Goal: Task Accomplishment & Management: Complete application form

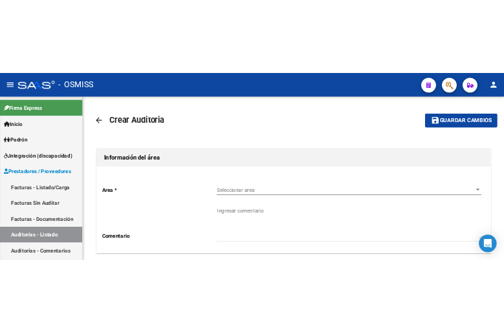
scroll to position [125, 0]
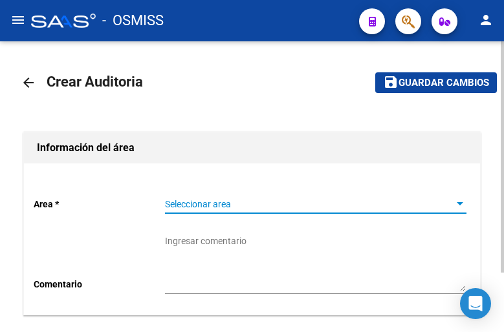
click at [257, 201] on span "Seleccionar area" at bounding box center [310, 204] width 290 height 11
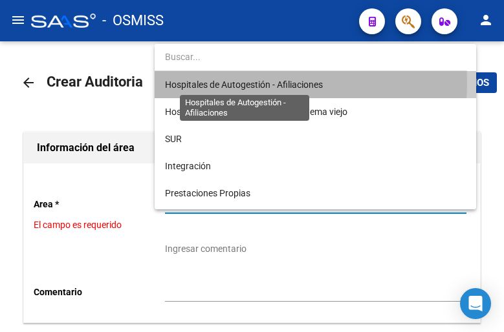
click at [239, 82] on span "Hospitales de Autogestión - Afiliaciones" at bounding box center [244, 85] width 158 height 10
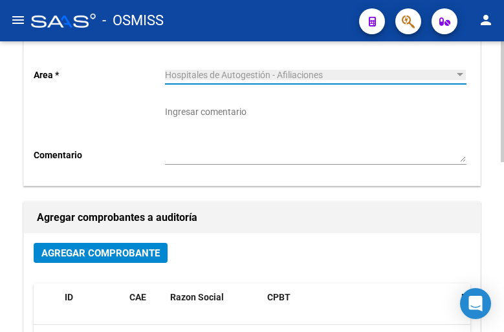
scroll to position [259, 0]
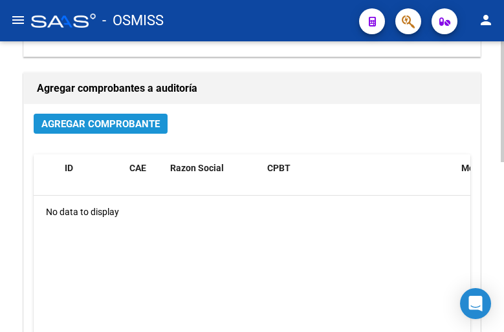
click at [113, 128] on span "Agregar Comprobante" at bounding box center [100, 124] width 118 height 12
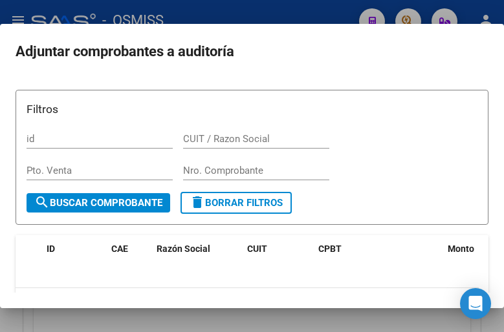
click at [216, 164] on div "Nro. Comprobante" at bounding box center [256, 170] width 146 height 19
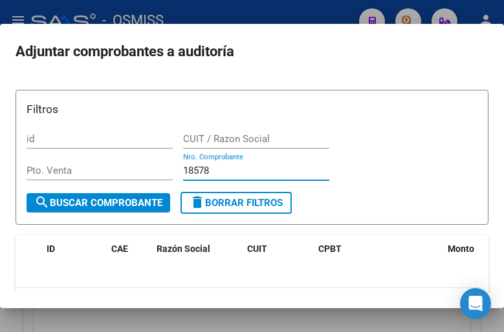
scroll to position [106, 0]
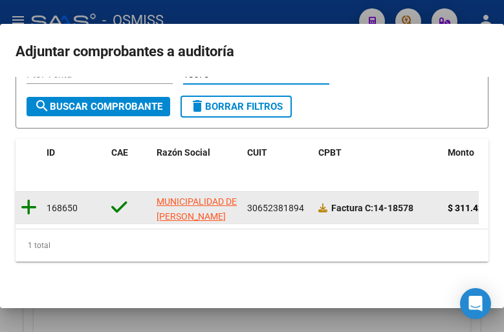
type input "18578"
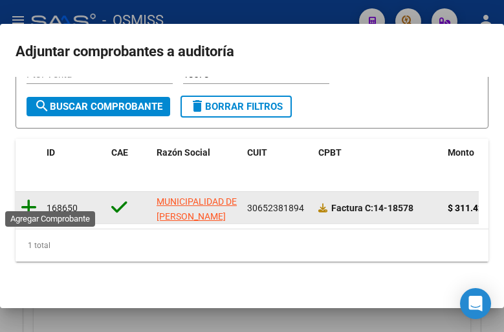
click at [25, 200] on icon at bounding box center [29, 208] width 16 height 18
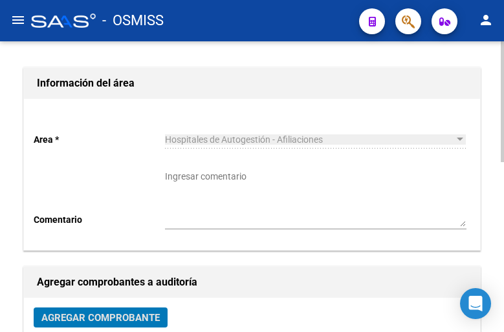
scroll to position [0, 0]
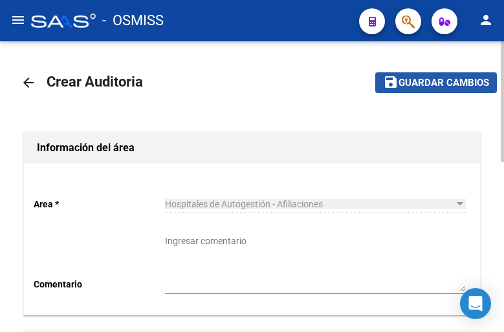
click at [441, 81] on span "Guardar cambios" at bounding box center [443, 84] width 91 height 12
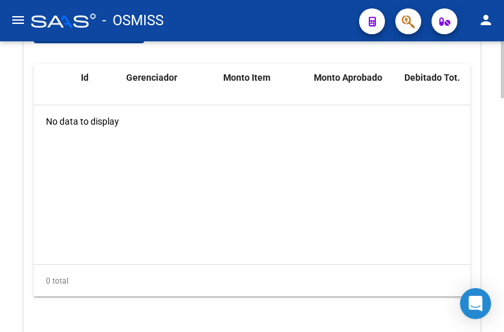
scroll to position [1035, 0]
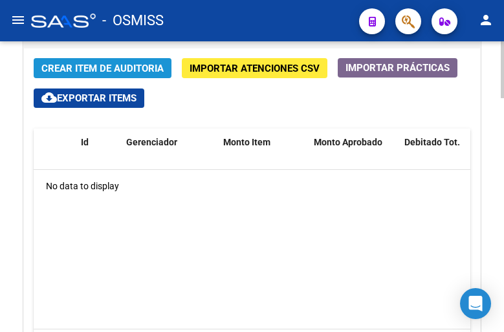
click at [65, 74] on span "Crear Item de Auditoria" at bounding box center [102, 69] width 122 height 12
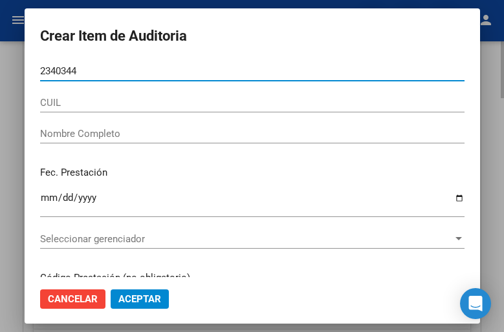
type input "23403448"
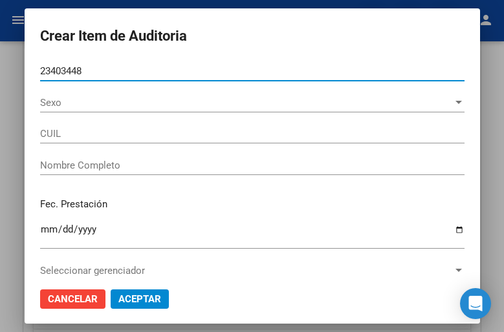
type input "20234034481"
type input "[PERSON_NAME]"
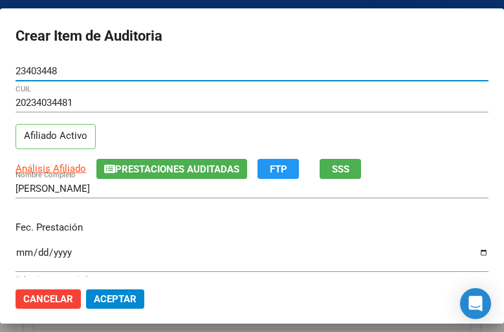
type input "23403448"
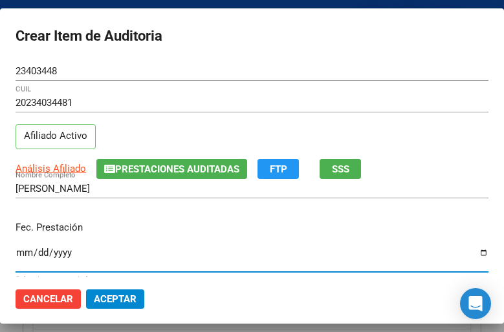
click at [25, 250] on input "Ingresar la fecha" at bounding box center [252, 258] width 473 height 21
type input "[DATE]"
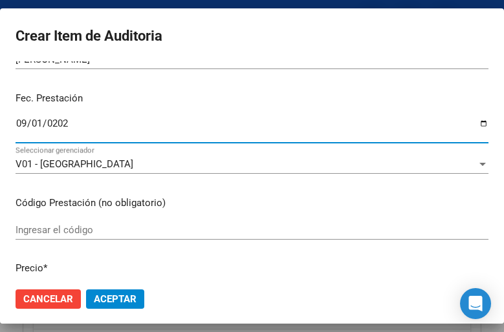
scroll to position [194, 0]
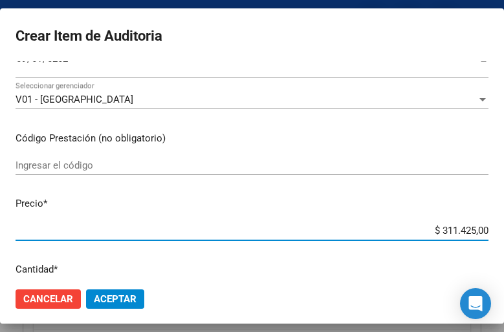
drag, startPoint x: 401, startPoint y: 233, endPoint x: 481, endPoint y: 232, distance: 80.2
click at [485, 234] on mat-dialog-content "23403448 Nro Documento 20234034481 CUIL Afiliado Activo Análisis Afiliado Prest…" at bounding box center [252, 169] width 504 height 216
type input "$ 0,03"
type input "$ 0,39"
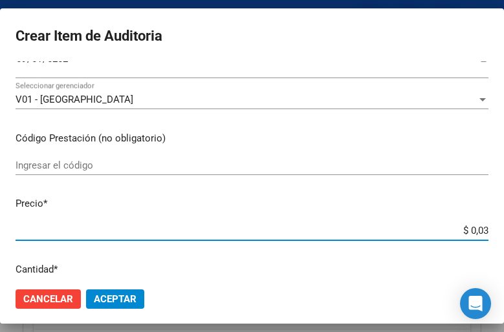
type input "$ 0,39"
type input "$ 3,99"
type input "$ 39,98"
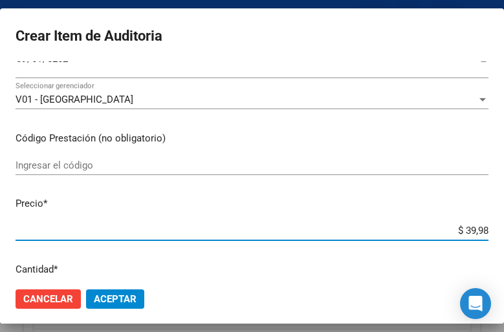
type input "$ 399,80"
type input "$ 3.998,00"
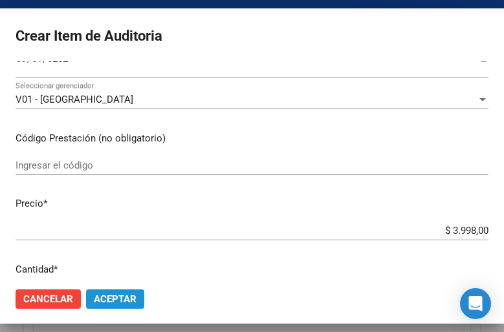
click at [111, 290] on button "Aceptar" at bounding box center [115, 299] width 58 height 19
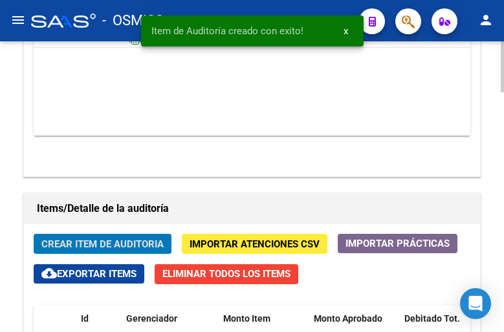
scroll to position [1211, 0]
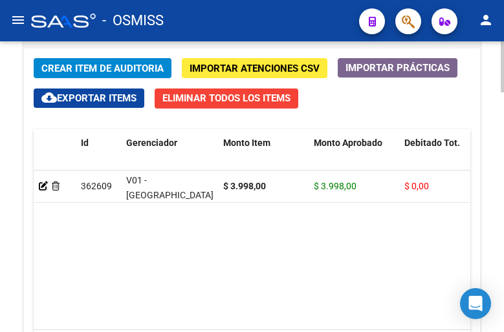
click at [118, 73] on span "Crear Item de Auditoria" at bounding box center [102, 69] width 122 height 12
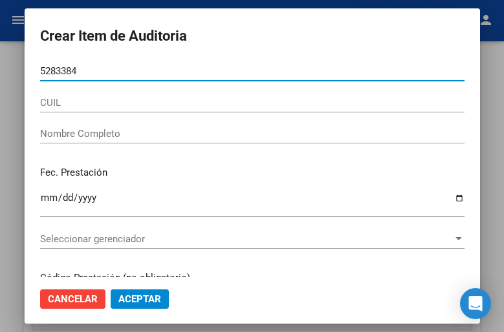
type input "52833845"
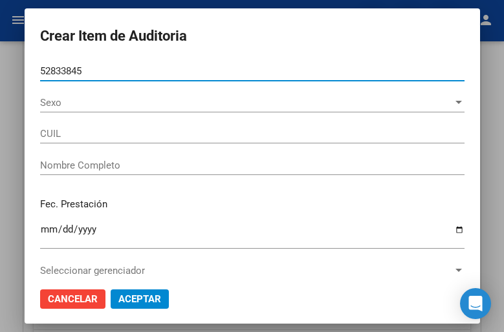
type input "20528338454"
type input "[PERSON_NAME] [PERSON_NAME]"
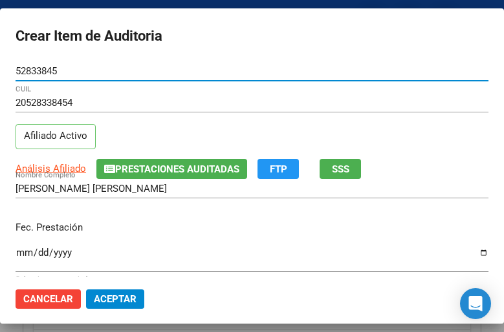
type input "52833845"
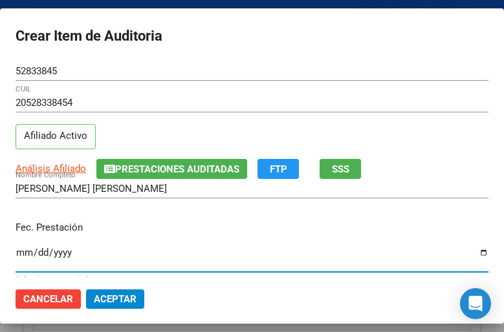
click at [24, 248] on input "Ingresar la fecha" at bounding box center [252, 258] width 473 height 21
type input "[DATE]"
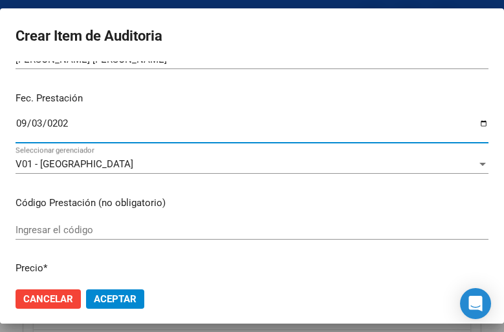
scroll to position [194, 0]
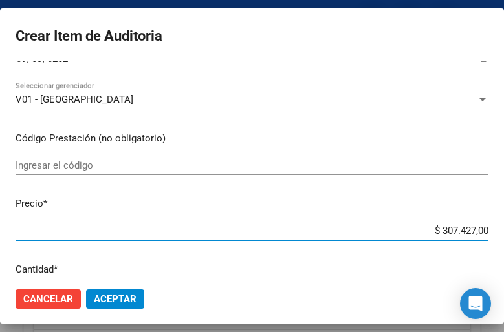
drag, startPoint x: 407, startPoint y: 227, endPoint x: 503, endPoint y: 224, distance: 95.8
click at [503, 224] on mat-dialog-container "Crear Item de Auditoria 52833845 Nro Documento 20528338454 CUIL Afiliado Activo…" at bounding box center [252, 166] width 504 height 316
type input "$ 0,03"
type input "$ 0,39"
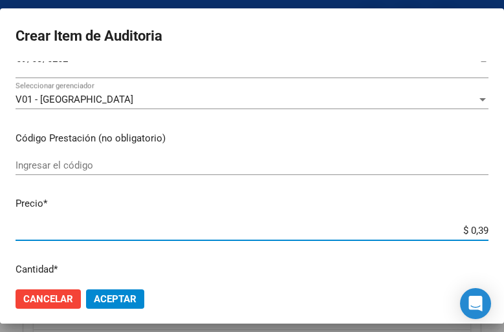
type input "$ 0,39"
type input "$ 3,99"
type input "$ 39,98"
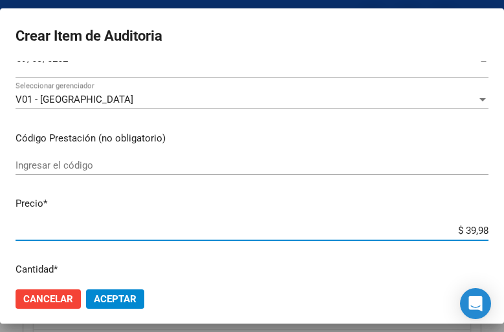
type input "$ 399,80"
type input "$ 3.998,00"
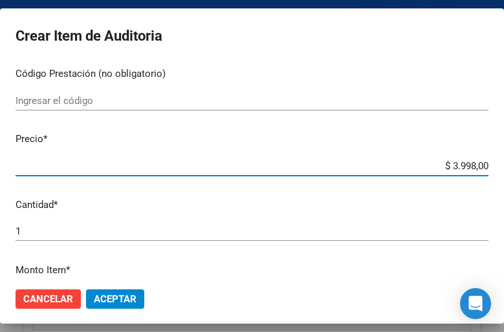
scroll to position [323, 0]
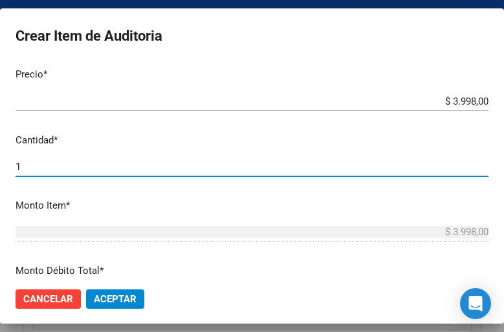
drag, startPoint x: 30, startPoint y: 168, endPoint x: -18, endPoint y: 164, distance: 48.7
click at [0, 164] on html "menu - OSMISS person Firma Express Inicio Calendario SSS Instructivos Contacto …" at bounding box center [252, 166] width 504 height 332
type input "4"
type input "$ 15.992,00"
type input "4"
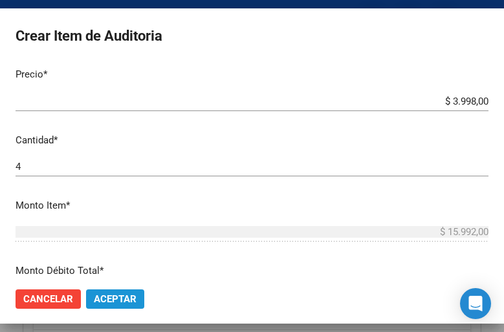
click at [111, 294] on span "Aceptar" at bounding box center [115, 300] width 43 height 12
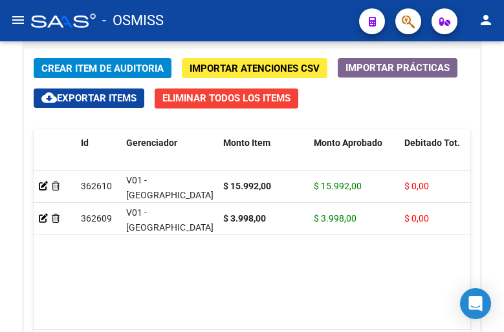
click at [215, 21] on div "- OSMISS" at bounding box center [190, 20] width 318 height 28
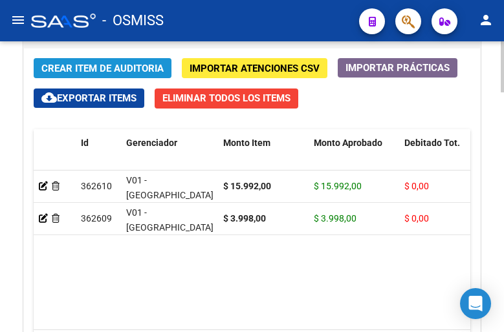
click at [120, 70] on span "Crear Item de Auditoria" at bounding box center [102, 69] width 122 height 12
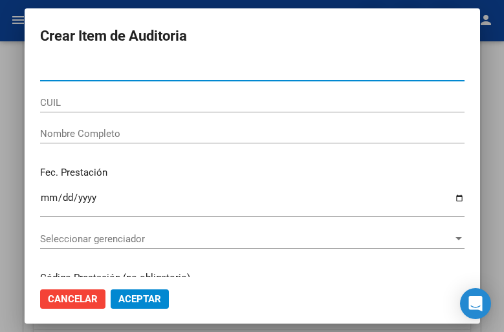
click at [102, 70] on input "Nro Documento" at bounding box center [252, 71] width 424 height 12
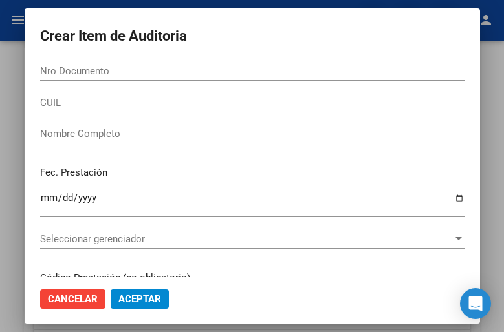
click at [85, 67] on input "Nro Documento" at bounding box center [252, 71] width 424 height 12
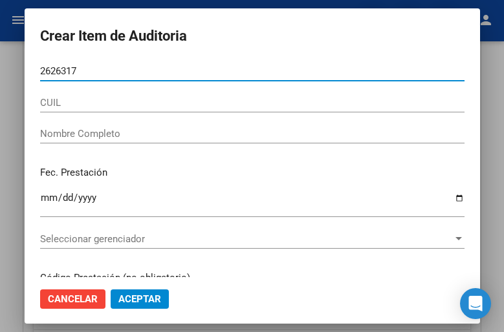
type input "26263171"
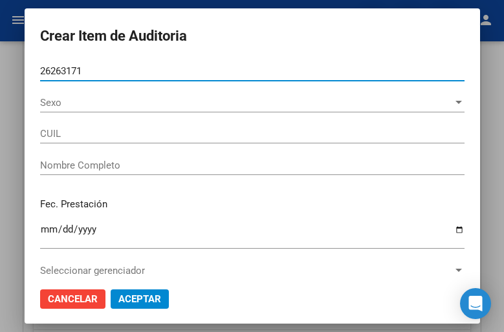
type input "20262631711"
type input "[PERSON_NAME]"
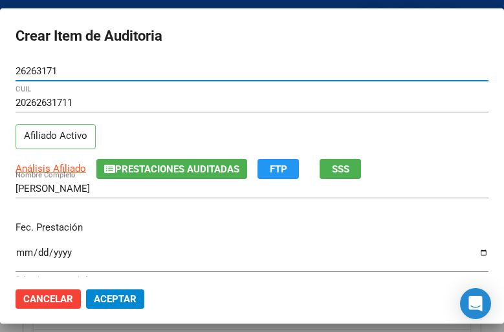
type input "26263171"
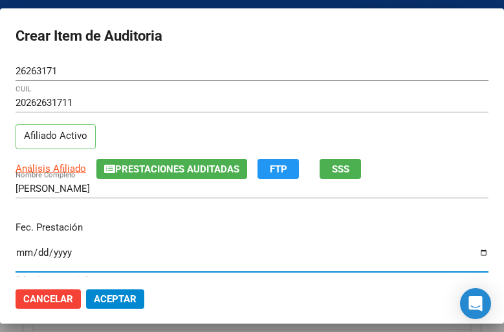
click at [23, 249] on input "Ingresar la fecha" at bounding box center [252, 258] width 473 height 21
type input "[DATE]"
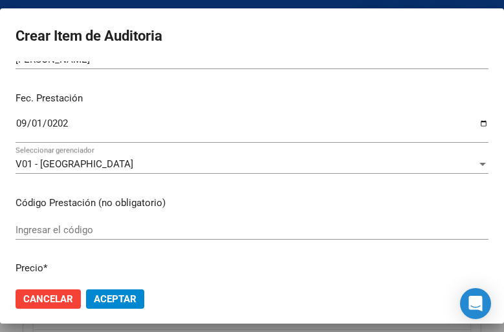
scroll to position [194, 0]
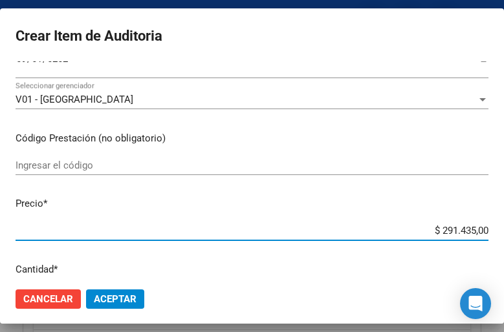
drag, startPoint x: 409, startPoint y: 226, endPoint x: 501, endPoint y: 235, distance: 92.9
click at [501, 235] on mat-dialog-container "Crear Item de Auditoria 26263171 Nro Documento 20262631711 CUIL Afiliado Activo…" at bounding box center [252, 166] width 504 height 316
type input "$ 0,03"
type input "$ 0,39"
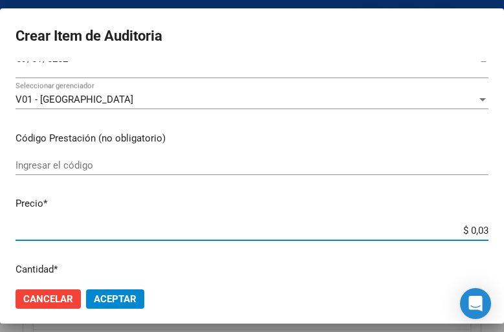
type input "$ 0,39"
type input "$ 3,99"
type input "$ 39,98"
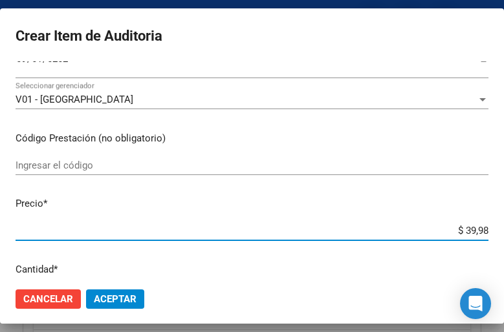
type input "$ 399,80"
type input "$ 3.998,00"
click at [113, 301] on span "Aceptar" at bounding box center [115, 300] width 43 height 12
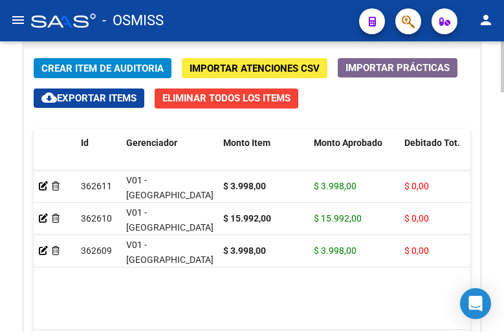
click at [108, 63] on span "Crear Item de Auditoria" at bounding box center [102, 69] width 122 height 12
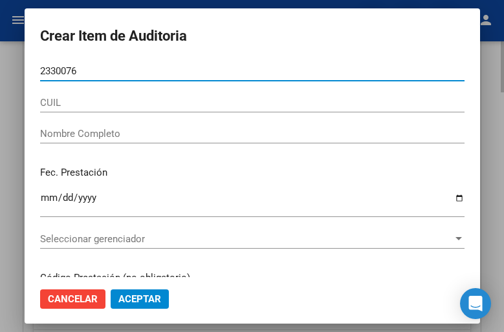
type input "23300762"
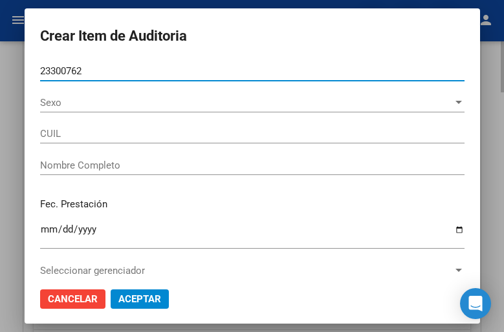
type input "27233007620"
type input "[PERSON_NAME] [PERSON_NAME]"
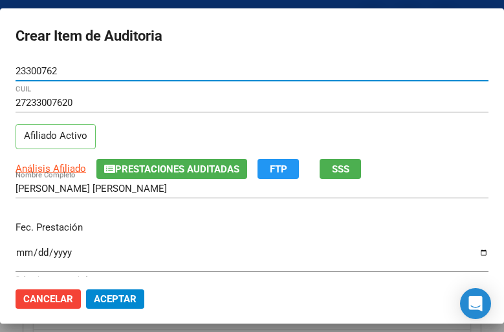
type input "23300762"
click at [25, 252] on input "Ingresar la fecha" at bounding box center [252, 258] width 473 height 21
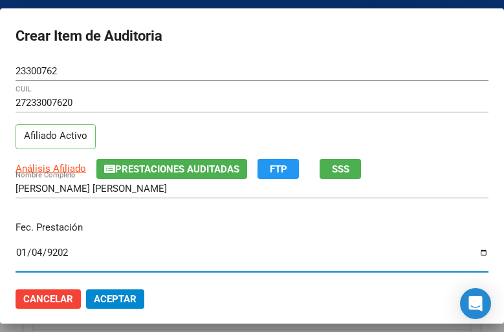
type input "[DATE]"
click at [39, 255] on input "[DATE]" at bounding box center [252, 258] width 473 height 21
type input "[DATE]"
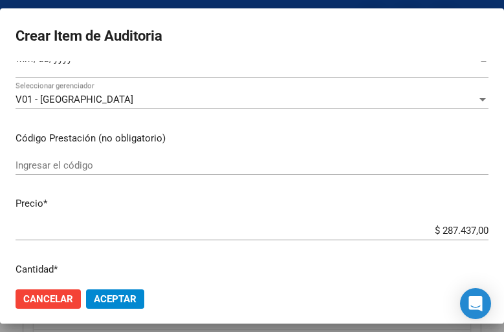
scroll to position [259, 0]
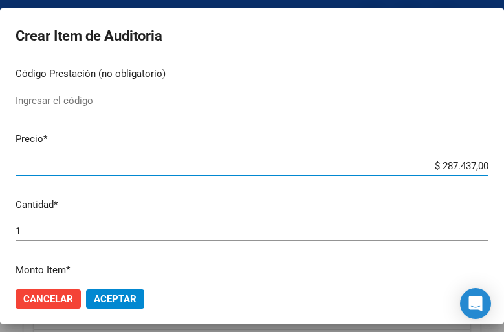
drag, startPoint x: 402, startPoint y: 166, endPoint x: 502, endPoint y: 166, distance: 99.6
click at [502, 166] on mat-dialog-container "Crear Item de Auditoria 23300762 Nro Documento 27233007620 CUIL Afiliado Activo…" at bounding box center [252, 166] width 504 height 316
type input "$ 0,03"
type input "$ 0,39"
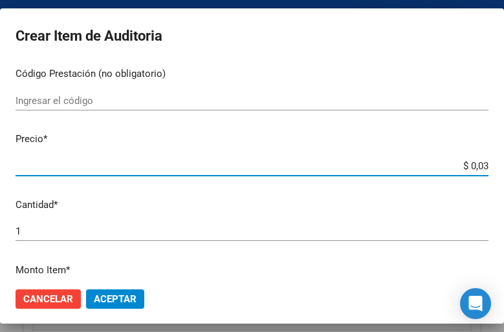
type input "$ 0,39"
type input "$ 3,99"
type input "$ 39,98"
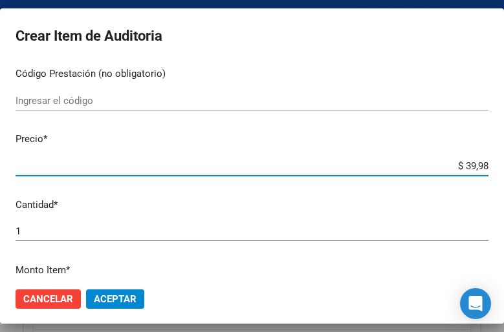
type input "$ 399,80"
type input "$ 3.998,00"
click at [111, 297] on span "Aceptar" at bounding box center [115, 300] width 43 height 12
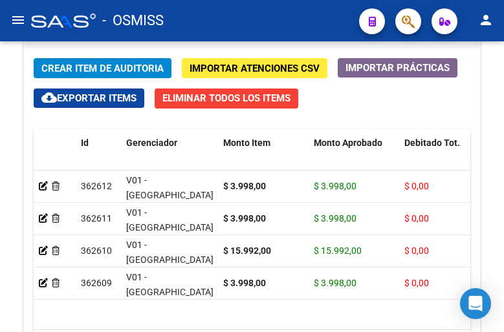
click at [235, 18] on div "- OSMISS" at bounding box center [190, 20] width 318 height 28
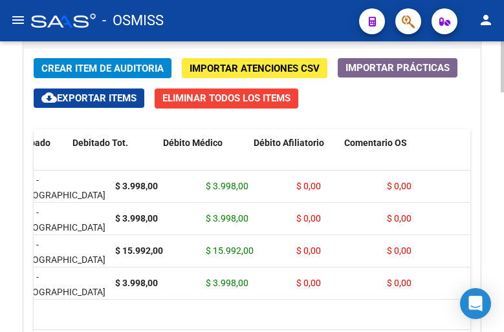
scroll to position [0, 0]
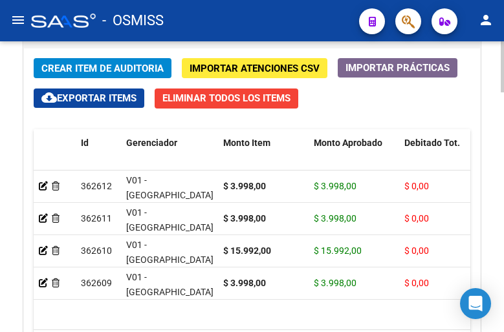
click at [62, 67] on span "Crear Item de Auditoria" at bounding box center [102, 69] width 122 height 12
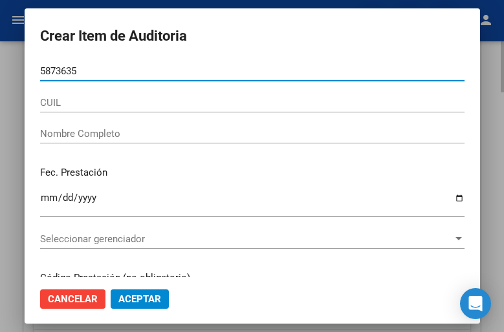
type input "58736350"
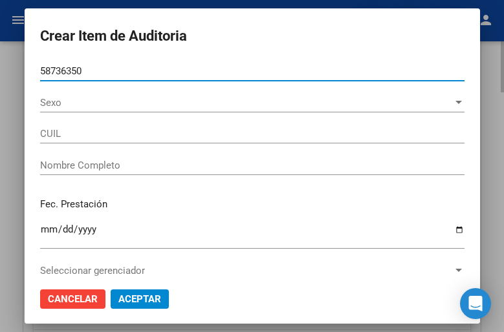
type input "27587363505"
type input "[PERSON_NAME] [PERSON_NAME]"
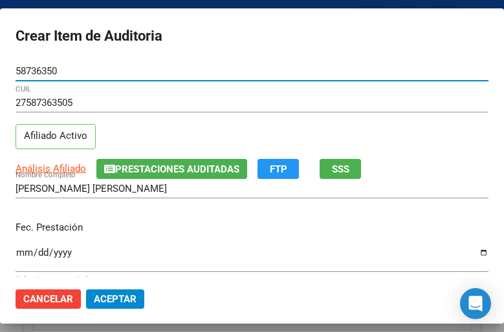
type input "58736350"
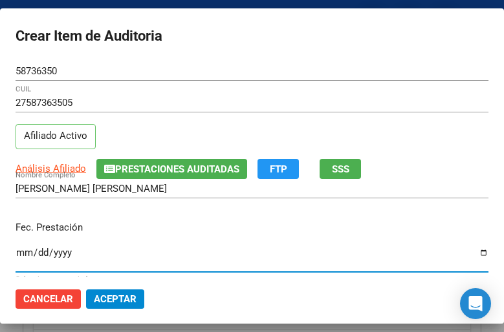
click at [28, 252] on input "Ingresar la fecha" at bounding box center [252, 258] width 473 height 21
type input "[DATE]"
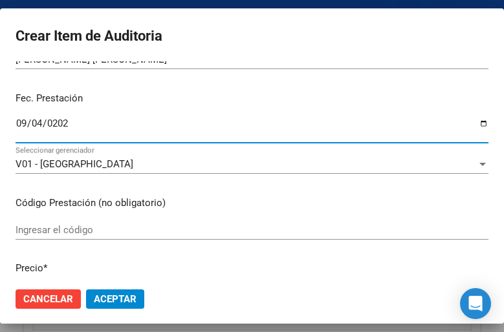
scroll to position [194, 0]
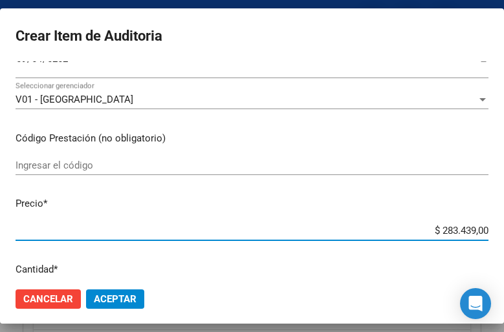
drag, startPoint x: 400, startPoint y: 228, endPoint x: 503, endPoint y: 230, distance: 103.5
click at [503, 230] on mat-dialog-container "Crear Item de Auditoria 58736350 Nro Documento 27587363505 CUIL Afiliado Activo…" at bounding box center [252, 166] width 504 height 316
type input "$ 0,03"
type input "$ 0,39"
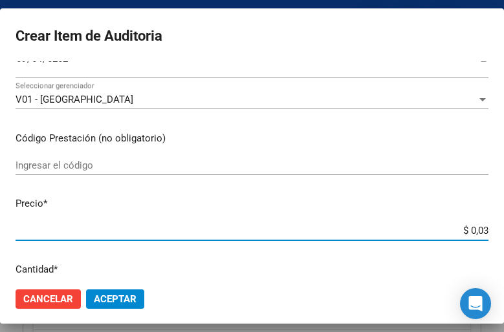
type input "$ 0,39"
type input "$ 3,99"
type input "$ 39,98"
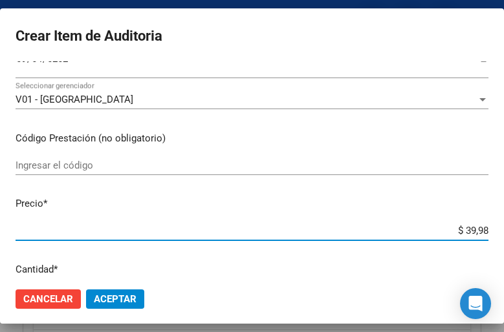
type input "$ 399,80"
type input "$ 3.998,00"
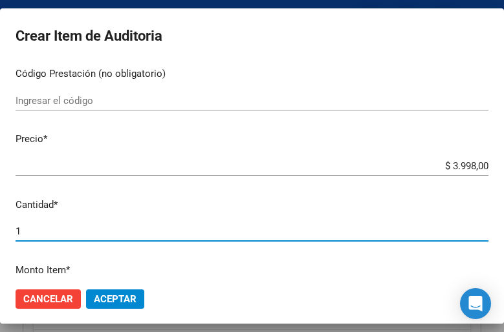
drag, startPoint x: 39, startPoint y: 232, endPoint x: -23, endPoint y: 227, distance: 62.3
click at [0, 227] on html "menu - OSMISS person Firma Express Inicio Calendario SSS Instructivos Contacto …" at bounding box center [252, 166] width 504 height 332
type input "3"
type input "$ 11.994,00"
type input "3"
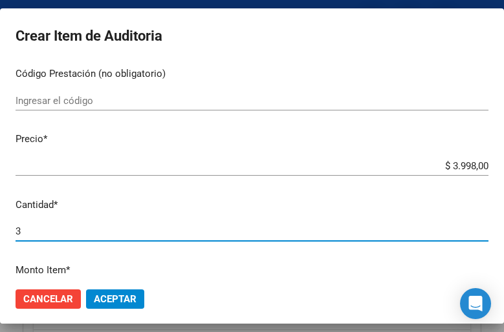
click at [144, 301] on mat-dialog-actions "Cancelar Aceptar" at bounding box center [252, 299] width 473 height 44
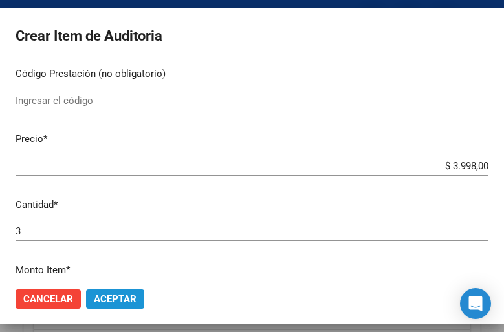
click at [133, 300] on span "Aceptar" at bounding box center [115, 300] width 43 height 12
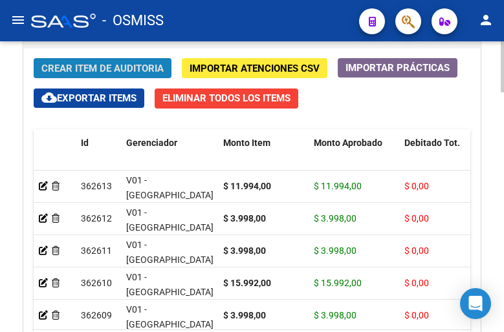
click at [76, 65] on span "Crear Item de Auditoria" at bounding box center [102, 69] width 122 height 12
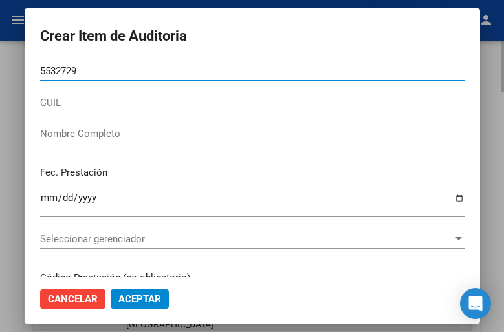
type input "55327293"
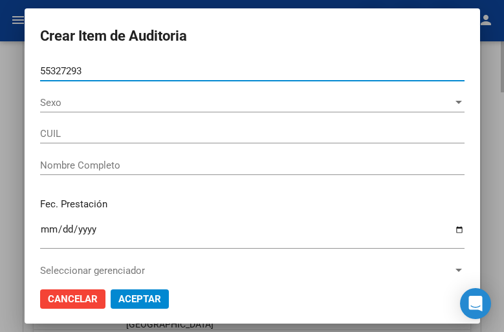
type input "27553272934"
type input "[PERSON_NAME]"
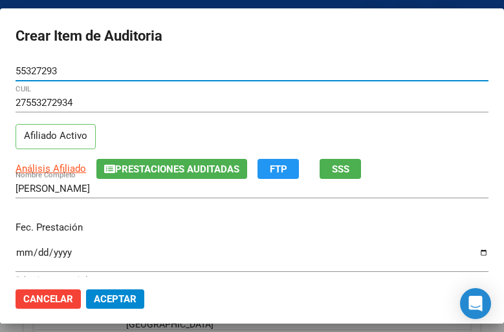
type input "55327293"
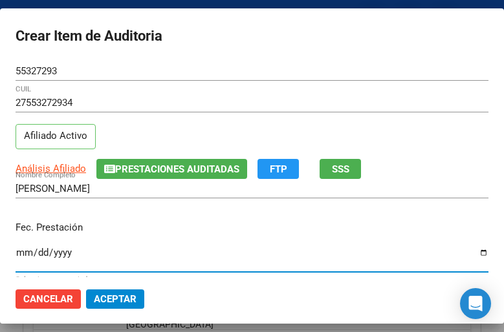
click at [23, 250] on input "Ingresar la fecha" at bounding box center [252, 258] width 473 height 21
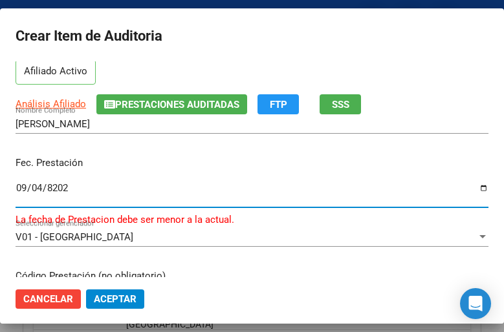
type input "[DATE]"
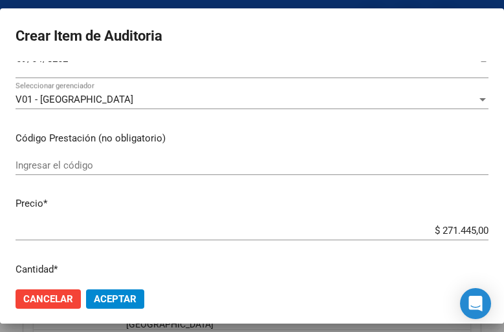
scroll to position [323, 0]
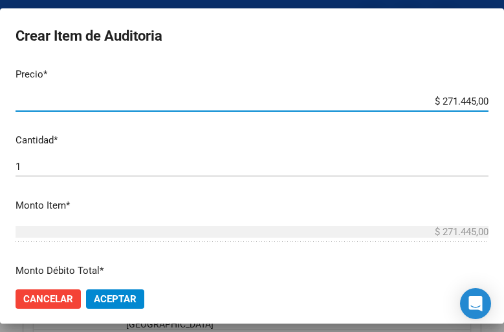
drag, startPoint x: 404, startPoint y: 102, endPoint x: 497, endPoint y: 102, distance: 93.1
click at [497, 102] on mat-dialog-container "Crear Item de Auditoria 55327293 Nro Documento 27553272934 CUIL Afiliado Activo…" at bounding box center [252, 166] width 504 height 316
type input "$ 0,03"
type input "$ 0,39"
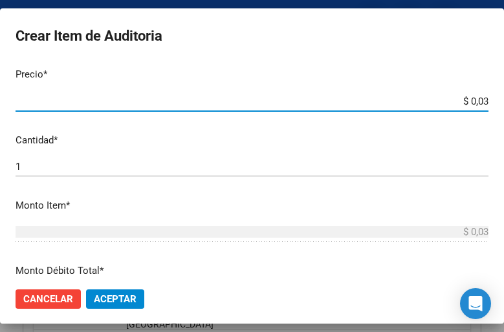
type input "$ 0,39"
type input "$ 3,99"
type input "$ 39,98"
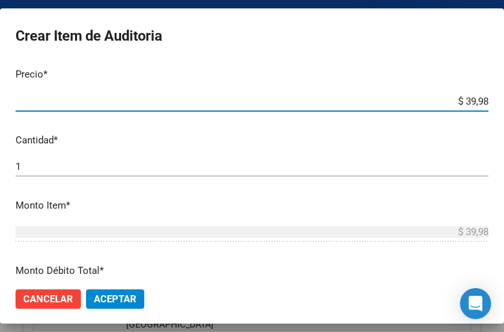
type input "$ 399,80"
type input "$ 3.998,00"
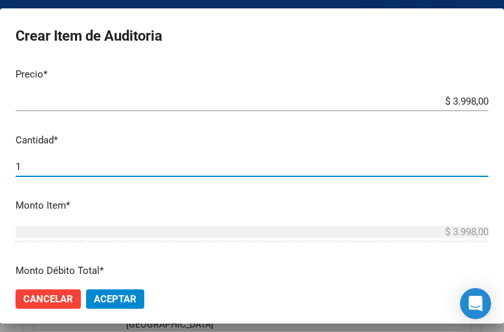
drag, startPoint x: 28, startPoint y: 166, endPoint x: -13, endPoint y: 155, distance: 42.0
click at [0, 155] on html "menu - OSMISS person Firma Express Inicio Calendario SSS Instructivos Contacto …" at bounding box center [252, 166] width 504 height 332
type input "2"
type input "$ 7.996,00"
type input "2"
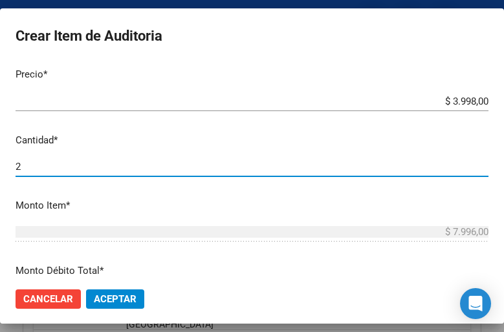
click at [137, 299] on button "Aceptar" at bounding box center [115, 299] width 58 height 19
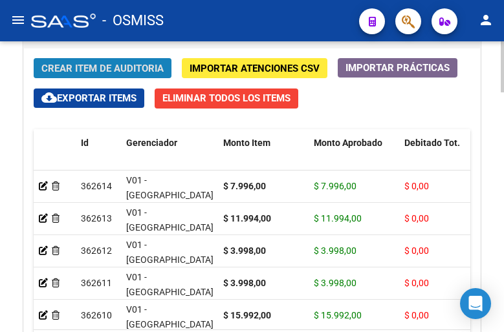
click at [80, 69] on span "Crear Item de Auditoria" at bounding box center [102, 69] width 122 height 12
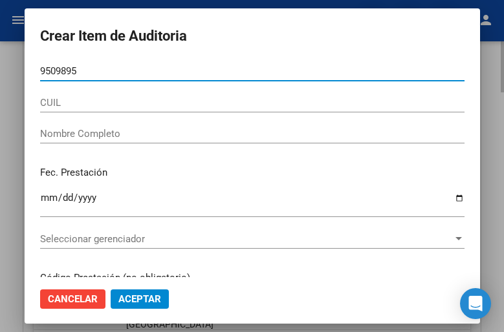
type input "95098955"
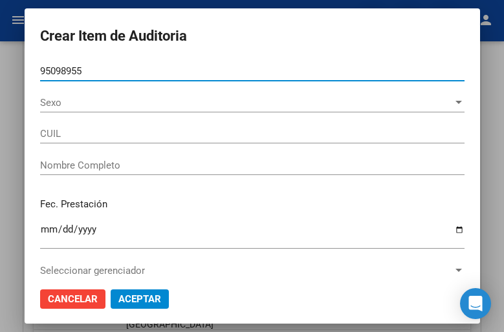
type input "20950989557"
type input "[PERSON_NAME] [PERSON_NAME]"
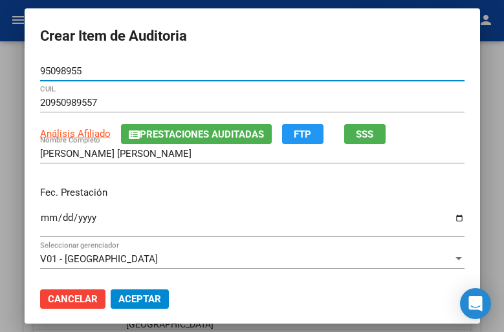
type input "95098955"
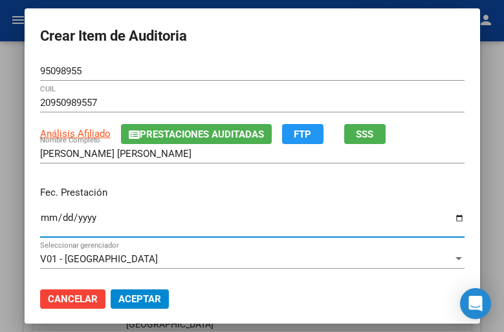
click at [40, 220] on input "Ingresar la fecha" at bounding box center [252, 223] width 424 height 21
type input "[DATE]"
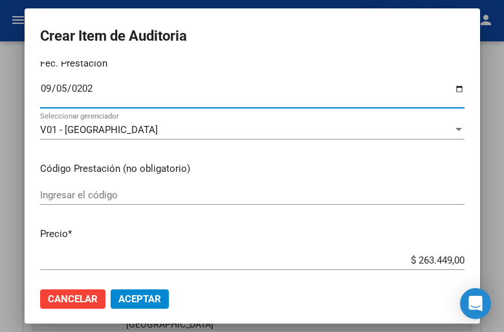
scroll to position [194, 0]
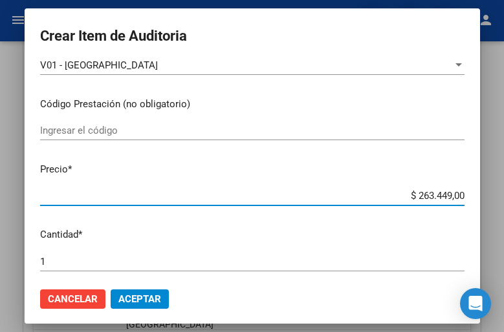
drag, startPoint x: 396, startPoint y: 199, endPoint x: 477, endPoint y: 197, distance: 81.5
click at [477, 197] on mat-dialog-content "95098955 Nro Documento 20950989557 CUIL Análisis Afiliado Prestaciones Auditada…" at bounding box center [252, 169] width 455 height 216
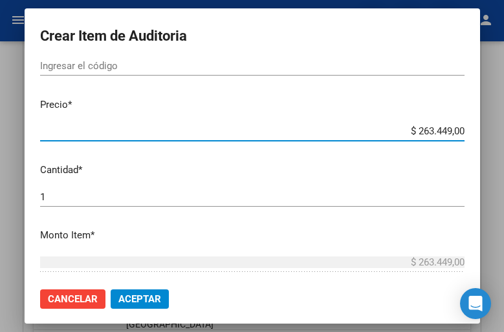
type input "$ 0,01"
type input "$ 0,10"
type input "$ 1,02"
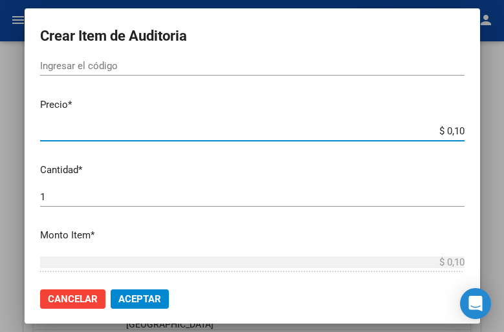
type input "$ 1,02"
type input "$ 10,25"
type input "$ 102,58"
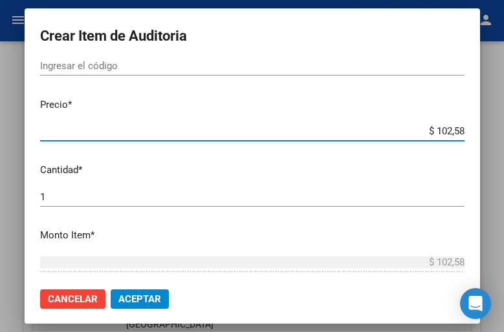
type input "$ 1.025,81"
type input "$ 10.258,10"
type input "$ 102.581,00"
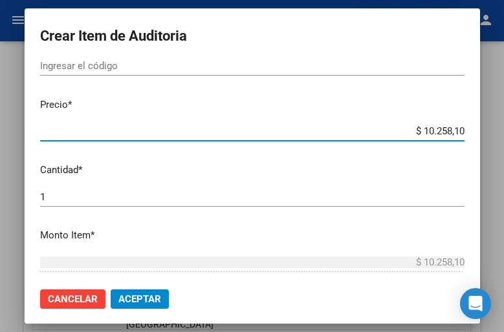
type input "$ 102.581,00"
click at [142, 290] on button "Aceptar" at bounding box center [140, 299] width 58 height 19
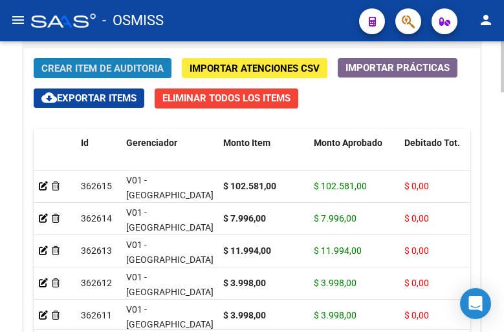
click at [85, 66] on span "Crear Item de Auditoria" at bounding box center [102, 69] width 122 height 12
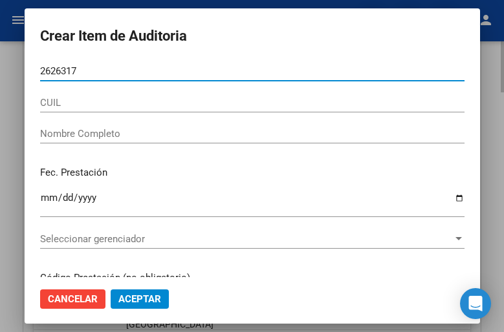
type input "26263171"
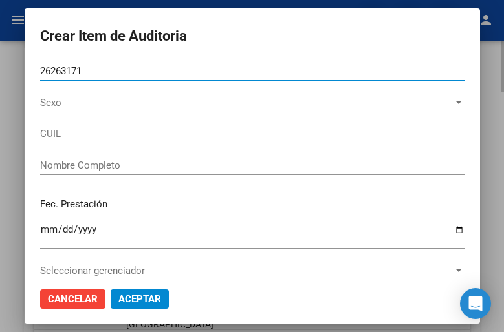
type input "20262631711"
type input "[PERSON_NAME]"
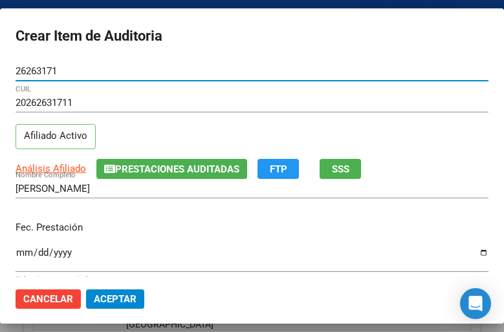
type input "26263171"
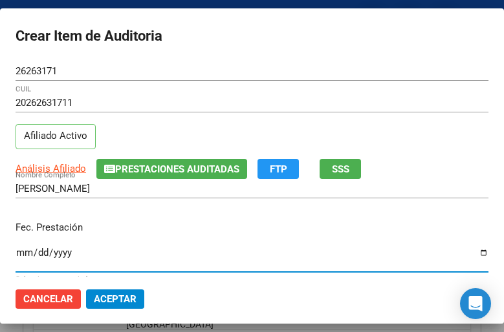
click at [25, 252] on input "Ingresar la fecha" at bounding box center [252, 258] width 473 height 21
type input "[DATE]"
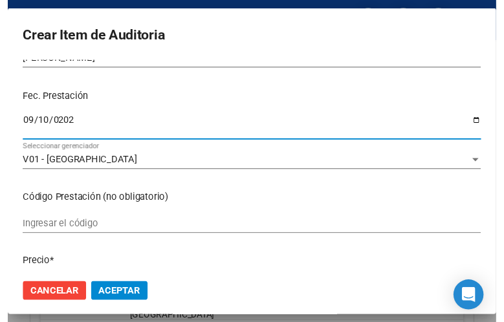
scroll to position [194, 0]
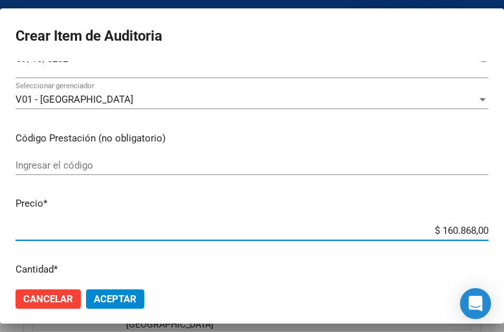
drag, startPoint x: 407, startPoint y: 232, endPoint x: 492, endPoint y: 226, distance: 85.0
click at [492, 226] on mat-dialog-content "26263171 Nro Documento 20262631711 CUIL Afiliado Activo Análisis Afiliado Prest…" at bounding box center [252, 169] width 504 height 216
type input "$ 0,02"
type input "$ 0,22"
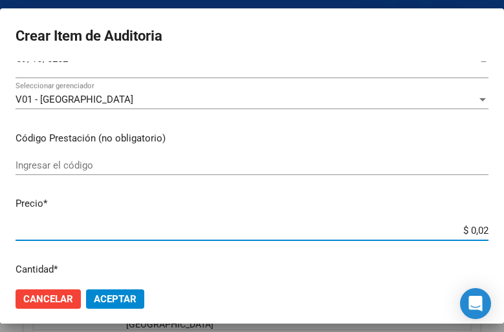
type input "$ 0,22"
type input "$ 2,24"
type input "$ 22,48"
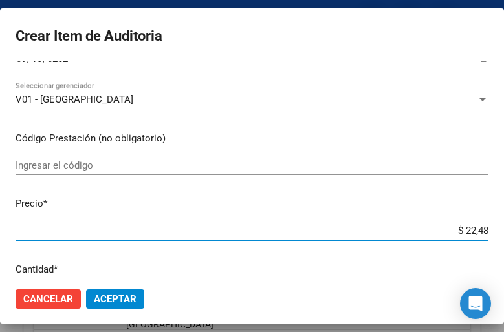
type input "$ 224,83"
type input "$ 2.248,30"
type input "$ 22.483,00"
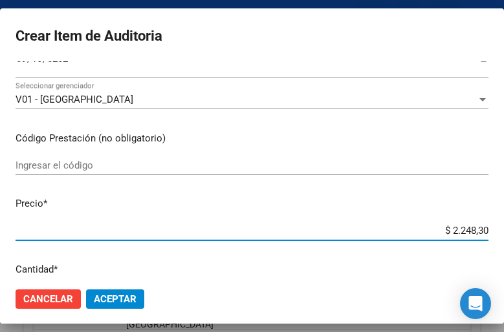
type input "$ 22.483,00"
click at [114, 294] on span "Aceptar" at bounding box center [115, 300] width 43 height 12
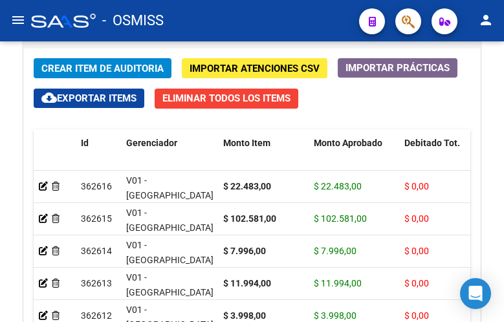
click at [217, 30] on div "- OSMISS" at bounding box center [190, 20] width 318 height 28
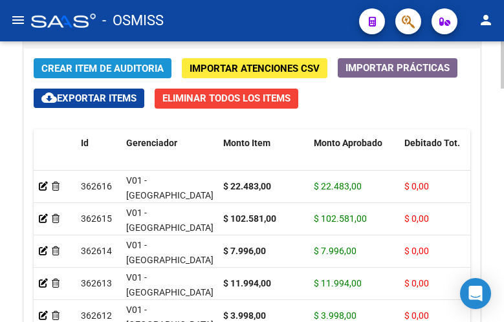
click at [114, 61] on button "Crear Item de Auditoria" at bounding box center [103, 68] width 138 height 20
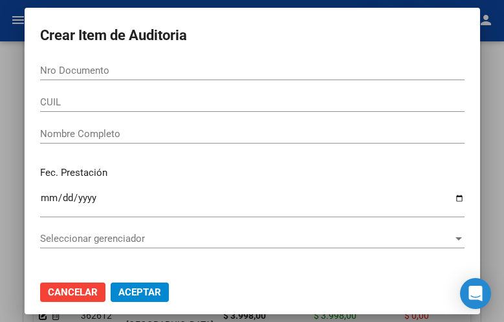
click at [42, 74] on input "Nro Documento" at bounding box center [252, 71] width 424 height 12
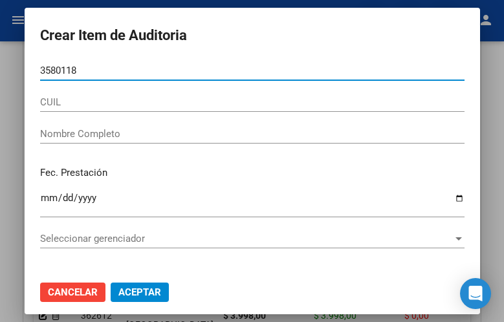
type input "35801181"
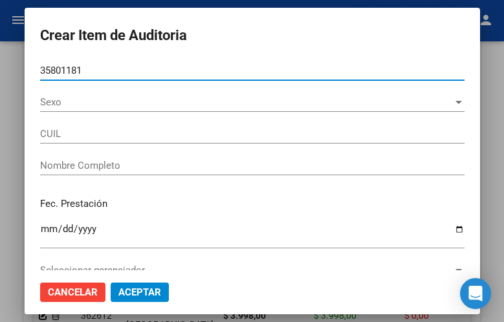
type input "27358011816"
type input "[PERSON_NAME]"
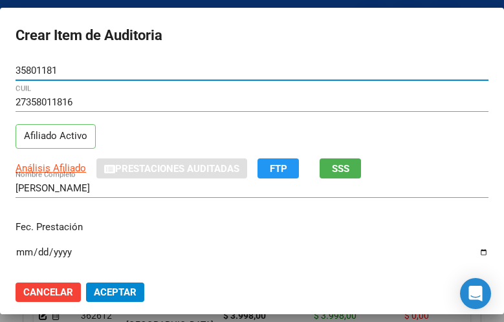
type input "35801181"
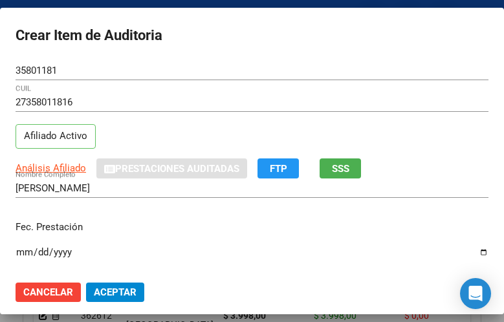
click at [23, 250] on input "Ingresar la fecha" at bounding box center [252, 257] width 473 height 21
type input "[DATE]"
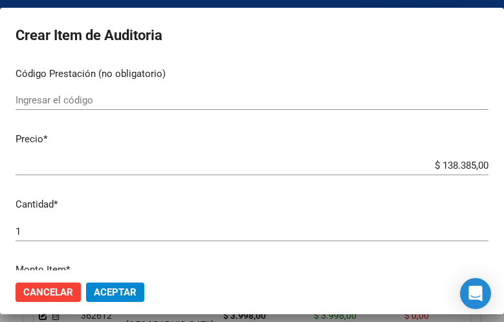
scroll to position [323, 0]
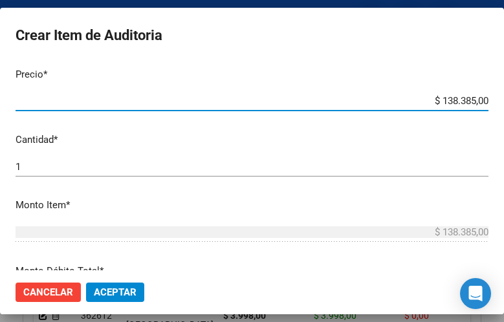
drag, startPoint x: 387, startPoint y: 103, endPoint x: 499, endPoint y: 98, distance: 112.0
click at [499, 98] on mat-dialog-container "Crear Item de Auditoria 35801181 Nro Documento 27358011816 CUIL Afiliado Activo…" at bounding box center [252, 161] width 504 height 306
type input "$ 0,03"
type input "$ 0,39"
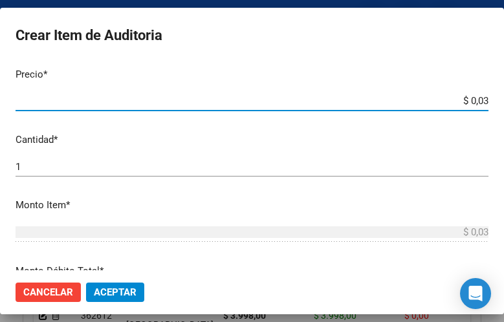
type input "$ 0,39"
type input "$ 3,99"
type input "$ 39,98"
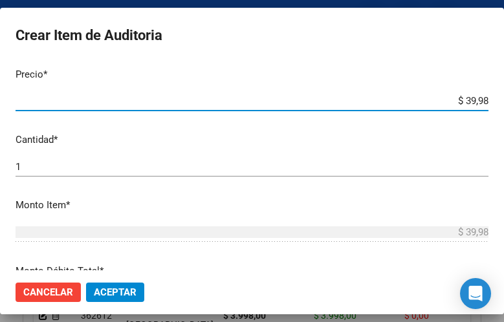
type input "$ 399,80"
type input "$ 3.998,00"
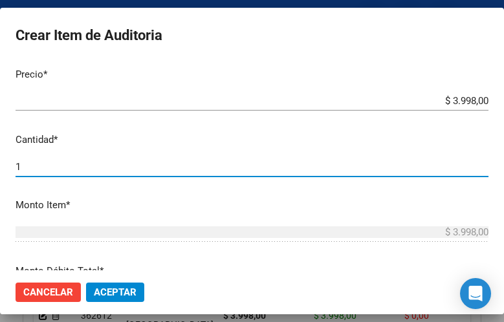
drag, startPoint x: 45, startPoint y: 167, endPoint x: -15, endPoint y: 166, distance: 59.5
click at [0, 166] on html "menu - OSMISS person Firma Express Inicio Calendario SSS Instructivos Contacto …" at bounding box center [252, 161] width 504 height 322
type input "3"
type input "$ 11.994,00"
type input "3"
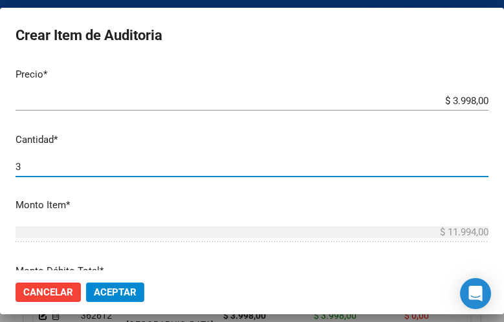
click at [132, 290] on span "Aceptar" at bounding box center [115, 293] width 43 height 12
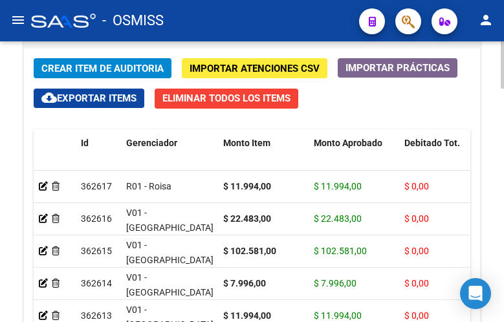
click at [80, 69] on span "Crear Item de Auditoria" at bounding box center [102, 69] width 122 height 12
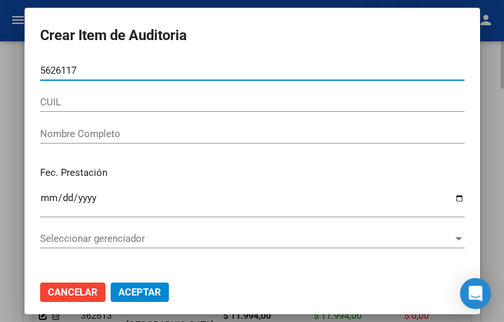
type input "56261170"
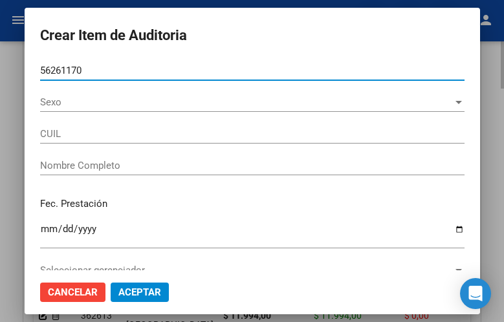
type input "27562611709"
type input "NU�EZ, [PERSON_NAME]"
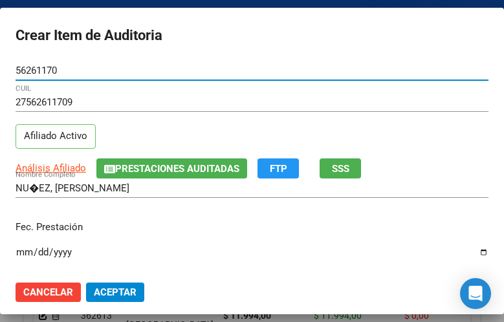
type input "56261170"
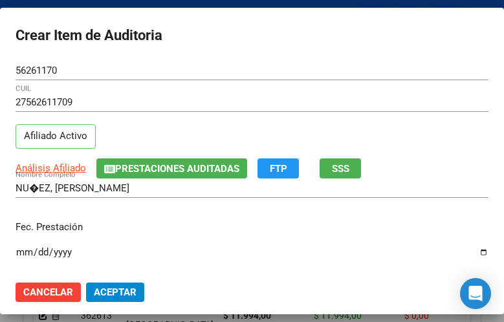
click at [21, 248] on input "Ingresar la fecha" at bounding box center [252, 257] width 473 height 21
type input "[DATE]"
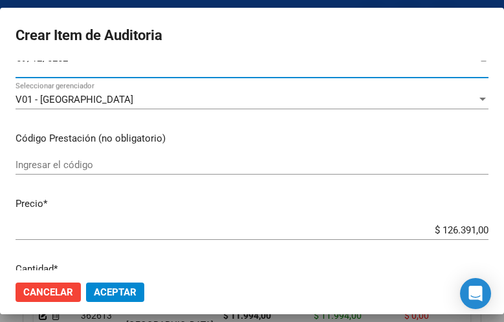
scroll to position [259, 0]
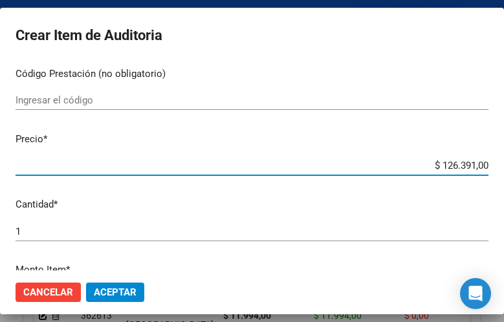
drag, startPoint x: 401, startPoint y: 162, endPoint x: 471, endPoint y: 166, distance: 70.0
click at [496, 166] on mat-dialog-container "Crear Item de Auditoria 56261170 Nro Documento 27562611709 CUIL Afiliado Activo…" at bounding box center [252, 161] width 504 height 306
type input "$ 0,03"
type input "$ 0,39"
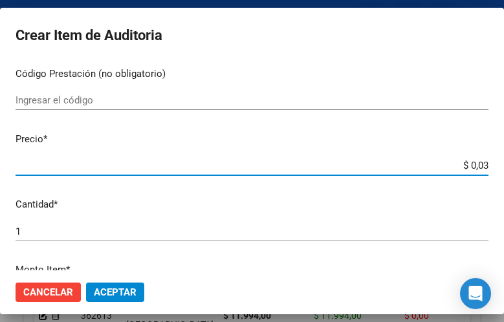
type input "$ 0,39"
type input "$ 3,99"
type input "$ 39,98"
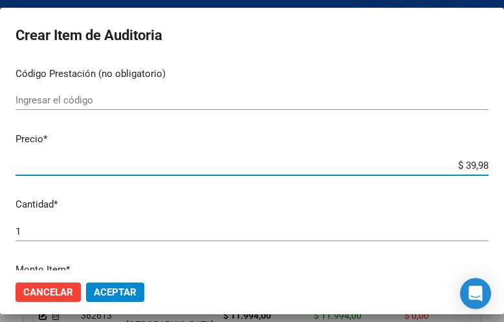
type input "$ 399,80"
type input "$ 3.998,00"
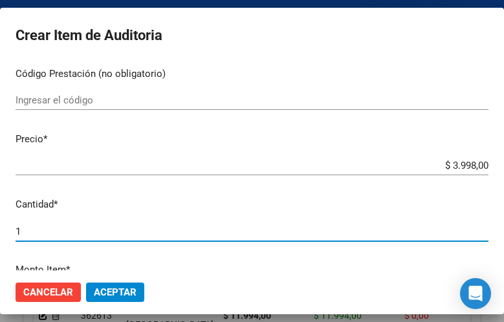
drag, startPoint x: 39, startPoint y: 232, endPoint x: -22, endPoint y: 222, distance: 61.5
click at [0, 222] on html "menu - OSMISS person Firma Express Inicio Calendario SSS Instructivos Contacto …" at bounding box center [252, 161] width 504 height 322
type input "4"
type input "$ 15.992,00"
type input "4"
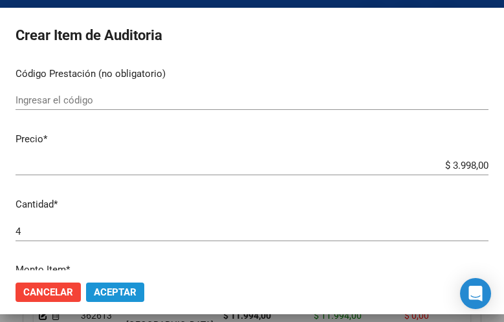
click at [118, 286] on button "Aceptar" at bounding box center [115, 292] width 58 height 19
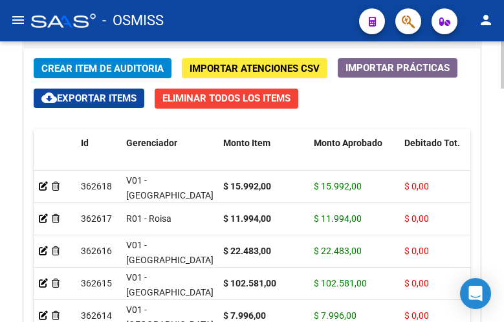
click at [102, 74] on span "Crear Item de Auditoria" at bounding box center [102, 69] width 122 height 12
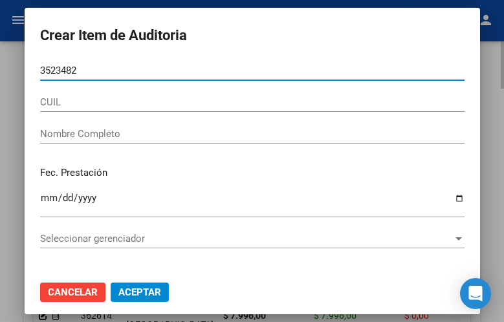
type input "35234827"
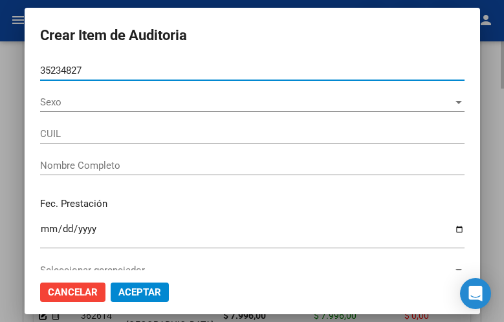
type input "23352348279"
type input "[PERSON_NAME]"
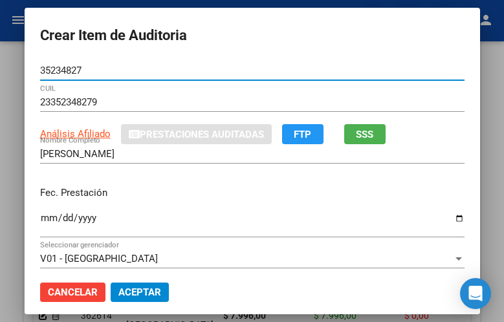
type input "35234827"
click at [40, 220] on input "Ingresar la fecha" at bounding box center [252, 223] width 424 height 21
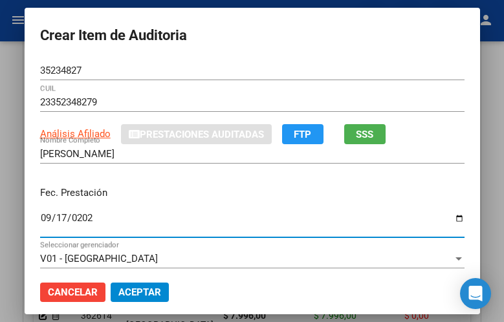
type input "[DATE]"
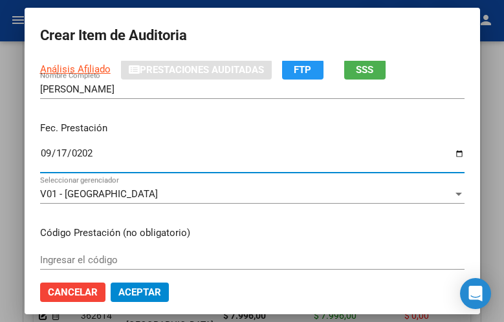
scroll to position [194, 0]
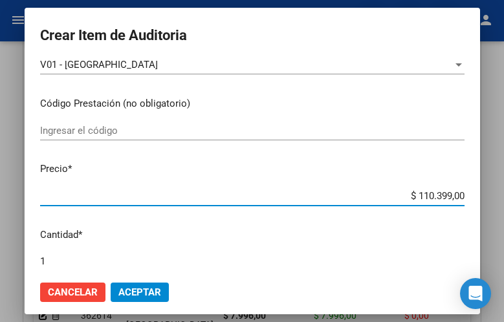
drag, startPoint x: 366, startPoint y: 191, endPoint x: 418, endPoint y: 204, distance: 54.0
click at [455, 197] on app-form-text-field "Precio * $ 110.399,00 Ingresar el precio" at bounding box center [257, 182] width 435 height 40
type input "$ 0,03"
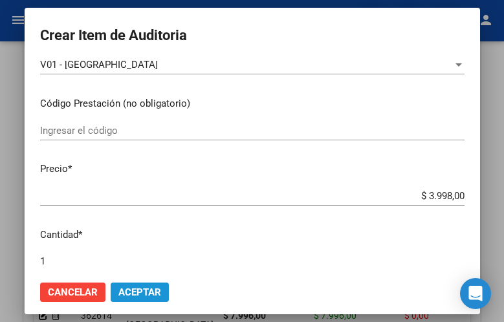
click at [130, 291] on span "Aceptar" at bounding box center [139, 293] width 43 height 12
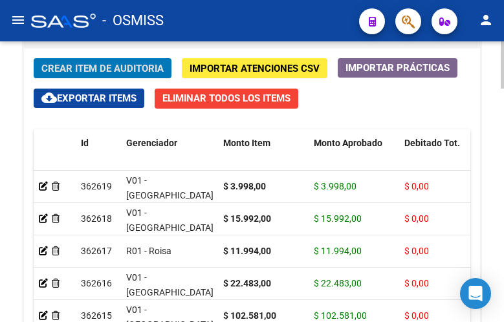
click at [133, 64] on span "Crear Item de Auditoria" at bounding box center [102, 69] width 122 height 12
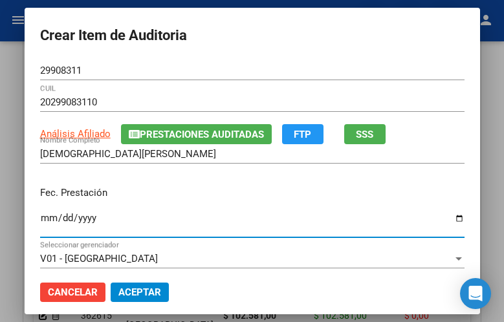
click at [40, 215] on input "Ingresar la fecha" at bounding box center [252, 223] width 424 height 21
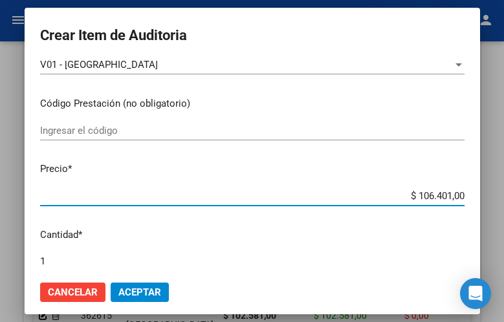
drag, startPoint x: 384, startPoint y: 199, endPoint x: 473, endPoint y: 197, distance: 89.3
click at [480, 198] on mat-dialog-container "Crear Item de Auditoria 29908311 Nro Documento 20299083110 CUIL Análisis Afilia…" at bounding box center [252, 161] width 455 height 306
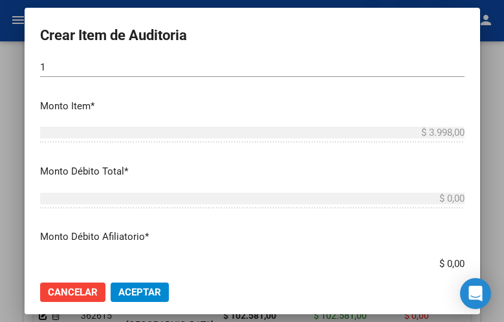
scroll to position [453, 0]
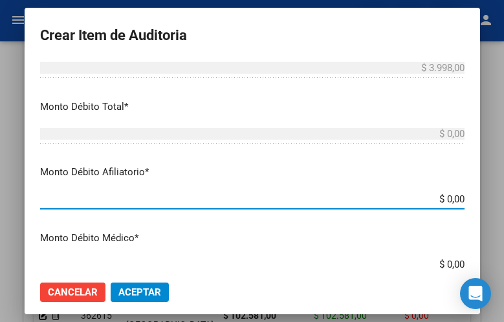
drag, startPoint x: 408, startPoint y: 200, endPoint x: 489, endPoint y: 196, distance: 81.0
click at [480, 200] on mat-dialog-container "Crear Item de Auditoria 29908311 Nro Documento 20299083110 CUIL Análisis Afilia…" at bounding box center [252, 161] width 455 height 306
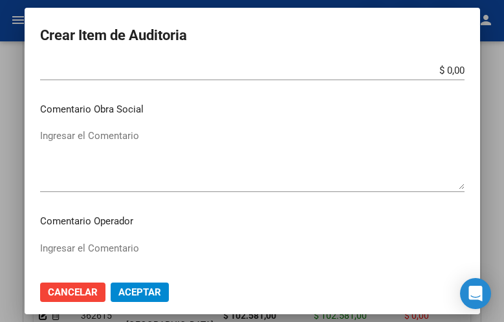
scroll to position [711, 0]
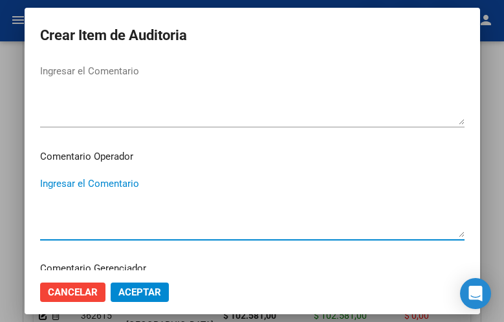
click at [87, 183] on textarea "Ingresar el Comentario" at bounding box center [252, 207] width 424 height 61
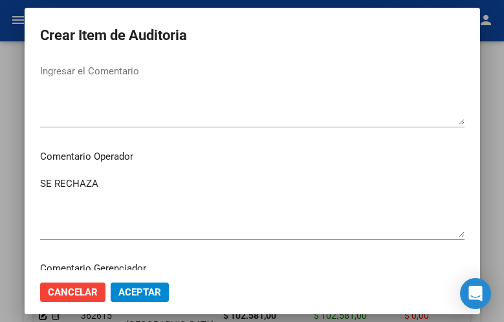
click at [246, 148] on mat-dialog-content "29908311 Nro Documento 20299083110 CUIL Análisis Afiliado Prestaciones Auditada…" at bounding box center [252, 166] width 455 height 210
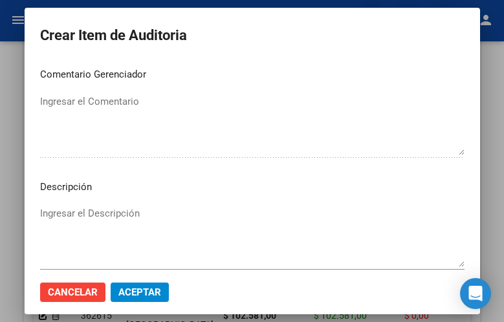
scroll to position [970, 0]
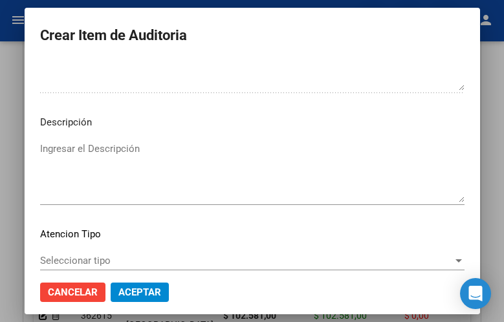
click at [73, 158] on textarea "Ingresar el Descripción" at bounding box center [252, 172] width 424 height 61
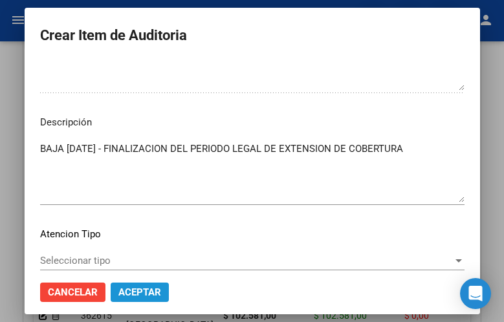
click at [136, 287] on span "Aceptar" at bounding box center [139, 293] width 43 height 12
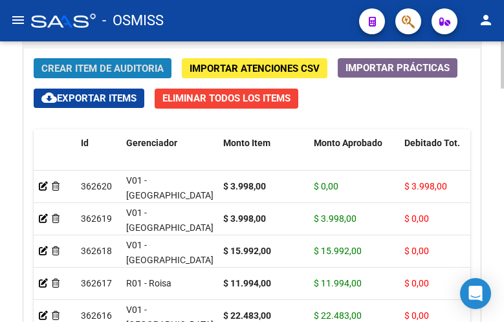
click at [73, 67] on span "Crear Item de Auditoria" at bounding box center [102, 69] width 122 height 12
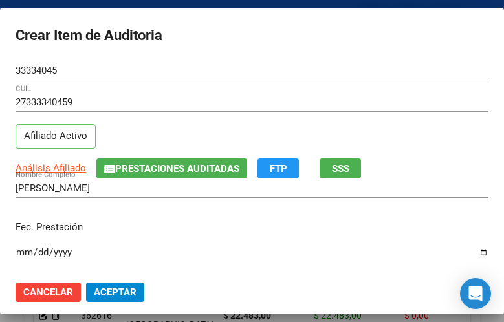
click at [22, 253] on input "Ingresar la fecha" at bounding box center [252, 257] width 473 height 21
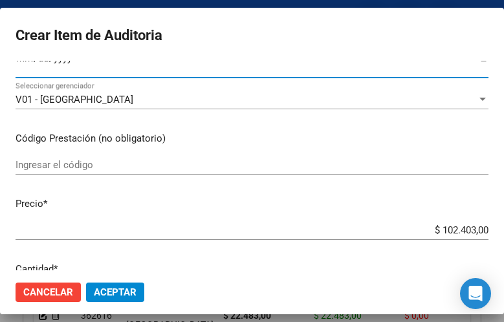
scroll to position [259, 0]
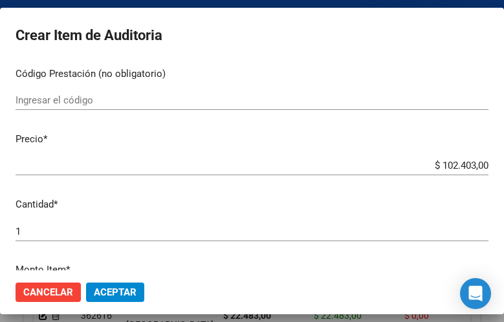
drag, startPoint x: 402, startPoint y: 158, endPoint x: 484, endPoint y: 169, distance: 82.2
click at [490, 169] on mat-dialog-content "33334045 Nro Documento 27333340459 CUIL Afiliado Activo Análisis Afiliado Prest…" at bounding box center [252, 166] width 504 height 210
click at [408, 163] on input "$ 102.403,00" at bounding box center [252, 166] width 473 height 12
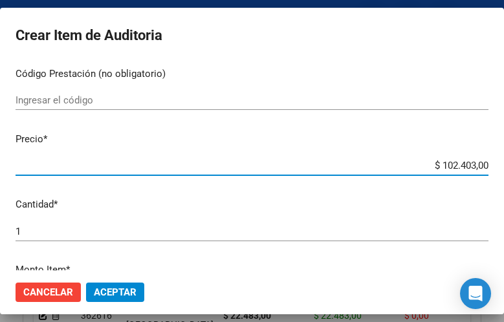
drag, startPoint x: 409, startPoint y: 165, endPoint x: 482, endPoint y: 167, distance: 73.1
click at [482, 167] on mat-dialog-content "33334045 Nro Documento 27333340459 CUIL Afiliado Activo Análisis Afiliado Prest…" at bounding box center [252, 166] width 504 height 210
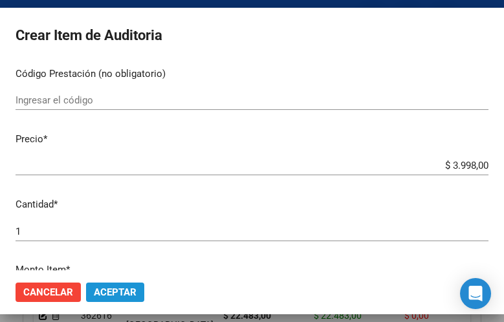
click at [107, 294] on span "Aceptar" at bounding box center [115, 293] width 43 height 12
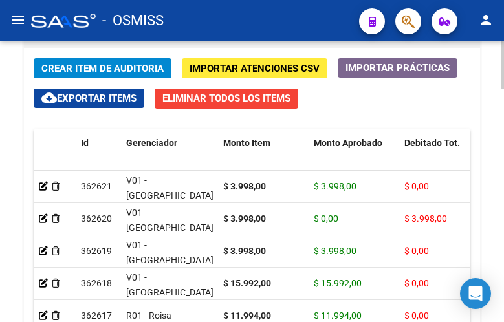
click at [80, 67] on span "Crear Item de Auditoria" at bounding box center [102, 69] width 122 height 12
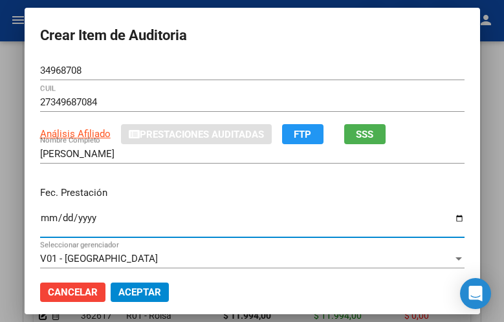
click at [40, 218] on input "Ingresar la fecha" at bounding box center [252, 223] width 424 height 21
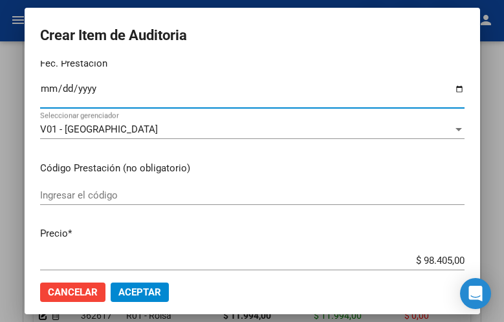
scroll to position [194, 0]
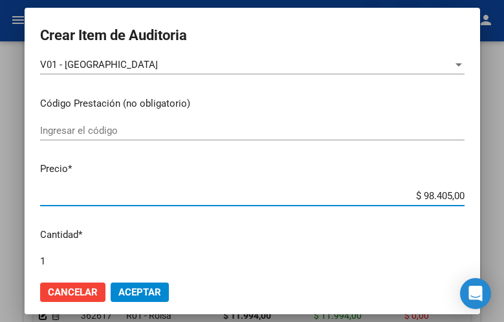
drag, startPoint x: 395, startPoint y: 191, endPoint x: 492, endPoint y: 200, distance: 96.8
click at [492, 200] on div "Crear Item de Auditoria 34968708 Nro Documento 27349687084 CUIL Análisis Afilia…" at bounding box center [252, 161] width 504 height 322
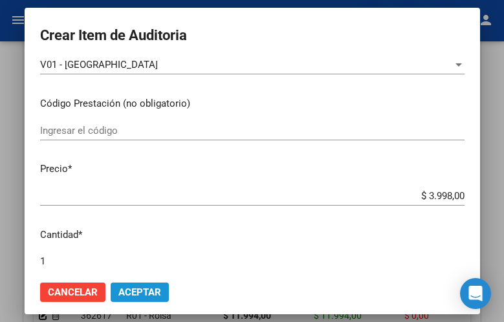
click at [127, 289] on span "Aceptar" at bounding box center [139, 293] width 43 height 12
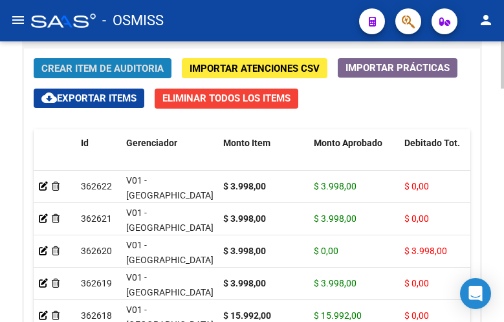
click at [109, 62] on span "Crear Item de Auditoria" at bounding box center [102, 68] width 122 height 12
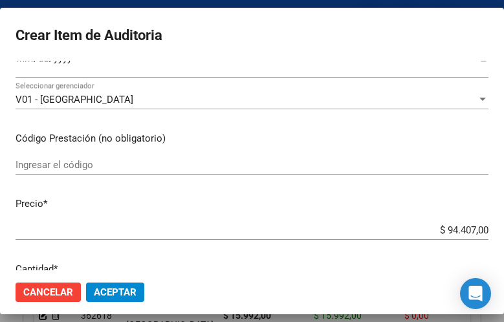
scroll to position [129, 0]
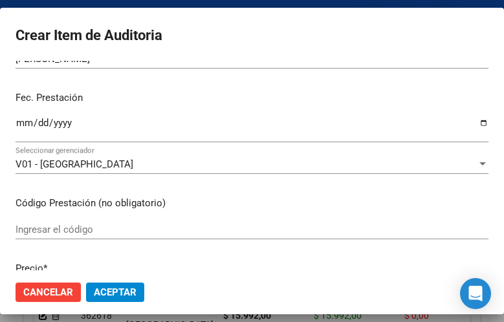
click at [23, 124] on input "Ingresar la fecha" at bounding box center [252, 128] width 473 height 21
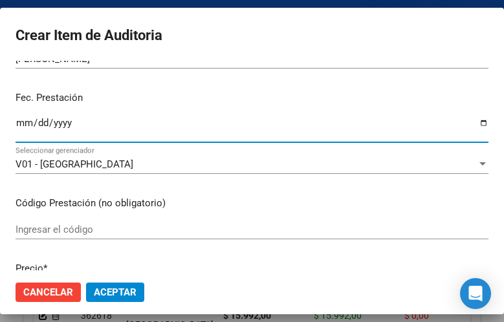
scroll to position [259, 0]
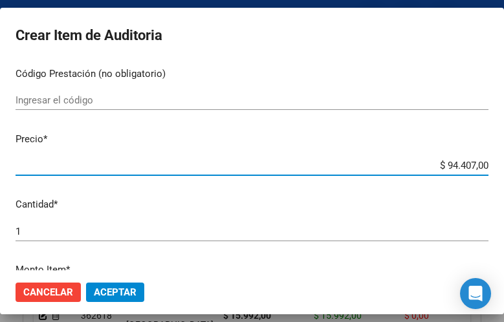
drag, startPoint x: 410, startPoint y: 170, endPoint x: 504, endPoint y: 171, distance: 93.8
click at [504, 171] on html "menu - OSMISS person Firma Express Inicio Calendario SSS Instructivos Contacto …" at bounding box center [252, 161] width 504 height 322
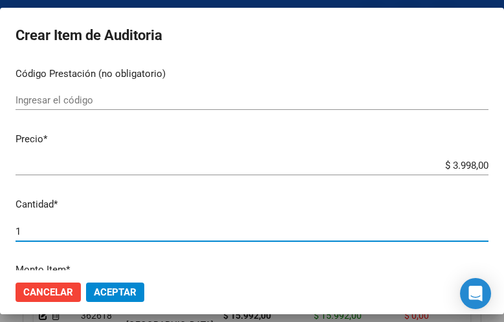
drag, startPoint x: 39, startPoint y: 234, endPoint x: -15, endPoint y: 233, distance: 53.7
click at [0, 233] on html "menu - OSMISS person Firma Express Inicio Calendario SSS Instructivos Contacto …" at bounding box center [252, 161] width 504 height 322
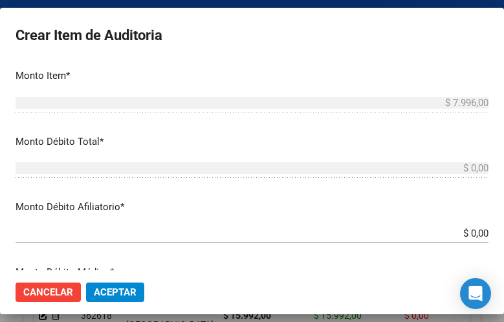
scroll to position [517, 0]
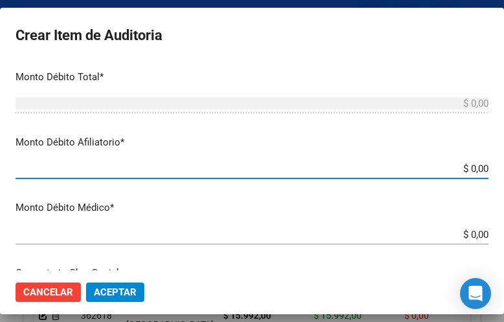
drag, startPoint x: 407, startPoint y: 173, endPoint x: 501, endPoint y: 176, distance: 93.2
click at [501, 176] on mat-dialog-container "Crear Item de Auditoria 46815323 Nro Documento 27468153233 CUIL Afiliado Activo…" at bounding box center [252, 161] width 504 height 306
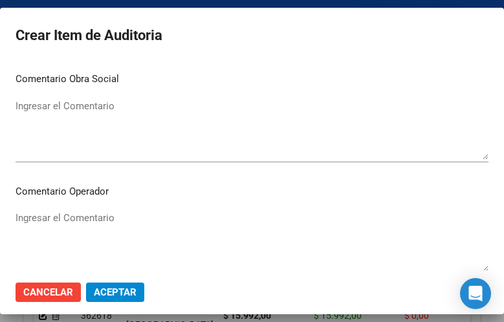
scroll to position [776, 0]
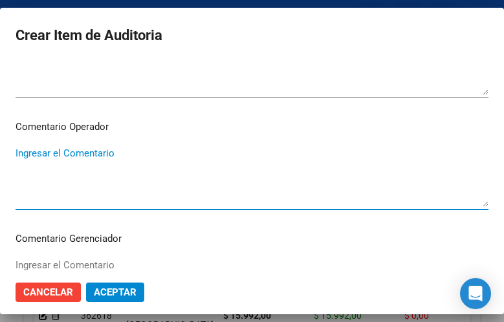
click at [104, 160] on textarea "Ingresar el Comentario" at bounding box center [252, 176] width 473 height 61
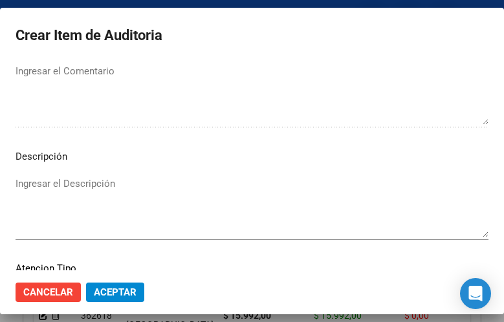
scroll to position [1035, 0]
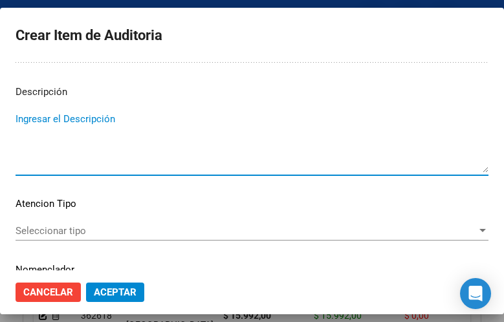
click at [36, 120] on textarea "Ingresar el Descripción" at bounding box center [252, 142] width 473 height 61
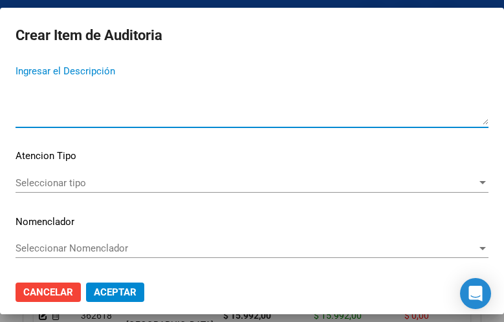
scroll to position [1018, 0]
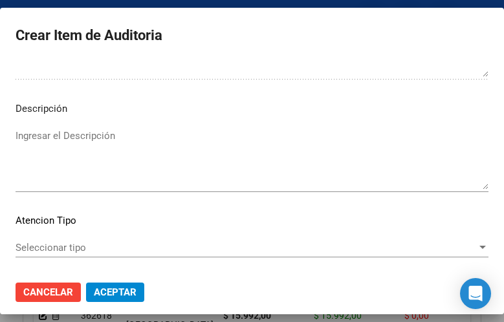
drag, startPoint x: 340, startPoint y: 115, endPoint x: 178, endPoint y: 136, distance: 163.1
click at [340, 115] on p "Descripción" at bounding box center [252, 109] width 473 height 15
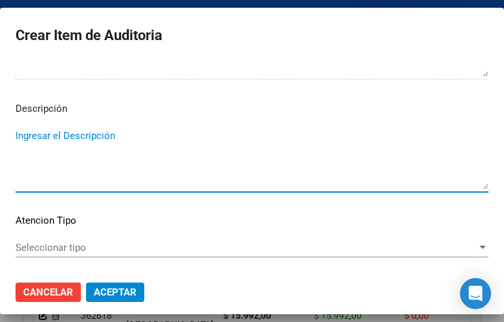
click at [48, 137] on textarea "Ingresar el Descripción" at bounding box center [252, 159] width 473 height 61
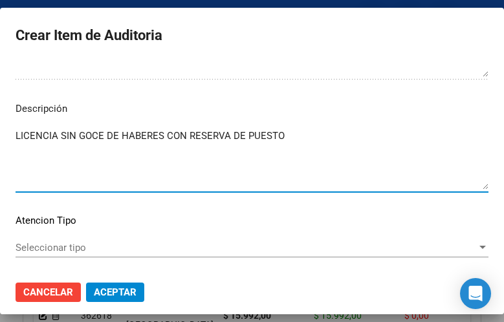
click at [121, 300] on button "Aceptar" at bounding box center [115, 292] width 58 height 19
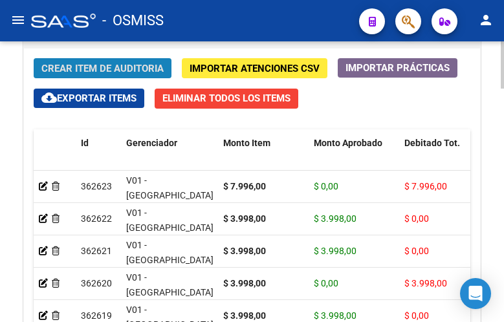
click at [78, 67] on span "Crear Item de Auditoria" at bounding box center [102, 69] width 122 height 12
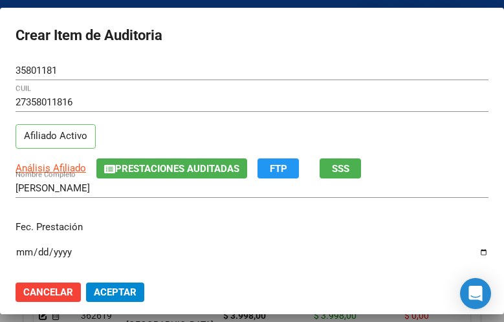
click at [25, 248] on input "Ingresar la fecha" at bounding box center [252, 257] width 473 height 21
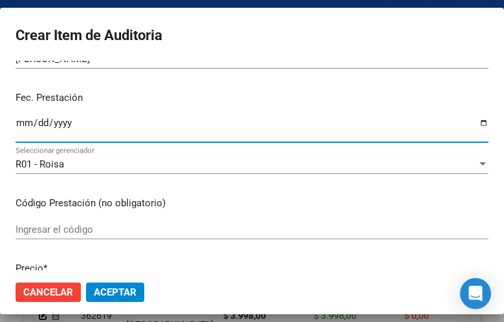
scroll to position [194, 0]
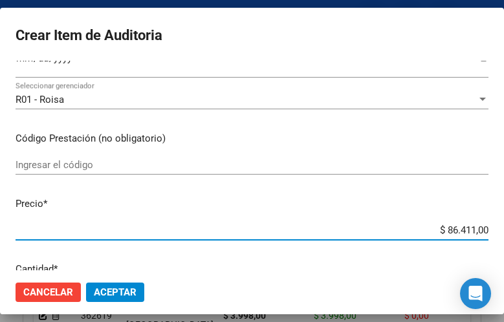
drag, startPoint x: 391, startPoint y: 226, endPoint x: 491, endPoint y: 234, distance: 99.9
click at [491, 234] on mat-dialog-content "35801181 Nro Documento 27358011816 CUIL Afiliado Activo Análisis Afiliado Prest…" at bounding box center [252, 166] width 504 height 210
click at [400, 226] on input "$ 86.411,00" at bounding box center [252, 230] width 473 height 12
drag, startPoint x: 400, startPoint y: 227, endPoint x: 482, endPoint y: 231, distance: 82.2
click at [482, 231] on mat-dialog-content "35801181 Nro Documento 27358011816 CUIL Afiliado Activo Análisis Afiliado Prest…" at bounding box center [252, 166] width 504 height 210
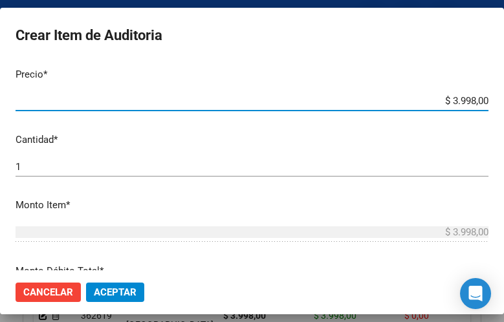
scroll to position [388, 0]
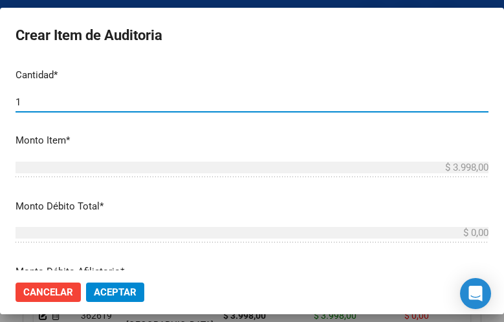
drag, startPoint x: 38, startPoint y: 99, endPoint x: 0, endPoint y: 103, distance: 37.8
click at [0, 97] on html "menu - OSMISS person Firma Express Inicio Calendario SSS Instructivos Contacto …" at bounding box center [252, 161] width 504 height 322
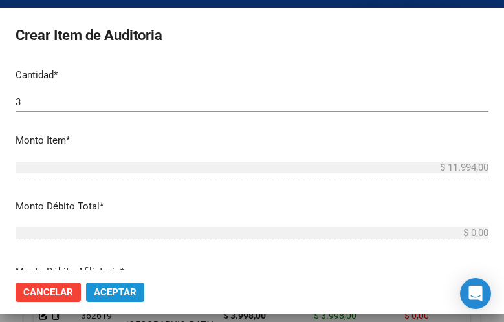
click at [122, 291] on span "Aceptar" at bounding box center [115, 293] width 43 height 12
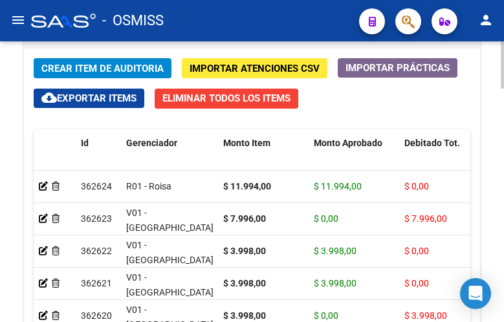
drag, startPoint x: 212, startPoint y: 12, endPoint x: 178, endPoint y: 87, distance: 83.1
click at [212, 12] on div "- OSMISS" at bounding box center [190, 20] width 318 height 28
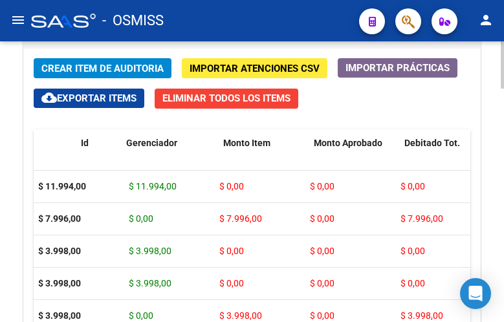
scroll to position [0, 0]
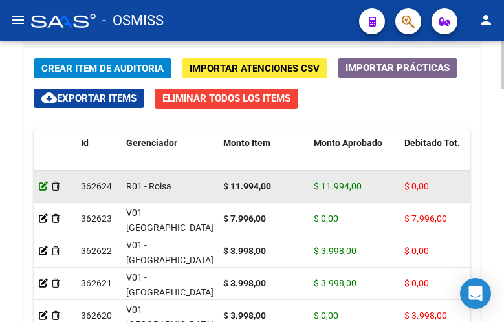
click at [42, 184] on icon at bounding box center [43, 186] width 9 height 9
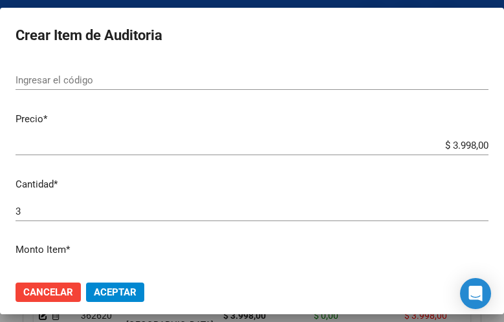
scroll to position [323, 0]
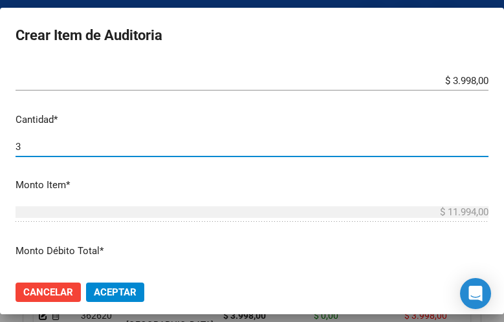
drag, startPoint x: 23, startPoint y: 145, endPoint x: -6, endPoint y: 141, distance: 29.4
click at [0, 141] on html "menu - OSMISS person Firma Express Inicio Calendario SSS Instructivos Contacto …" at bounding box center [252, 161] width 504 height 322
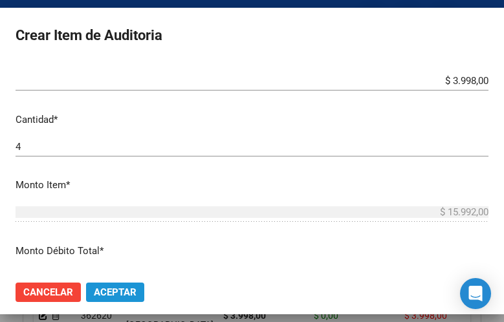
click at [124, 293] on span "Aceptar" at bounding box center [115, 293] width 43 height 12
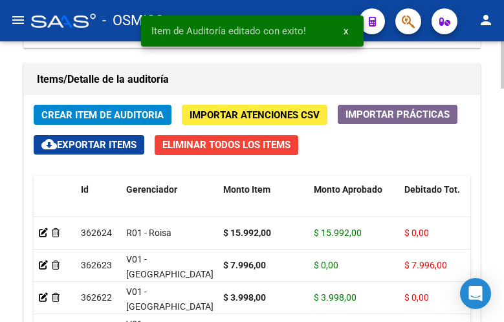
scroll to position [1229, 0]
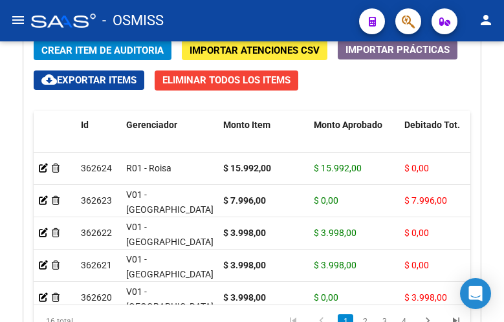
click at [273, 23] on div "- OSMISS" at bounding box center [190, 20] width 318 height 28
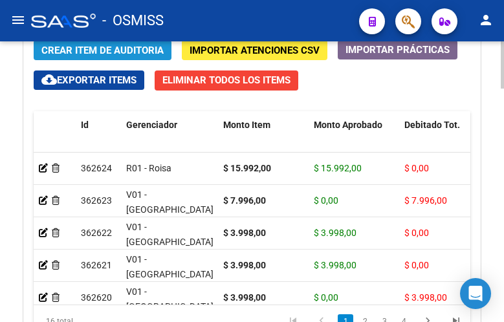
click at [125, 49] on span "Crear Item de Auditoria" at bounding box center [102, 51] width 122 height 12
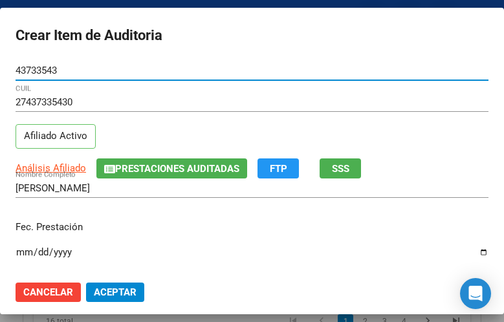
click at [23, 253] on input "Ingresar la fecha" at bounding box center [252, 257] width 473 height 21
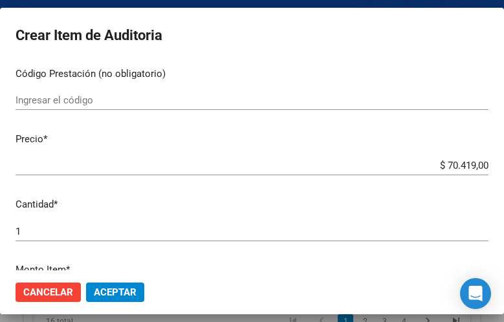
scroll to position [323, 0]
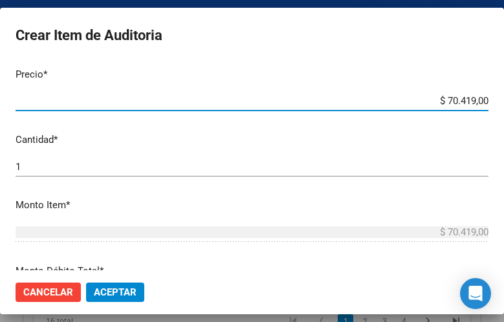
drag, startPoint x: 409, startPoint y: 98, endPoint x: 503, endPoint y: 103, distance: 93.9
click at [503, 103] on mat-dialog-container "Crear Item de Auditoria 43733543 Nro Documento 27437335430 CUIL Afiliado Activo…" at bounding box center [252, 161] width 504 height 306
click at [98, 94] on div "$ 70.419,00 Ingresar el precio" at bounding box center [252, 100] width 473 height 19
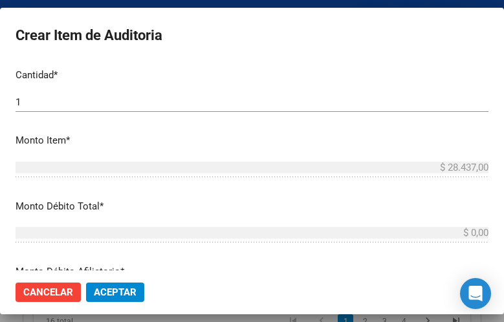
scroll to position [453, 0]
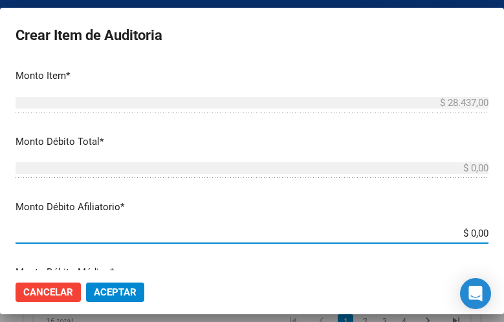
drag, startPoint x: 425, startPoint y: 234, endPoint x: 499, endPoint y: 228, distance: 74.7
click at [504, 231] on html "menu - OSMISS person Firma Express Inicio Calendario SSS Instructivos Contacto …" at bounding box center [252, 161] width 504 height 322
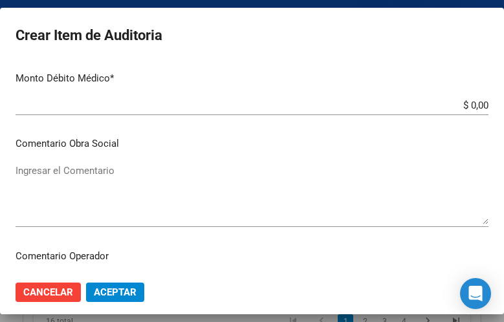
scroll to position [711, 0]
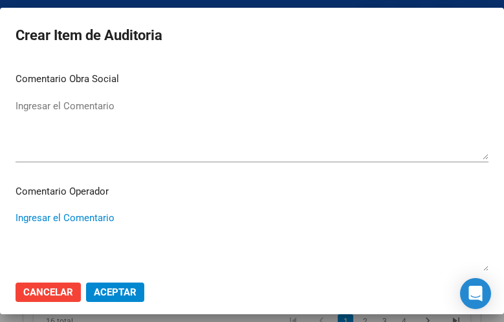
click at [87, 219] on textarea "Ingresar el Comentario" at bounding box center [252, 241] width 473 height 61
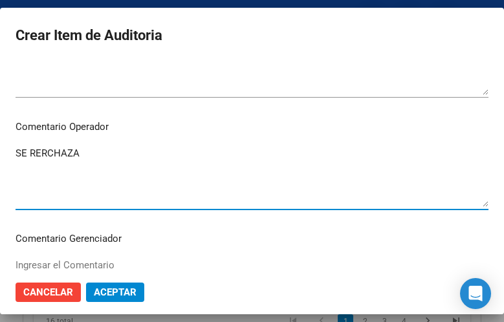
scroll to position [841, 0]
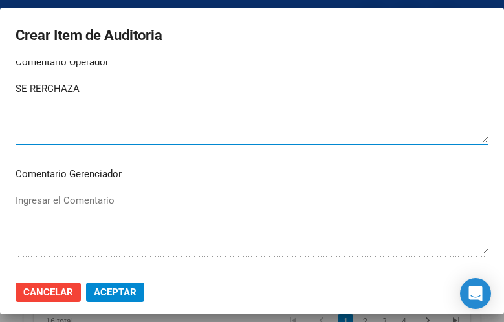
click at [48, 89] on textarea "SE RERCHAZA" at bounding box center [252, 111] width 473 height 61
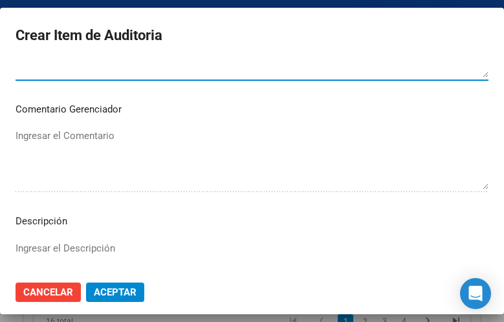
scroll to position [970, 0]
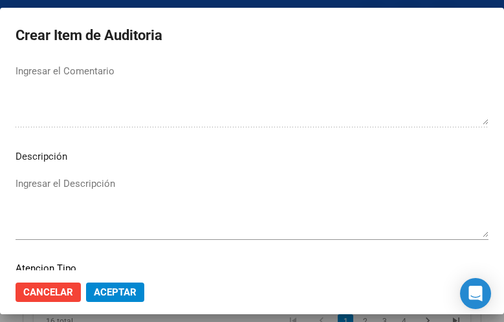
click at [64, 184] on textarea "Ingresar el Descripción" at bounding box center [252, 207] width 473 height 61
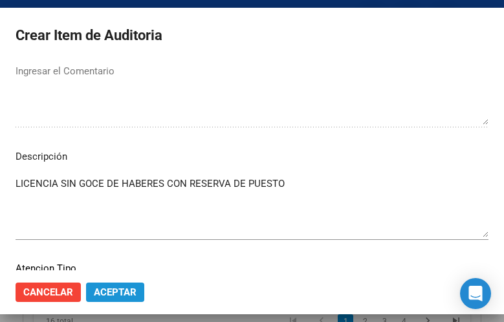
click at [123, 291] on span "Aceptar" at bounding box center [115, 293] width 43 height 12
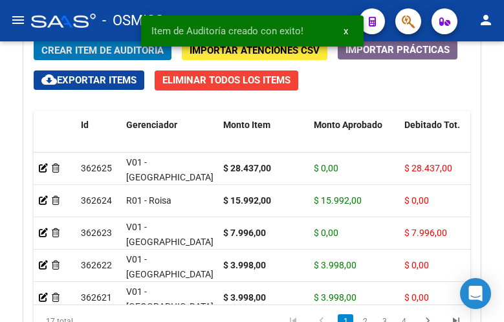
scroll to position [1228, 0]
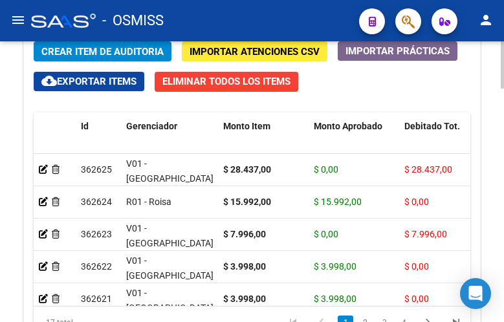
click at [111, 50] on span "Crear Item de Auditoria" at bounding box center [102, 52] width 122 height 12
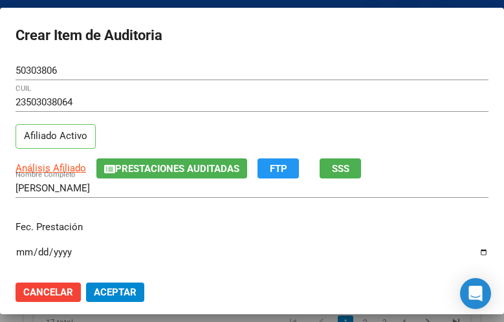
click at [24, 251] on input "Ingresar la fecha" at bounding box center [252, 257] width 473 height 21
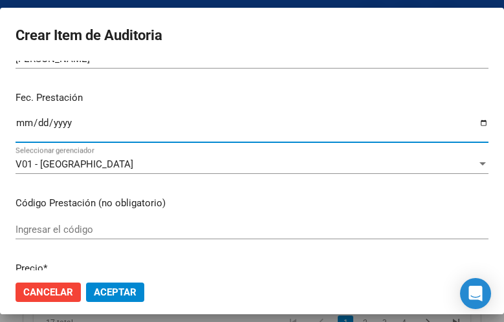
scroll to position [194, 0]
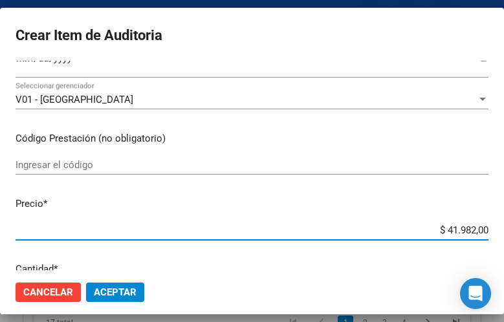
drag, startPoint x: 413, startPoint y: 230, endPoint x: 493, endPoint y: 237, distance: 80.5
click at [493, 237] on mat-dialog-content "50303806 Nro Documento 23503038064 CUIL Afiliado Activo Análisis Afiliado Prest…" at bounding box center [252, 166] width 504 height 210
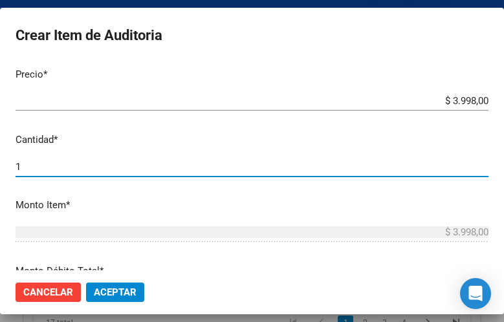
drag, startPoint x: 30, startPoint y: 164, endPoint x: 12, endPoint y: 169, distance: 19.3
click at [0, 163] on html "menu - OSMISS person Firma Express Inicio Calendario SSS Instructivos Contacto …" at bounding box center [252, 161] width 504 height 322
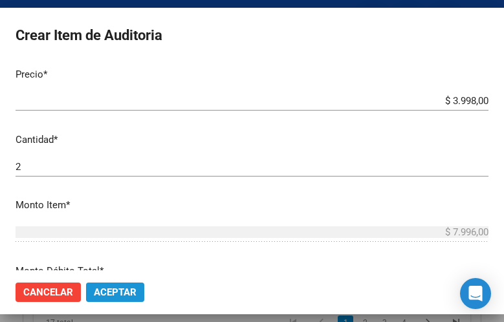
drag, startPoint x: 129, startPoint y: 285, endPoint x: 134, endPoint y: 279, distance: 8.3
click at [129, 284] on button "Aceptar" at bounding box center [115, 292] width 58 height 19
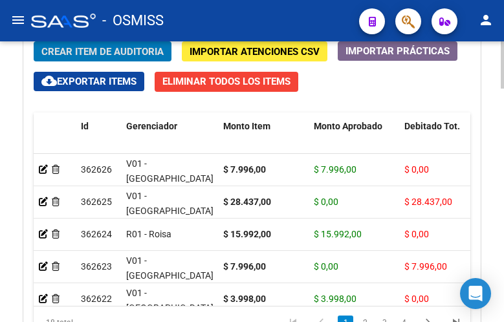
click at [93, 295] on span "362622" at bounding box center [96, 299] width 31 height 10
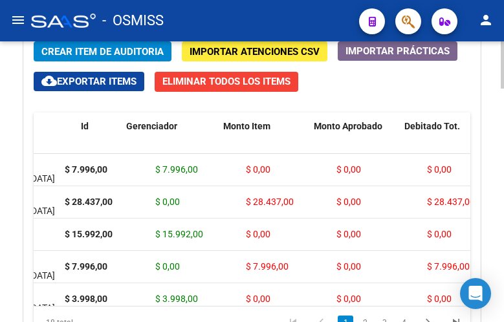
scroll to position [0, 0]
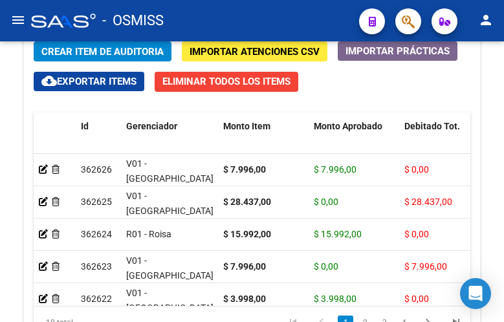
click at [222, 22] on div "- OSMISS" at bounding box center [190, 20] width 318 height 28
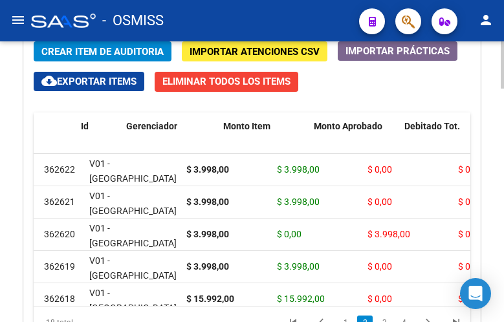
scroll to position [129, 0]
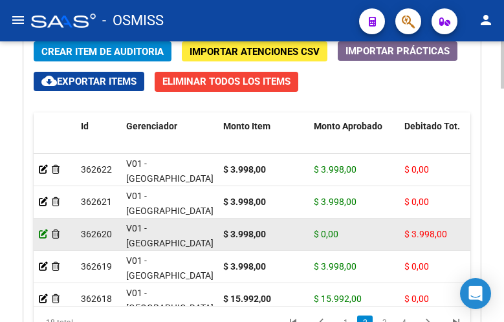
click at [41, 235] on icon at bounding box center [43, 234] width 9 height 9
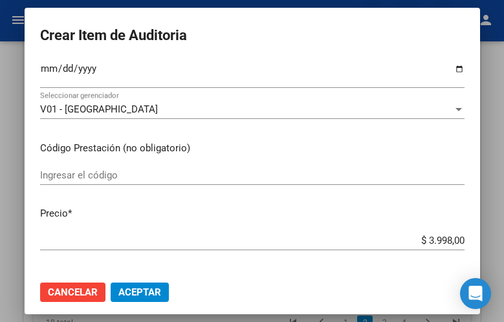
scroll to position [194, 0]
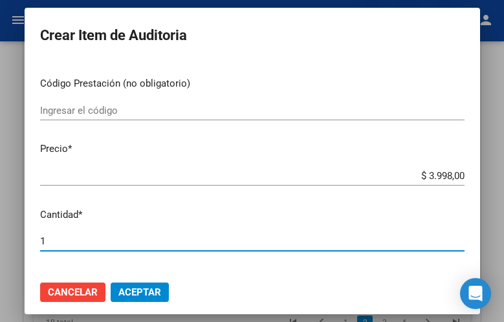
drag, startPoint x: 49, startPoint y: 242, endPoint x: 12, endPoint y: 233, distance: 38.6
click at [12, 236] on div "Crear Item de Auditoria 29908311 Nro Documento 20299083110 CUIL [DEMOGRAPHIC_DA…" at bounding box center [252, 161] width 504 height 322
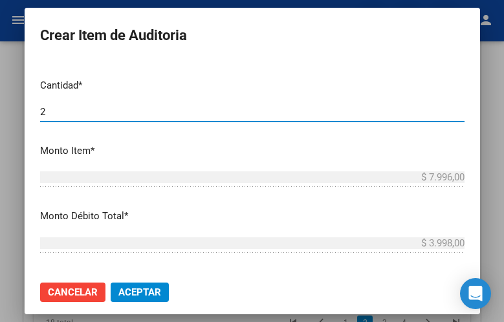
scroll to position [388, 0]
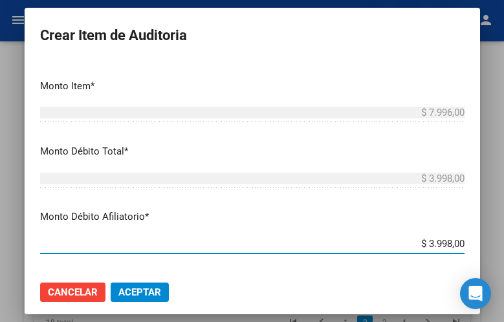
drag, startPoint x: 401, startPoint y: 241, endPoint x: 498, endPoint y: 243, distance: 97.0
click at [498, 243] on div "Crear Item de Auditoria 29908311 Nro Documento 20299083110 CUIL [DEMOGRAPHIC_DA…" at bounding box center [252, 161] width 504 height 322
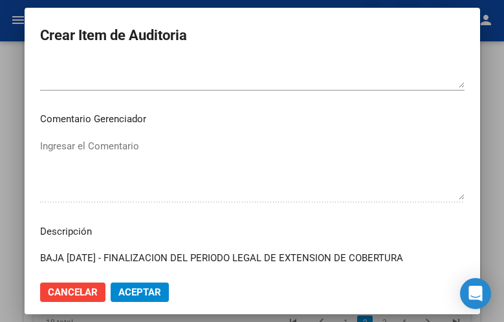
scroll to position [905, 0]
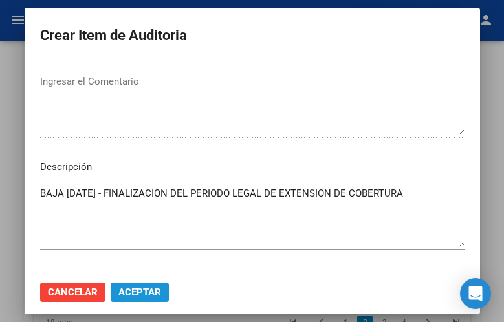
click at [148, 287] on span "Aceptar" at bounding box center [139, 293] width 43 height 12
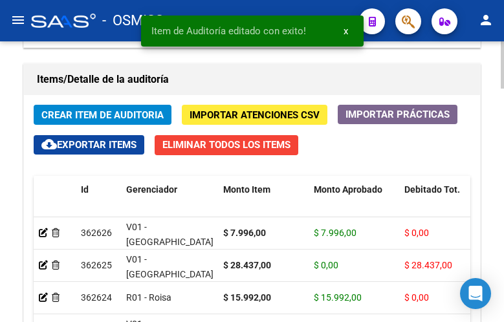
scroll to position [1229, 0]
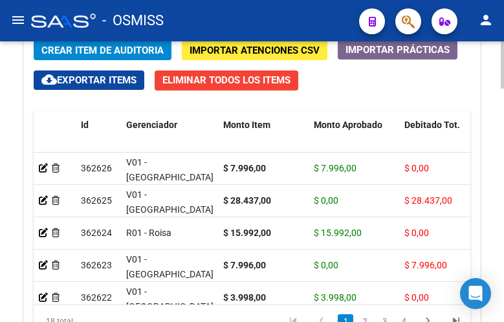
click at [89, 47] on span "Crear Item de Auditoria" at bounding box center [102, 51] width 122 height 12
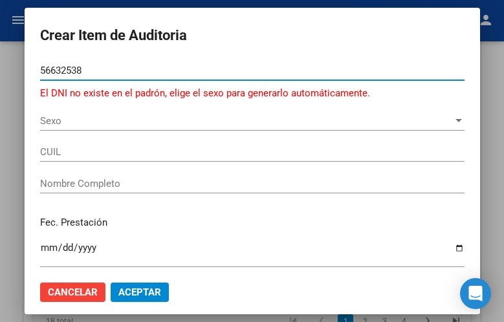
click at [62, 69] on input "56632538" at bounding box center [252, 71] width 424 height 12
click at [69, 70] on input "56632538" at bounding box center [252, 71] width 424 height 12
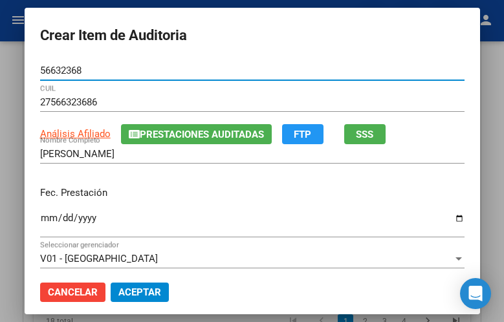
click at [40, 219] on input "Ingresar la fecha" at bounding box center [252, 223] width 424 height 21
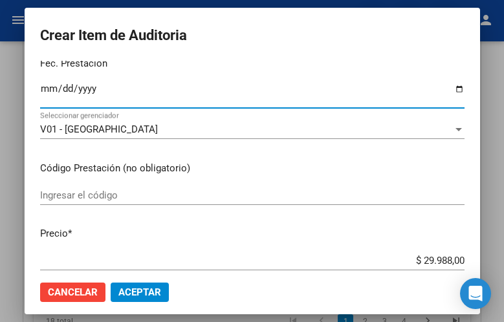
scroll to position [194, 0]
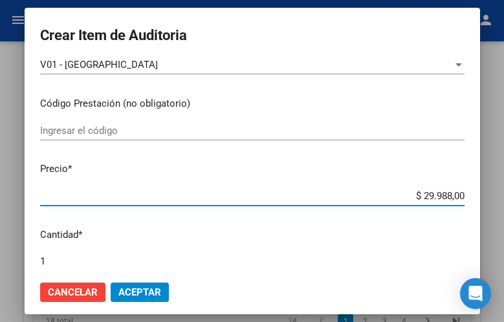
drag, startPoint x: 388, startPoint y: 191, endPoint x: 492, endPoint y: 197, distance: 104.3
click at [492, 197] on div "Crear Item de Auditoria 56632368 Nro Documento 27566323686 CUIL Análisis Afilia…" at bounding box center [252, 161] width 504 height 322
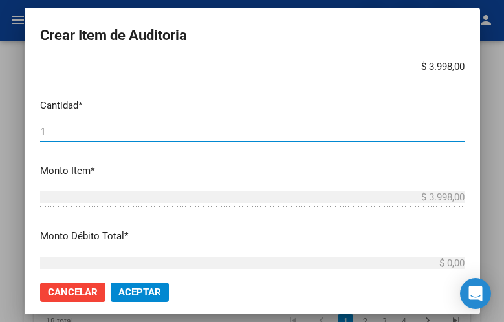
drag, startPoint x: 23, startPoint y: 131, endPoint x: -6, endPoint y: 129, distance: 29.1
click at [0, 129] on html "menu - OSMISS person Firma Express Inicio Calendario SSS Instructivos Contacto …" at bounding box center [252, 161] width 504 height 322
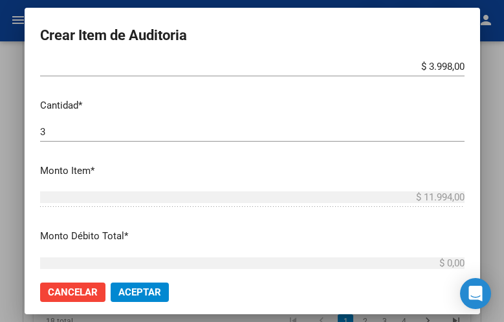
click at [159, 292] on mat-dialog-actions "Cancelar Aceptar" at bounding box center [252, 292] width 424 height 44
click at [147, 290] on span "Aceptar" at bounding box center [139, 293] width 43 height 12
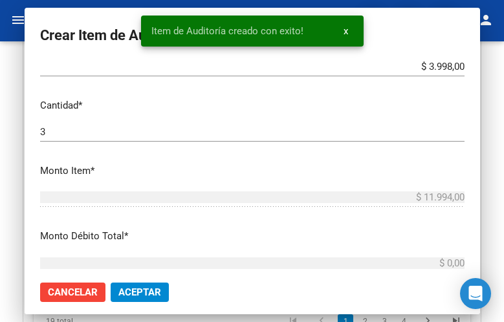
scroll to position [1228, 0]
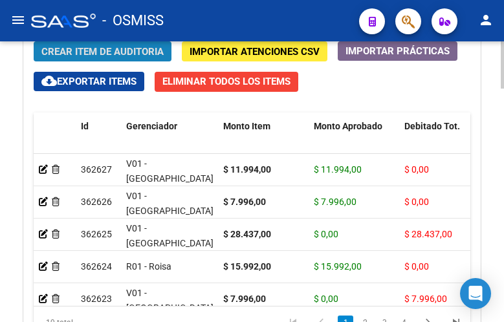
click at [93, 52] on span "Crear Item de Auditoria" at bounding box center [102, 52] width 122 height 12
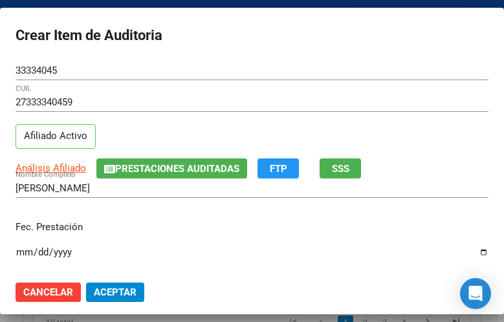
click at [19, 248] on input "Ingresar la fecha" at bounding box center [252, 257] width 473 height 21
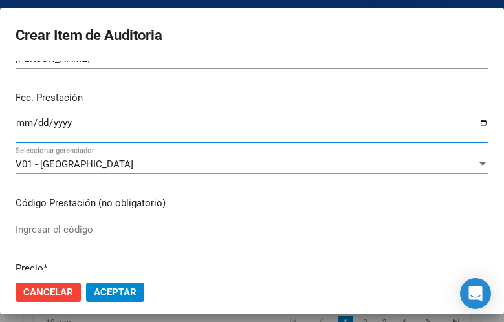
scroll to position [259, 0]
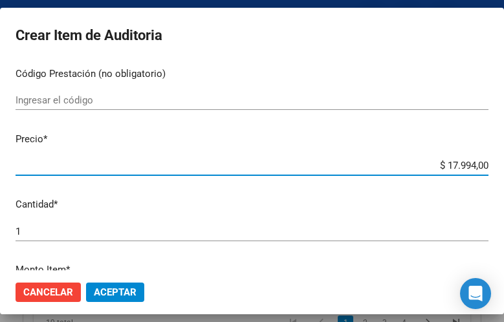
drag, startPoint x: 415, startPoint y: 164, endPoint x: 492, endPoint y: 164, distance: 76.3
click at [492, 164] on mat-dialog-content "33334045 Nro Documento 27333340459 CUIL Afiliado Activo Análisis Afiliado Prest…" at bounding box center [252, 166] width 504 height 210
click at [127, 288] on span "Aceptar" at bounding box center [115, 293] width 43 height 12
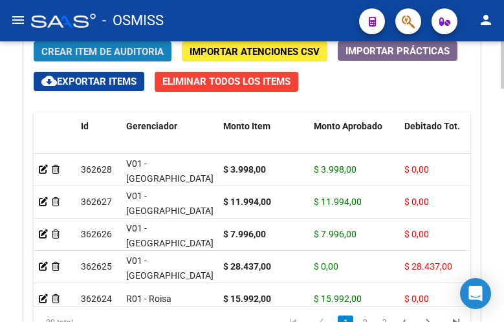
click at [89, 54] on span "Crear Item de Auditoria" at bounding box center [102, 52] width 122 height 12
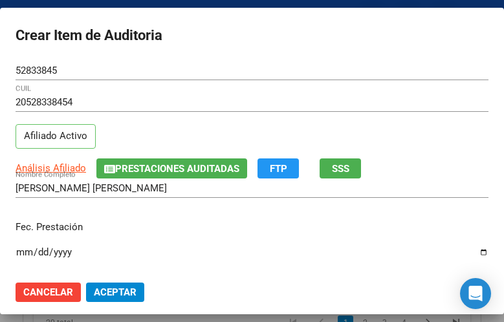
click at [21, 252] on input "Ingresar la fecha" at bounding box center [252, 257] width 473 height 21
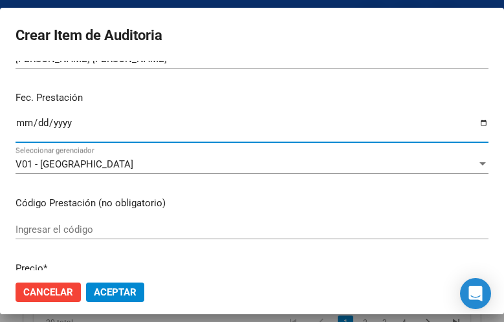
scroll to position [194, 0]
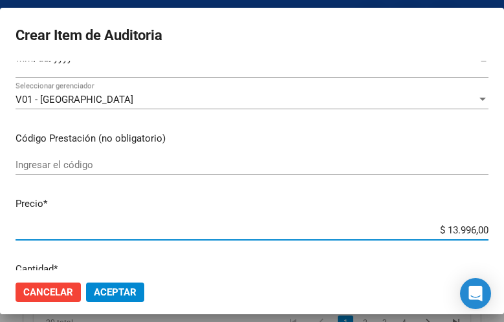
drag, startPoint x: 413, startPoint y: 228, endPoint x: 490, endPoint y: 229, distance: 77.6
click at [490, 229] on mat-dialog-content "52833845 Nro Documento 20528338454 CUIL Afiliado Activo Análisis Afiliado Prest…" at bounding box center [252, 166] width 504 height 210
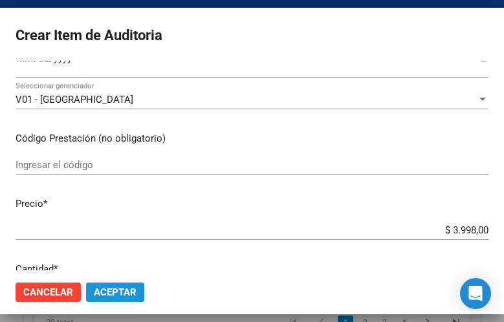
click at [121, 289] on span "Aceptar" at bounding box center [115, 293] width 43 height 12
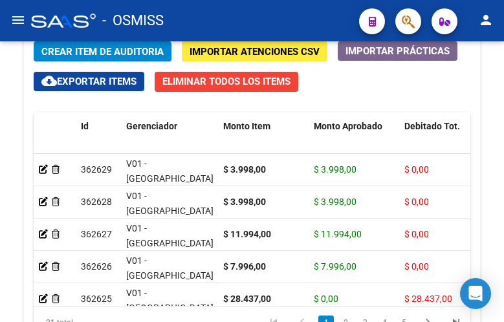
click at [213, 23] on div "- OSMISS" at bounding box center [190, 20] width 318 height 28
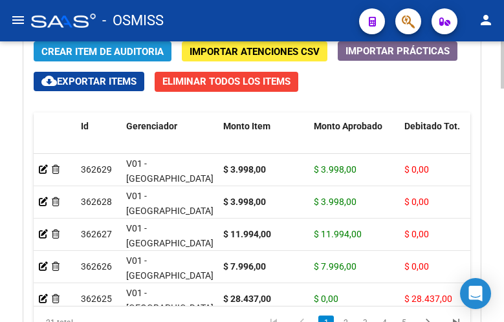
click at [113, 50] on span "Crear Item de Auditoria" at bounding box center [102, 52] width 122 height 12
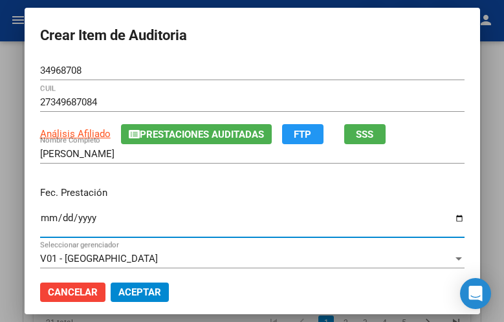
click at [40, 219] on input "Ingresar la fecha" at bounding box center [252, 223] width 424 height 21
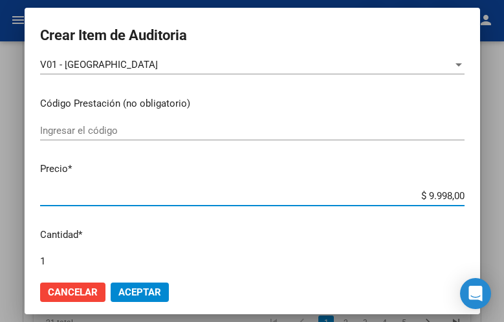
drag, startPoint x: 403, startPoint y: 195, endPoint x: 488, endPoint y: 194, distance: 84.7
click at [480, 194] on mat-dialog-container "Crear Item de Auditoria 34968708 Nro Documento 27349687084 CUIL Análisis Afilia…" at bounding box center [252, 161] width 455 height 306
click at [148, 297] on span "Aceptar" at bounding box center [139, 293] width 43 height 12
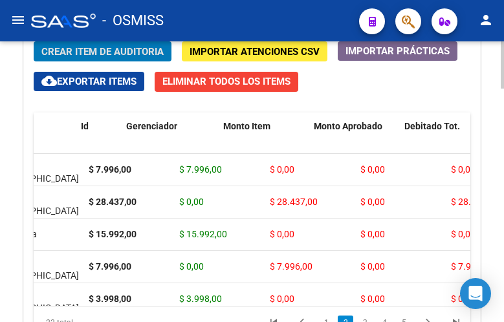
scroll to position [129, 0]
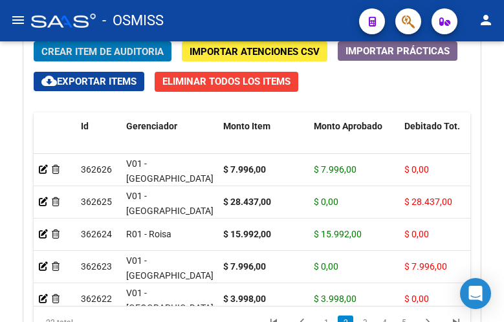
click at [103, 4] on mat-toolbar "menu - OSMISS person" at bounding box center [252, 20] width 504 height 41
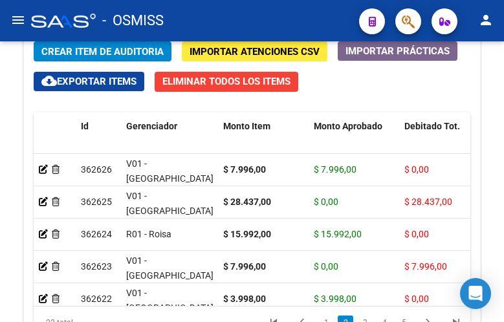
click at [98, 4] on mat-toolbar "menu - OSMISS person" at bounding box center [252, 20] width 504 height 41
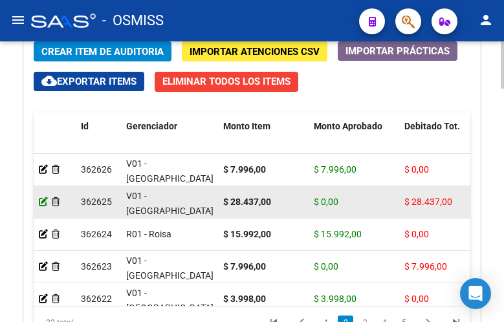
click at [41, 202] on icon at bounding box center [43, 201] width 9 height 9
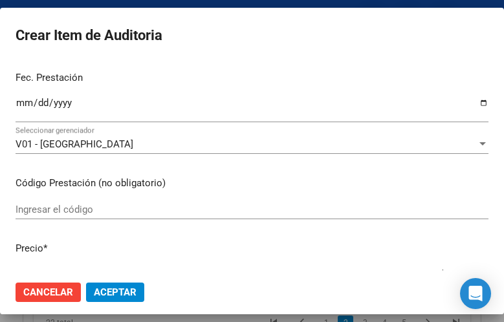
scroll to position [259, 0]
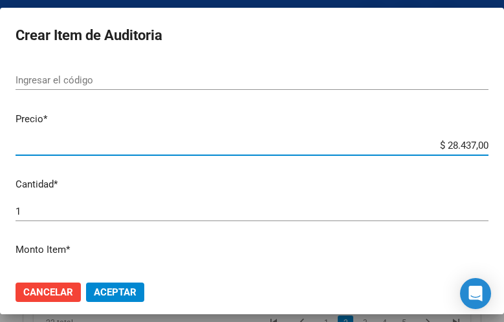
drag, startPoint x: 409, startPoint y: 146, endPoint x: 507, endPoint y: 147, distance: 98.3
click at [504, 147] on html "menu - OSMISS person Firma Express Inicio Calendario SSS Instructivos Contacto …" at bounding box center [252, 161] width 504 height 322
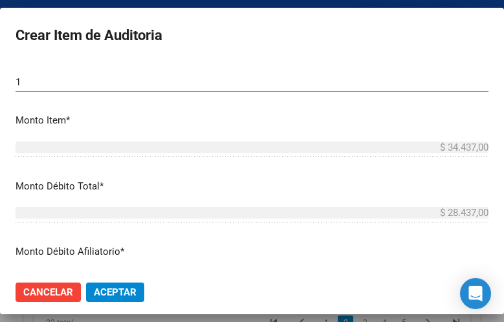
scroll to position [453, 0]
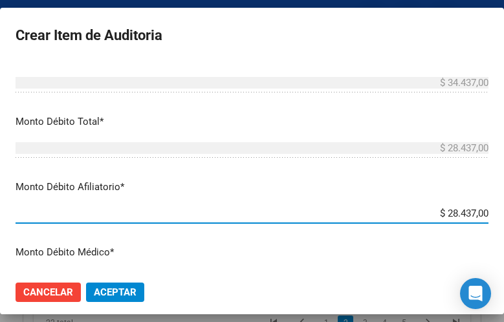
drag, startPoint x: 407, startPoint y: 215, endPoint x: 500, endPoint y: 215, distance: 93.1
click at [500, 215] on mat-dialog-container "Crear Item de Auditoria 43733543 Nro Documento 27437335430 CUIL Afiliado Activo…" at bounding box center [252, 161] width 504 height 306
click at [129, 294] on span "Aceptar" at bounding box center [115, 293] width 43 height 12
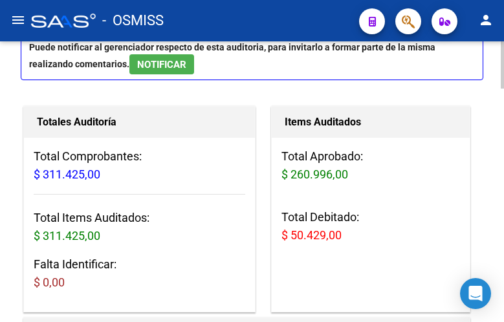
scroll to position [0, 0]
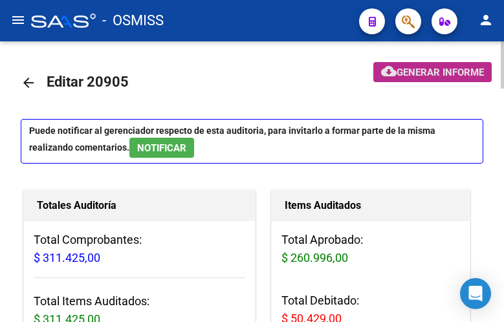
click at [437, 74] on span "Generar informe" at bounding box center [439, 73] width 87 height 12
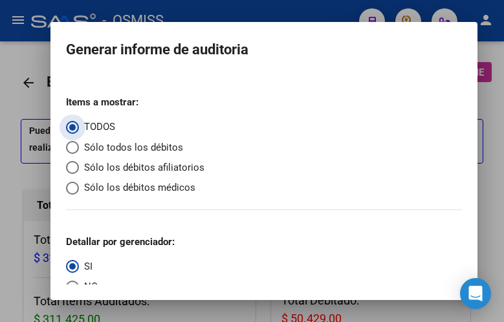
click at [121, 165] on span "Sólo los débitos afiliatorios" at bounding box center [141, 167] width 125 height 15
click at [79, 165] on input "Sólo los débitos afiliatorios" at bounding box center [72, 167] width 13 height 13
click at [85, 281] on span "NO" at bounding box center [88, 286] width 19 height 15
click at [79, 281] on input "NO" at bounding box center [72, 287] width 13 height 13
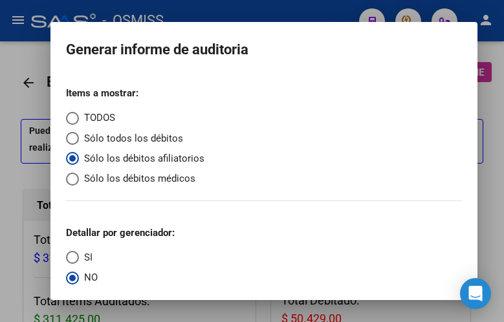
scroll to position [50, 0]
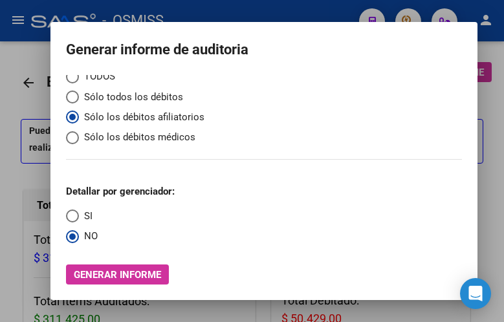
click at [115, 278] on span "Generar informe" at bounding box center [117, 275] width 87 height 12
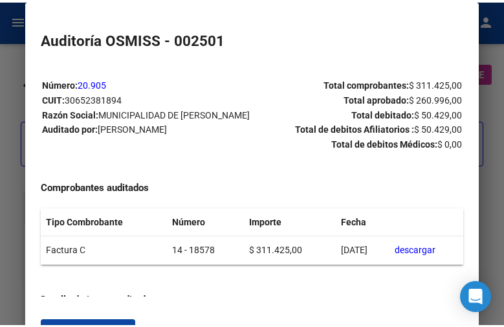
scroll to position [259, 0]
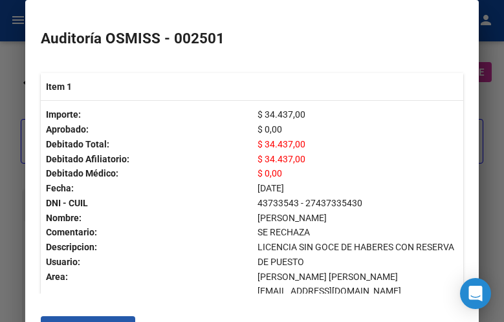
click at [87, 317] on button "Exportar a PDF" at bounding box center [88, 325] width 94 height 19
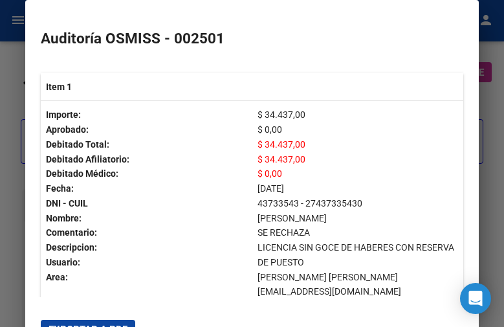
scroll to position [48, 0]
click at [10, 50] on div at bounding box center [252, 163] width 504 height 327
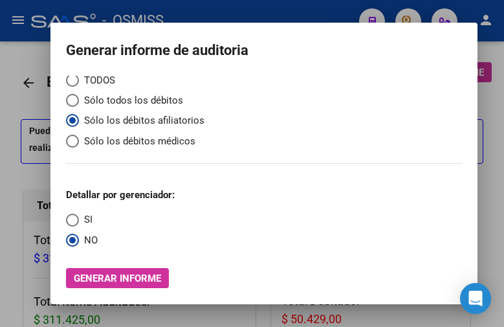
click at [10, 50] on div at bounding box center [252, 163] width 504 height 327
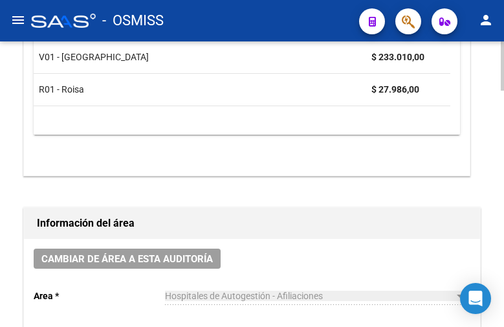
scroll to position [517, 0]
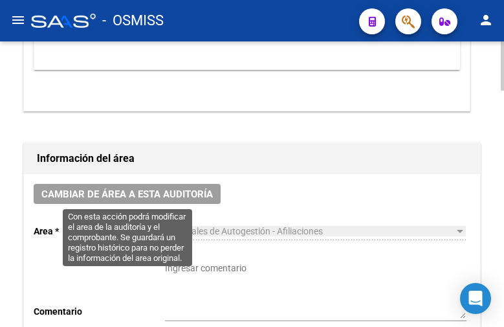
click at [168, 194] on span "Cambiar de área a esta auditoría" at bounding box center [126, 194] width 171 height 12
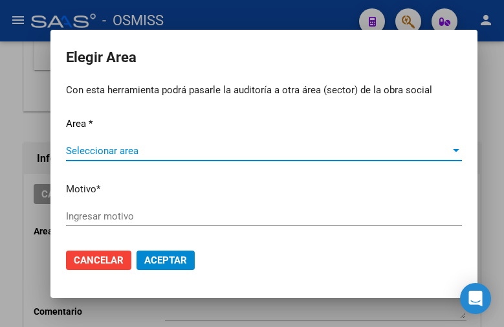
click at [146, 146] on span "Seleccionar area" at bounding box center [258, 151] width 384 height 12
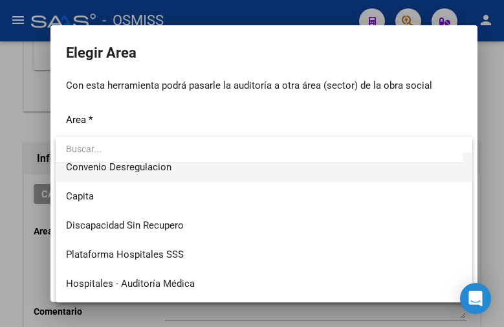
scroll to position [194, 0]
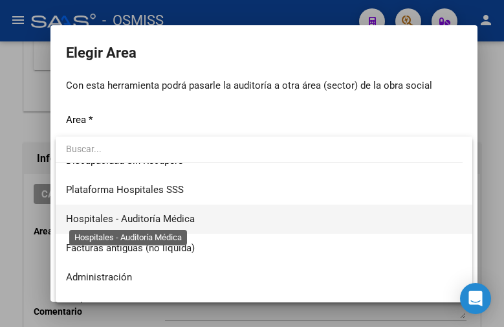
click at [192, 219] on span "Hospitales - Auditoría Médica" at bounding box center [130, 219] width 129 height 12
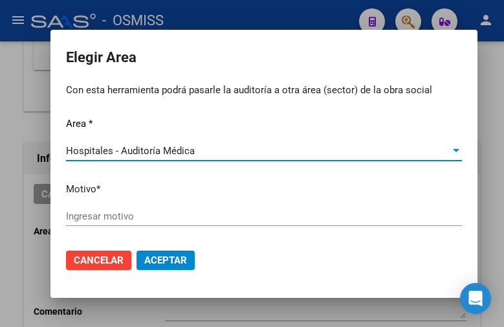
click at [135, 222] on div "Ingresar motivo" at bounding box center [264, 215] width 396 height 19
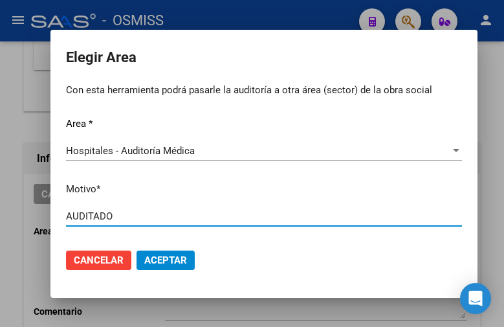
click at [150, 254] on span "Aceptar" at bounding box center [165, 260] width 43 height 12
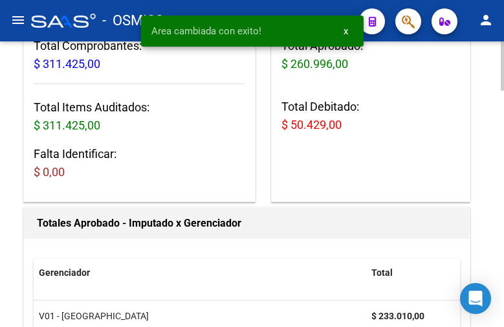
scroll to position [0, 0]
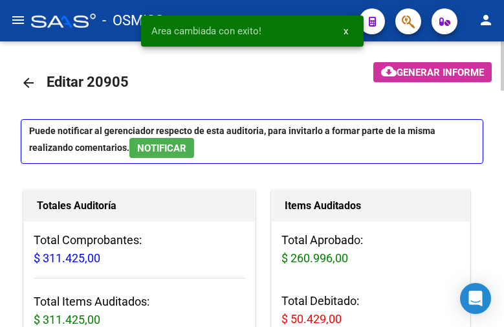
click at [32, 82] on mat-icon "arrow_back" at bounding box center [29, 83] width 16 height 16
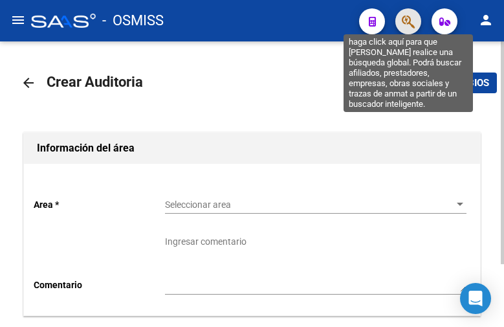
click at [411, 25] on icon "button" at bounding box center [408, 21] width 13 height 15
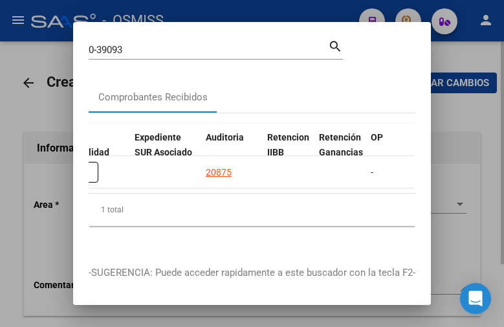
scroll to position [0, 962]
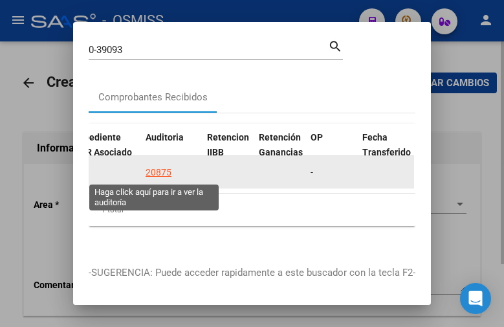
click at [158, 171] on div "20875" at bounding box center [159, 172] width 26 height 15
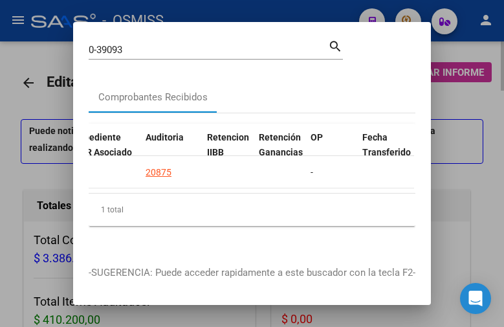
click at [206, 5] on div at bounding box center [252, 163] width 504 height 327
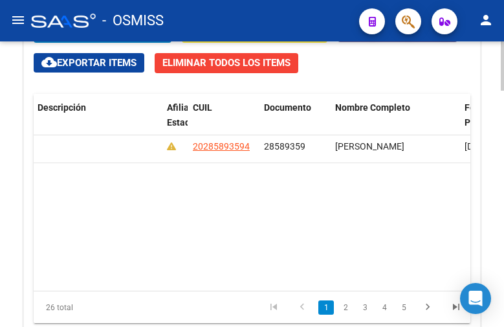
scroll to position [0, 1026]
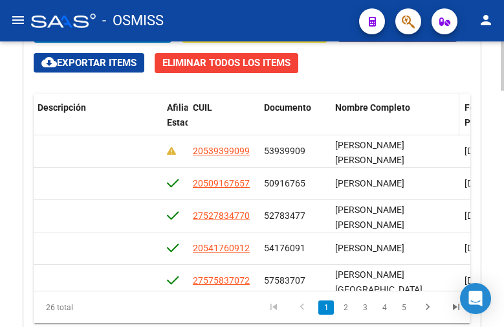
click at [354, 105] on span "Nombre Completo" at bounding box center [372, 107] width 75 height 10
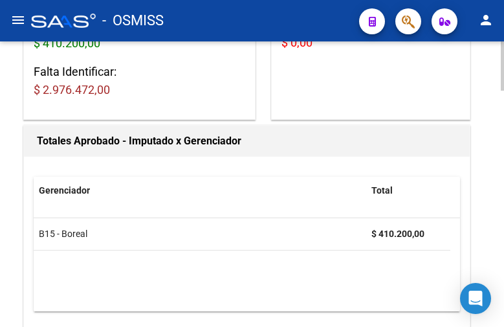
scroll to position [0, 0]
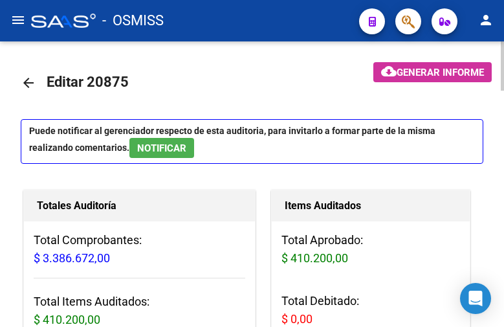
click at [29, 86] on mat-icon "arrow_back" at bounding box center [29, 83] width 16 height 16
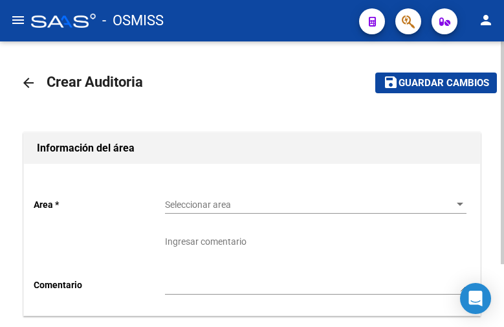
click at [200, 206] on span "Seleccionar area" at bounding box center [310, 204] width 290 height 11
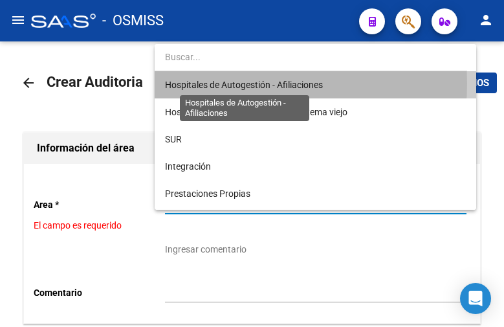
click at [226, 83] on span "Hospitales de Autogestión - Afiliaciones" at bounding box center [244, 85] width 158 height 10
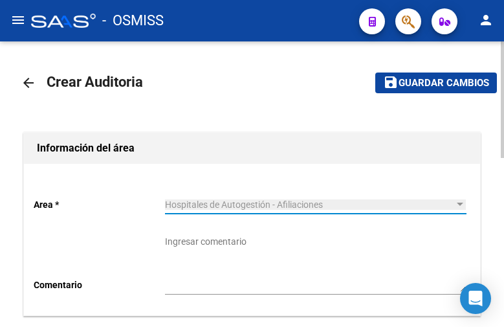
scroll to position [194, 0]
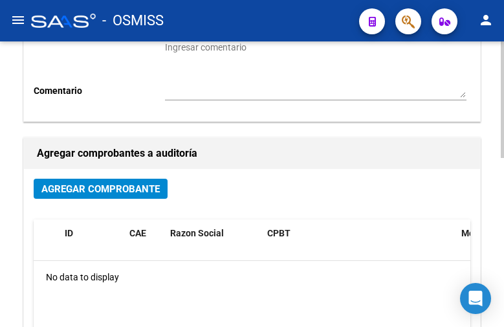
click at [74, 192] on span "Agregar Comprobante" at bounding box center [100, 189] width 118 height 12
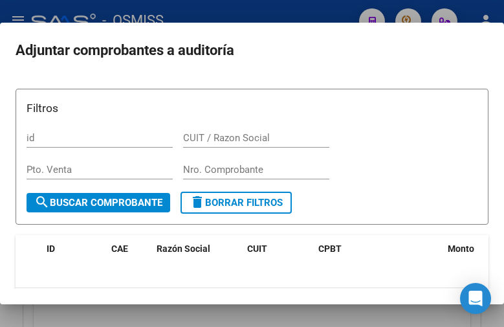
click at [199, 163] on div "Nro. Comprobante" at bounding box center [256, 169] width 146 height 19
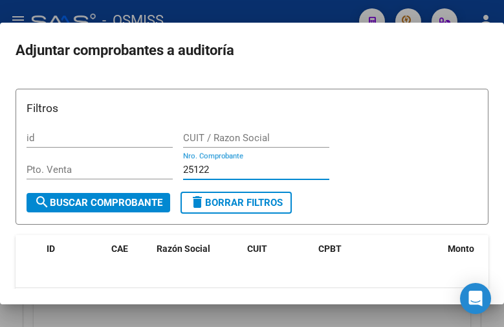
scroll to position [109, 0]
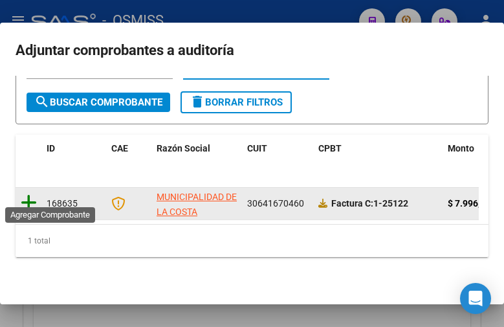
click at [24, 193] on icon at bounding box center [29, 202] width 16 height 18
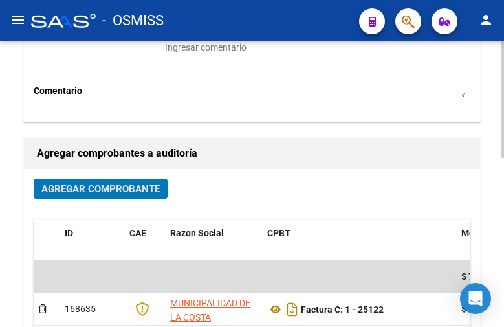
scroll to position [0, 0]
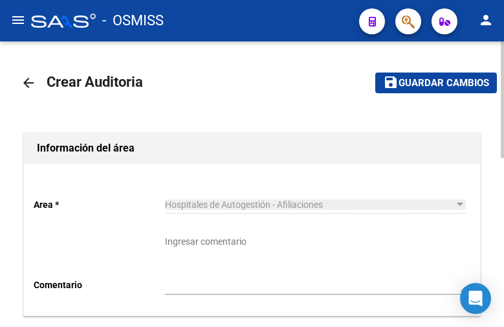
click at [434, 78] on span "Guardar cambios" at bounding box center [443, 84] width 91 height 12
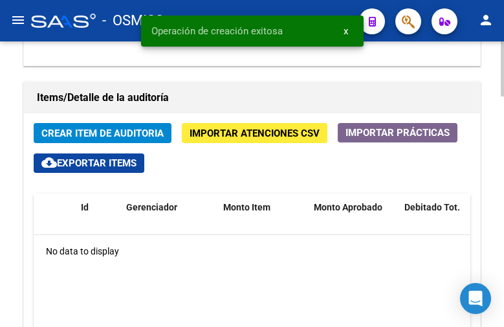
scroll to position [1035, 0]
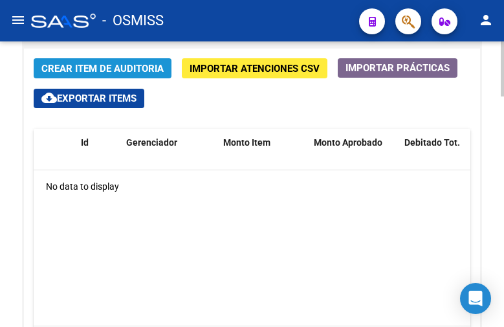
click at [95, 67] on span "Crear Item de Auditoria" at bounding box center [102, 69] width 122 height 12
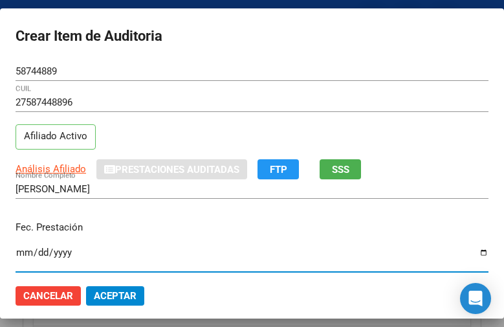
click at [25, 251] on input "Ingresar la fecha" at bounding box center [252, 257] width 473 height 21
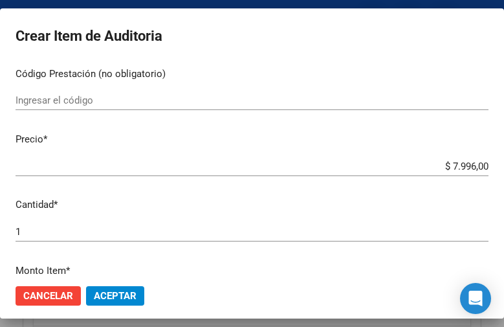
scroll to position [323, 0]
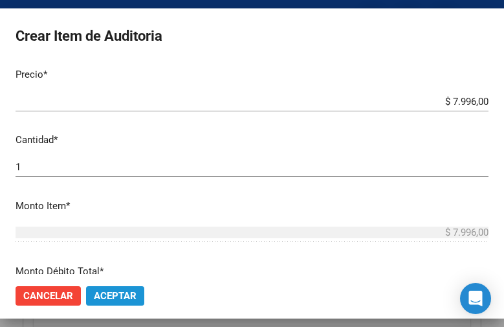
click at [116, 291] on span "Aceptar" at bounding box center [115, 296] width 43 height 12
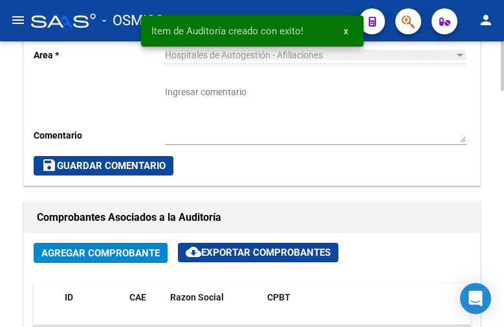
scroll to position [629, 0]
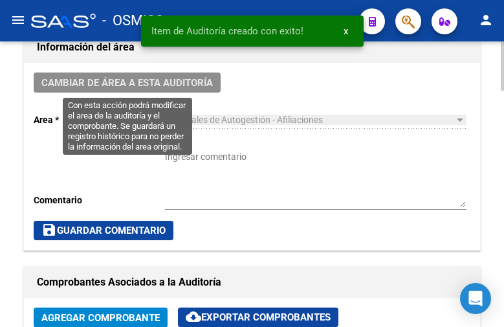
click at [155, 81] on span "Cambiar de área a esta auditoría" at bounding box center [126, 83] width 171 height 12
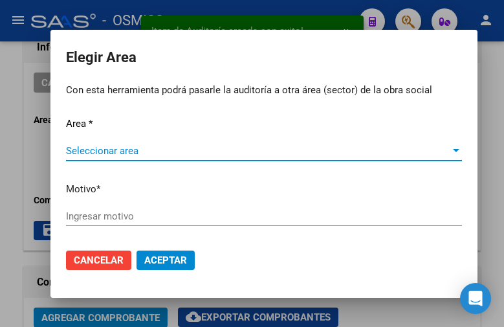
click at [122, 147] on span "Seleccionar area" at bounding box center [258, 151] width 384 height 12
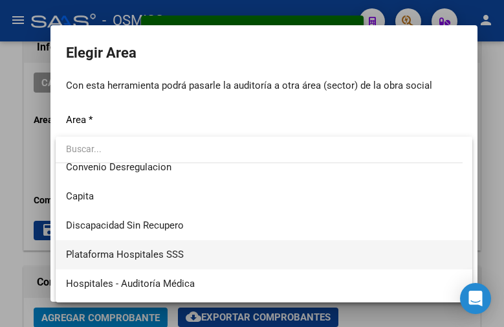
scroll to position [194, 0]
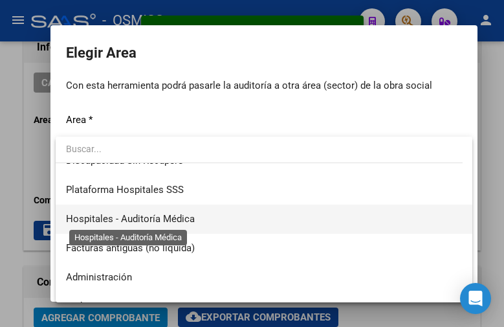
click at [186, 217] on span "Hospitales - Auditoría Médica" at bounding box center [130, 219] width 129 height 12
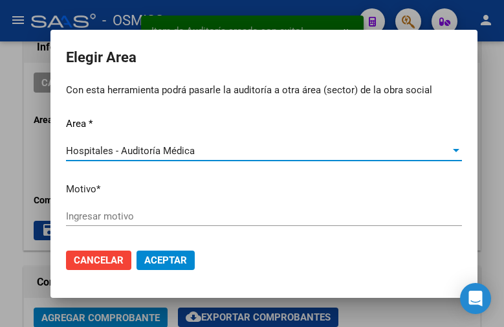
click at [118, 213] on input "Ingresar motivo" at bounding box center [264, 216] width 396 height 12
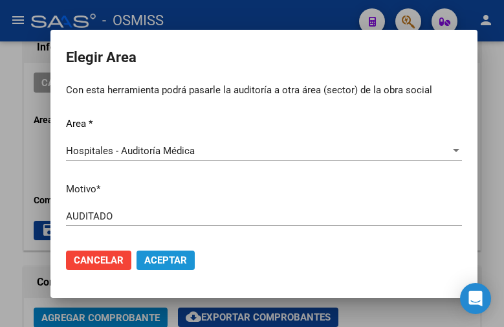
click at [164, 259] on span "Aceptar" at bounding box center [165, 260] width 43 height 12
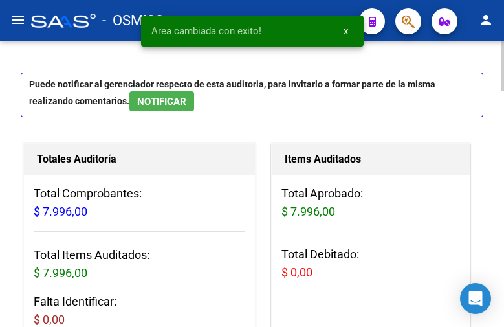
scroll to position [0, 0]
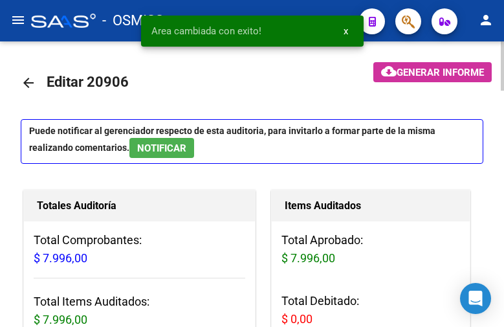
click at [29, 81] on mat-icon "arrow_back" at bounding box center [29, 83] width 16 height 16
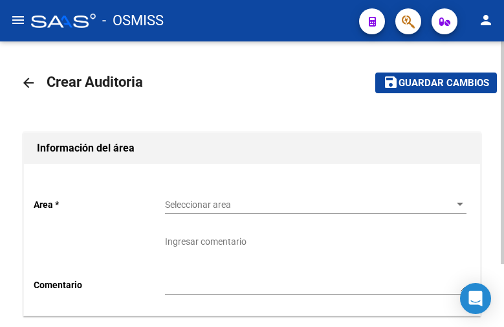
click at [200, 200] on span "Seleccionar area" at bounding box center [310, 204] width 290 height 11
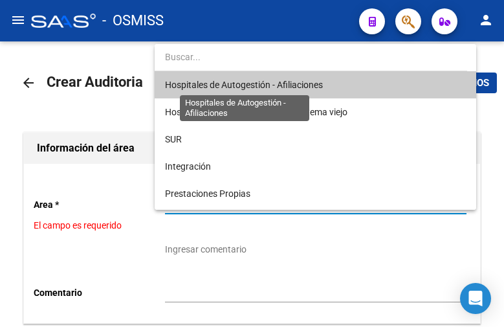
click at [224, 80] on span "Hospitales de Autogestión - Afiliaciones" at bounding box center [244, 85] width 158 height 10
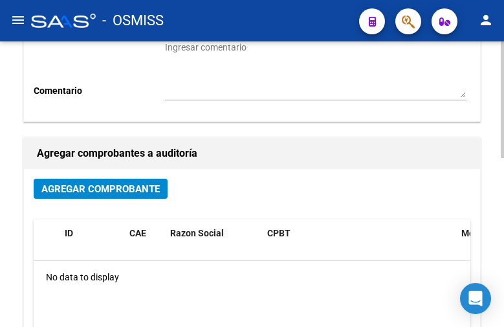
scroll to position [259, 0]
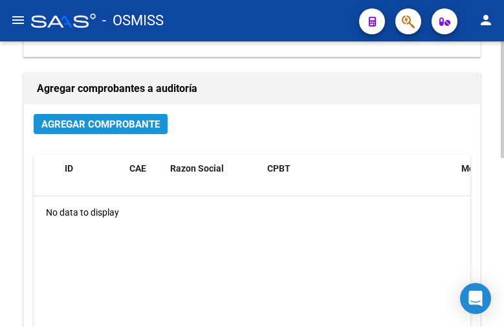
click at [104, 123] on span "Agregar Comprobante" at bounding box center [100, 124] width 118 height 12
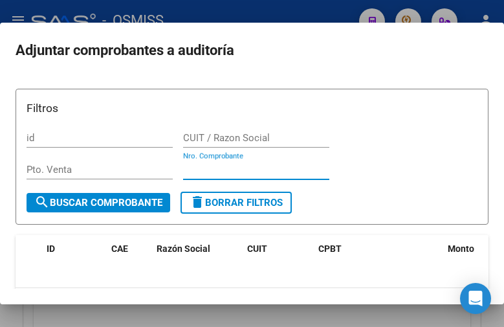
click at [194, 170] on input "Nro. Comprobante" at bounding box center [256, 170] width 146 height 12
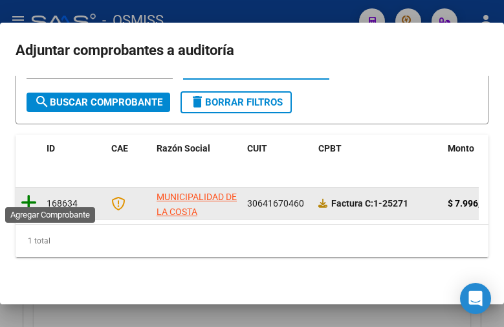
click at [34, 193] on icon at bounding box center [29, 202] width 16 height 18
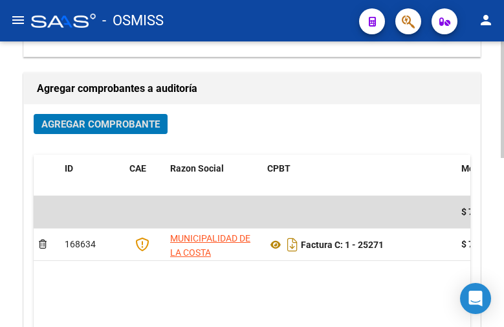
scroll to position [0, 0]
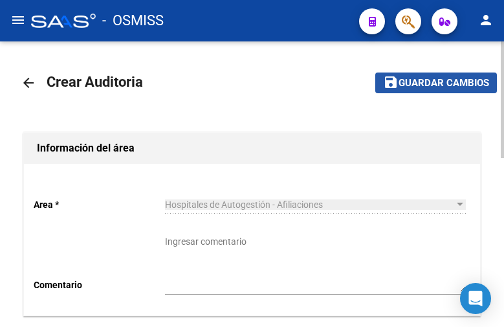
click at [418, 81] on span "Guardar cambios" at bounding box center [443, 84] width 91 height 12
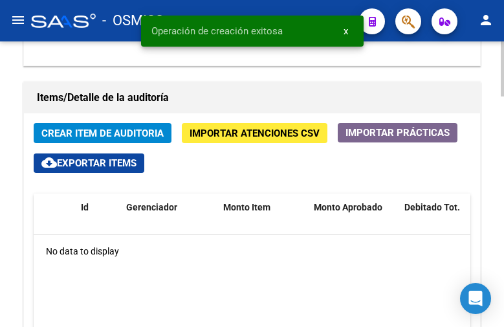
scroll to position [1035, 0]
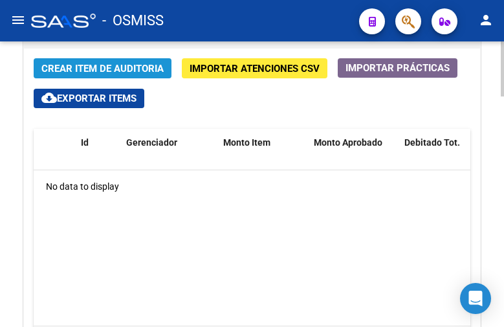
click at [51, 62] on span "Crear Item de Auditoria" at bounding box center [102, 68] width 122 height 12
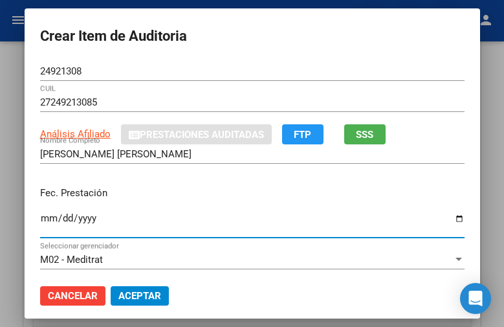
click at [40, 221] on input "Ingresar la fecha" at bounding box center [252, 223] width 424 height 21
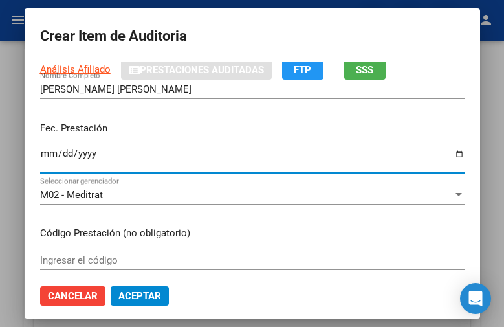
scroll to position [129, 0]
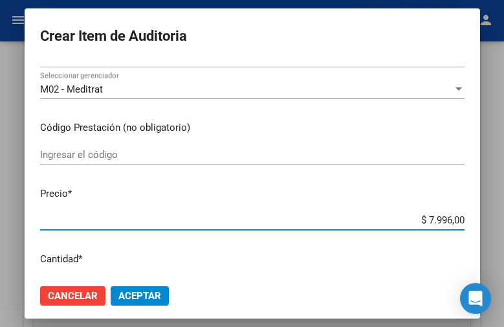
drag, startPoint x: 398, startPoint y: 262, endPoint x: 471, endPoint y: 262, distance: 73.1
click at [471, 262] on mat-dialog-content "24921308 Nro Documento 27249213085 CUIL Análisis Afiliado Prestaciones Auditada…" at bounding box center [252, 167] width 455 height 212
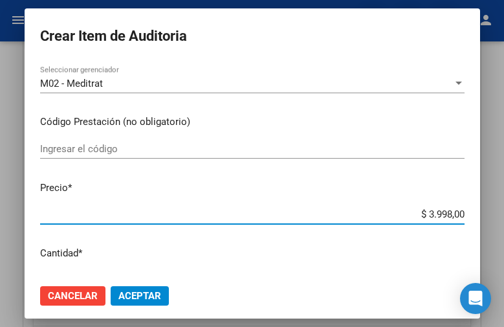
click at [136, 290] on span "Aceptar" at bounding box center [139, 296] width 43 height 12
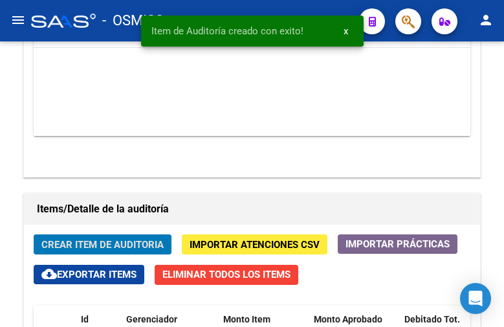
scroll to position [1211, 0]
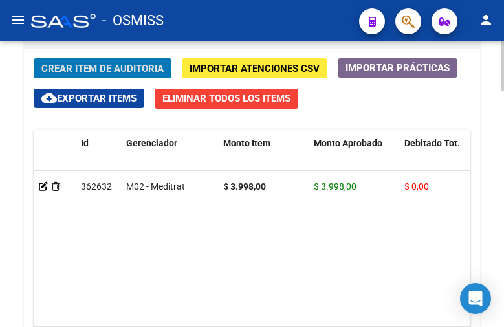
click at [34, 69] on button "Crear Item de Auditoria" at bounding box center [103, 68] width 138 height 20
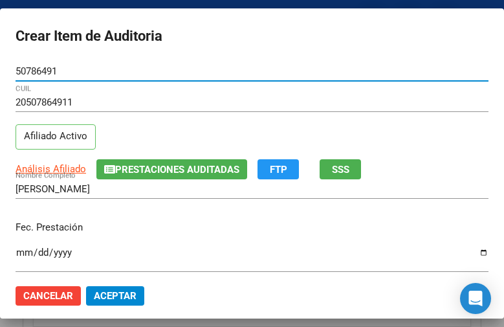
click at [24, 254] on input "Ingresar la fecha" at bounding box center [252, 257] width 473 height 21
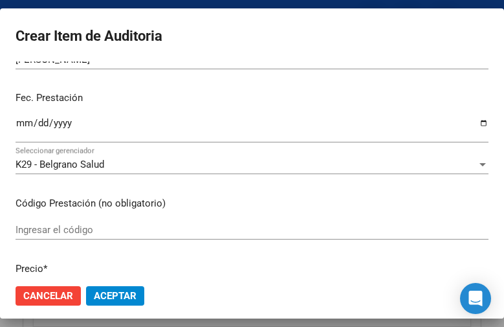
scroll to position [194, 0]
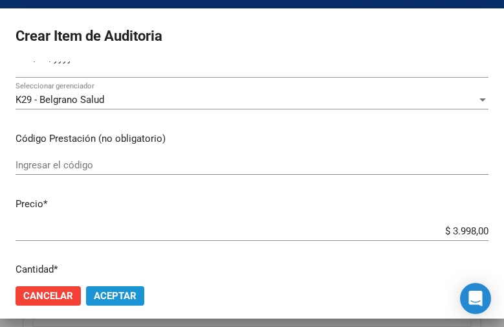
click at [119, 302] on button "Aceptar" at bounding box center [115, 295] width 58 height 19
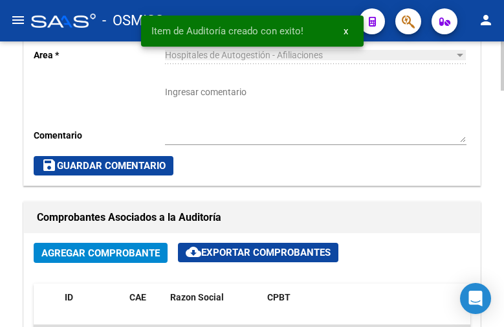
scroll to position [629, 0]
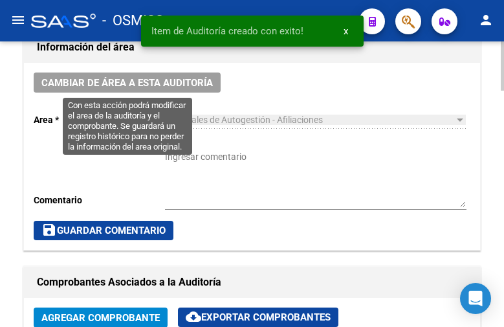
click at [157, 86] on span "Cambiar de área a esta auditoría" at bounding box center [126, 83] width 171 height 12
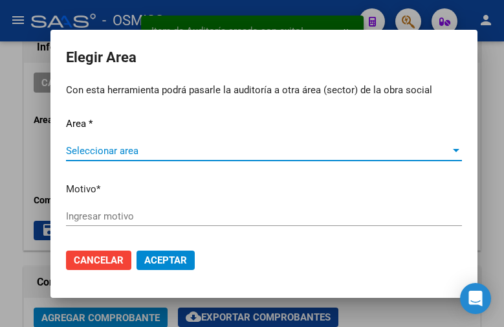
click at [122, 148] on span "Seleccionar area" at bounding box center [258, 151] width 384 height 12
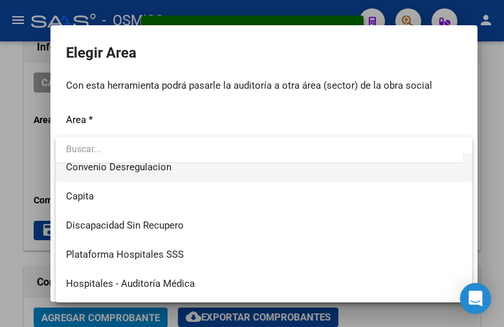
scroll to position [194, 0]
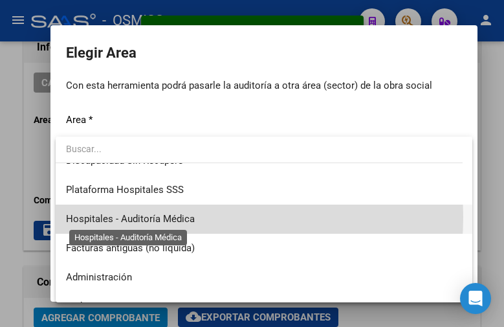
click at [180, 217] on span "Hospitales - Auditoría Médica" at bounding box center [130, 219] width 129 height 12
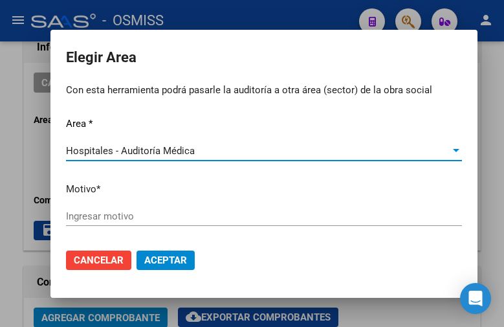
click at [98, 216] on input "Ingresar motivo" at bounding box center [264, 216] width 396 height 12
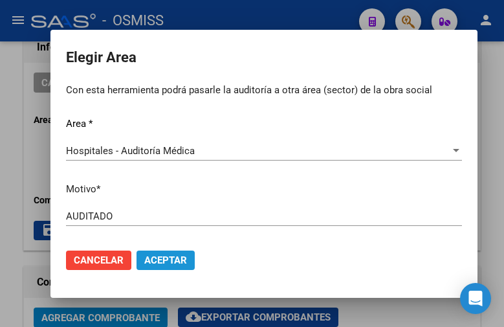
click at [175, 253] on button "Aceptar" at bounding box center [165, 259] width 58 height 19
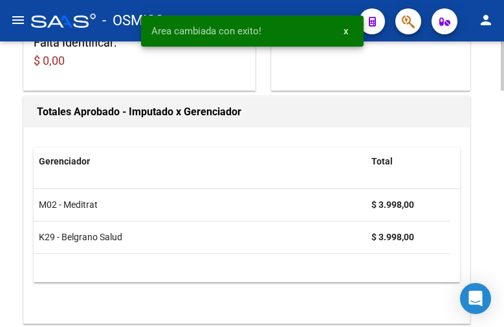
scroll to position [0, 0]
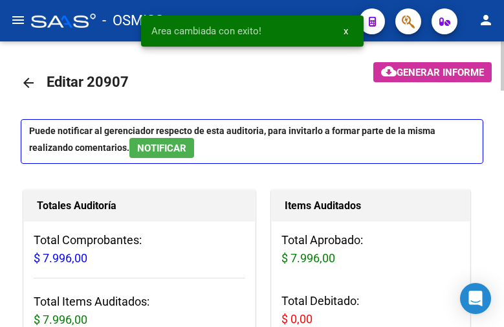
click at [29, 84] on mat-icon "arrow_back" at bounding box center [29, 83] width 16 height 16
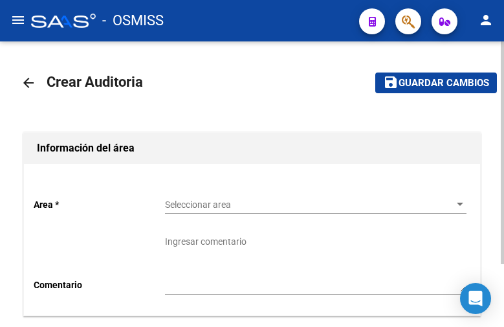
click at [217, 194] on div "Seleccionar area Seleccionar area" at bounding box center [315, 201] width 301 height 26
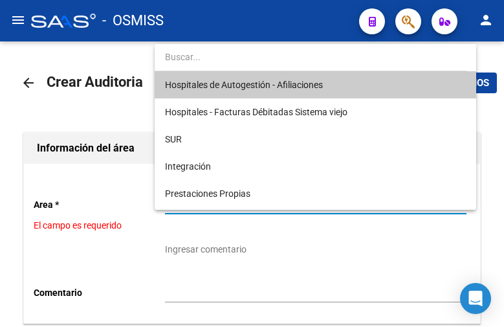
click at [241, 213] on div at bounding box center [252, 163] width 504 height 327
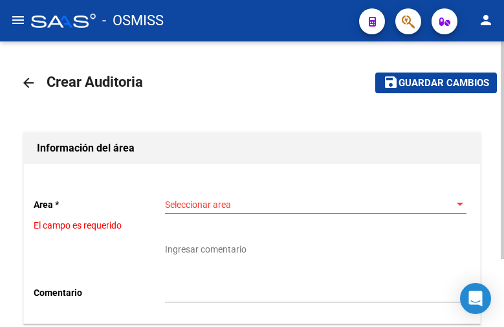
click at [217, 204] on span "Seleccionar area" at bounding box center [310, 204] width 290 height 11
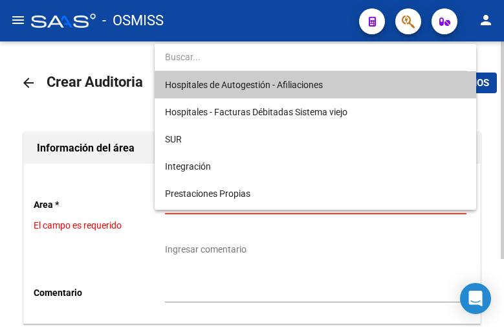
click at [243, 83] on span "Hospitales de Autogestión - Afiliaciones" at bounding box center [244, 85] width 158 height 10
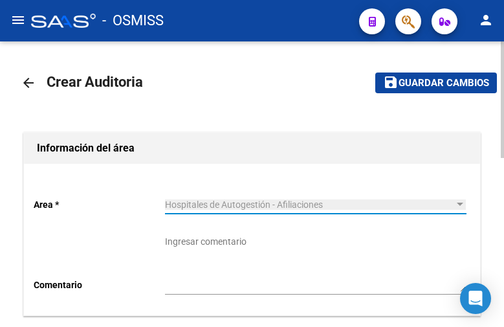
scroll to position [194, 0]
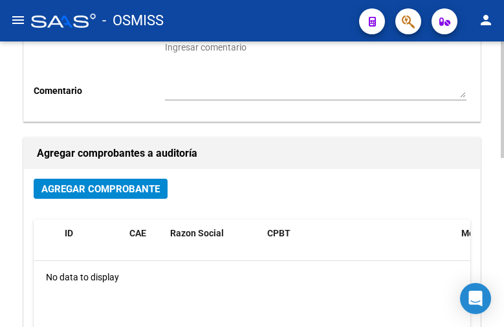
click at [119, 188] on span "Agregar Comprobante" at bounding box center [100, 189] width 118 height 12
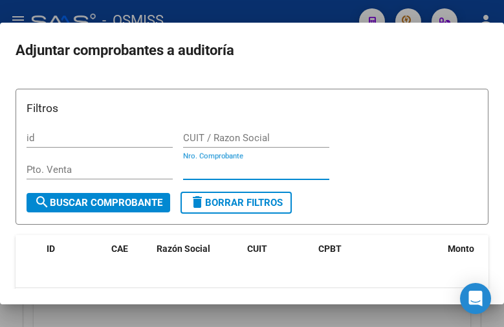
click at [201, 166] on input "Nro. Comprobante" at bounding box center [256, 170] width 146 height 12
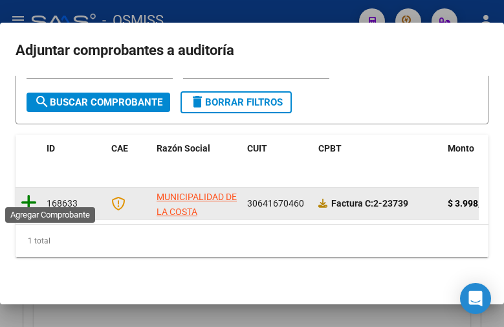
click at [30, 193] on icon at bounding box center [29, 202] width 16 height 18
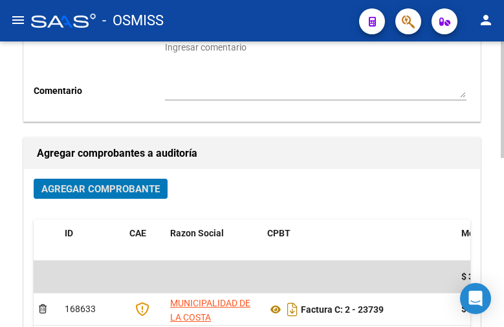
scroll to position [0, 0]
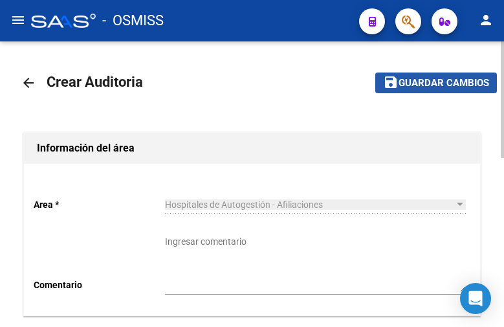
click at [448, 84] on span "Guardar cambios" at bounding box center [443, 84] width 91 height 12
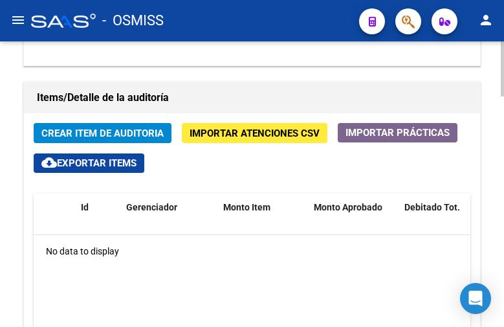
scroll to position [1035, 0]
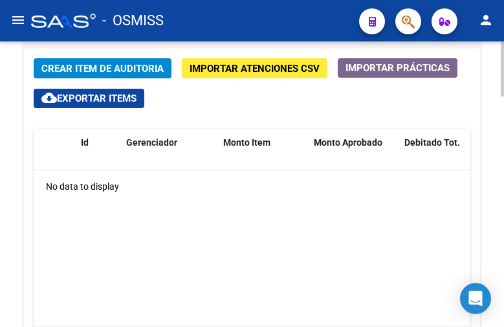
click at [88, 68] on span "Crear Item de Auditoria" at bounding box center [102, 69] width 122 height 12
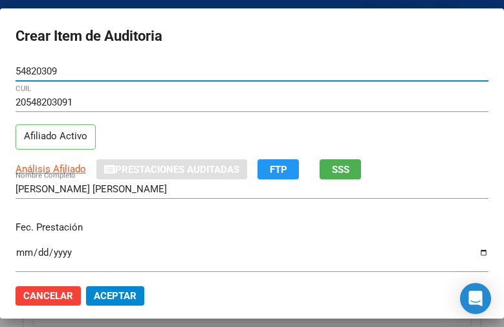
click at [26, 249] on input "Ingresar la fecha" at bounding box center [252, 257] width 473 height 21
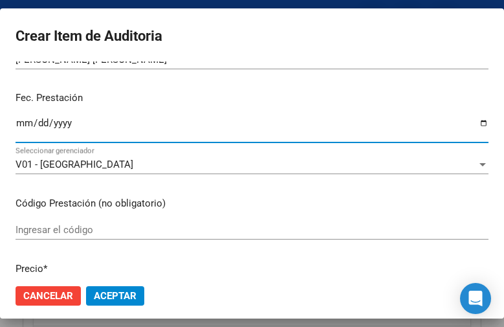
scroll to position [194, 0]
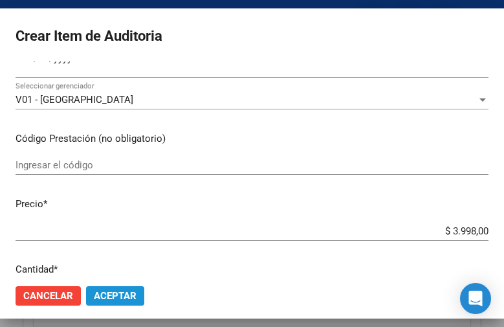
drag, startPoint x: 104, startPoint y: 288, endPoint x: 143, endPoint y: 290, distance: 38.8
click at [106, 289] on button "Aceptar" at bounding box center [115, 295] width 58 height 19
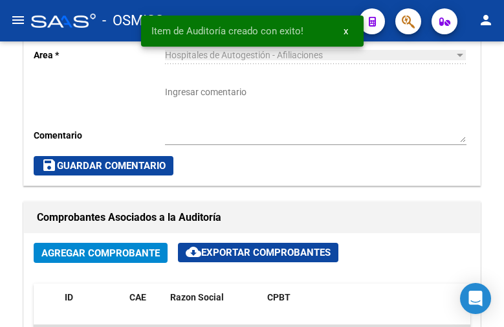
scroll to position [629, 0]
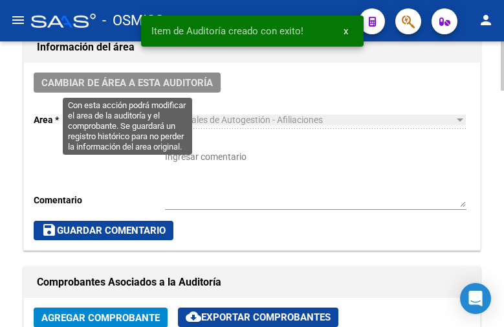
click at [139, 79] on span "Cambiar de área a esta auditoría" at bounding box center [126, 83] width 171 height 12
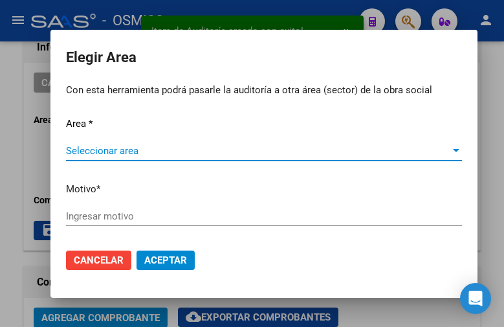
click at [117, 146] on span "Seleccionar area" at bounding box center [258, 151] width 384 height 12
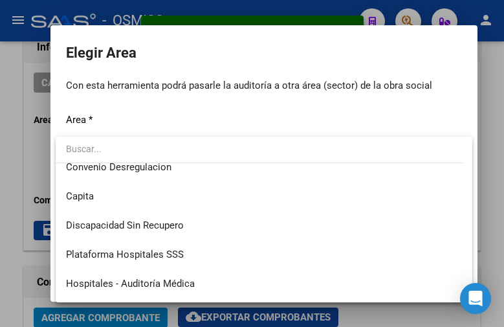
scroll to position [194, 0]
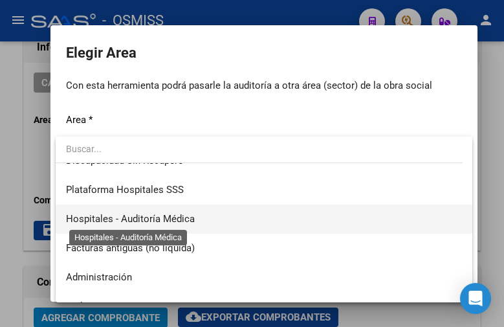
click at [186, 215] on span "Hospitales - Auditoría Médica" at bounding box center [130, 219] width 129 height 12
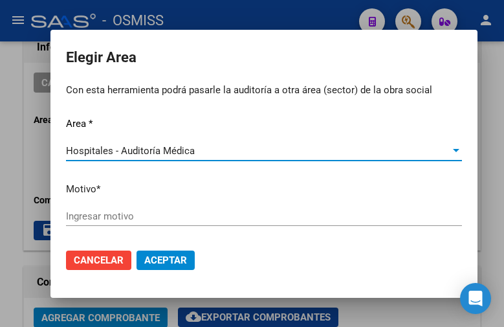
click at [103, 215] on input "Ingresar motivo" at bounding box center [264, 216] width 396 height 12
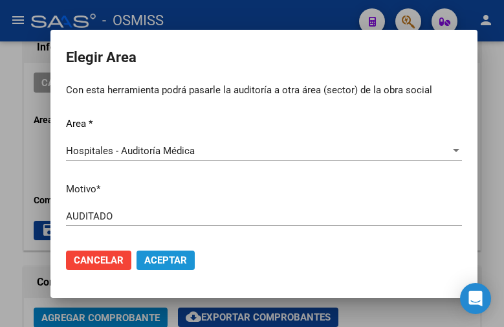
click at [161, 255] on span "Aceptar" at bounding box center [165, 260] width 43 height 12
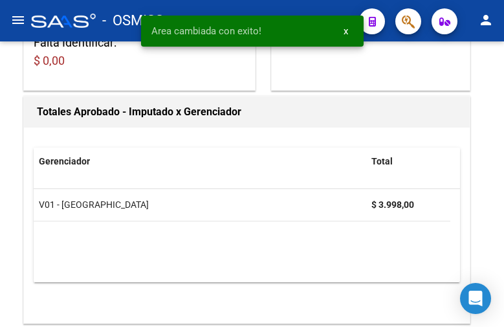
scroll to position [0, 0]
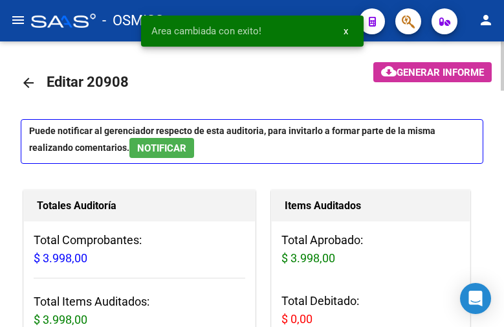
click at [27, 81] on mat-icon "arrow_back" at bounding box center [29, 83] width 16 height 16
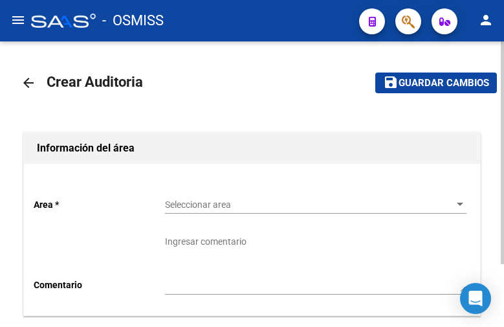
click at [197, 208] on span "Seleccionar area" at bounding box center [310, 204] width 290 height 11
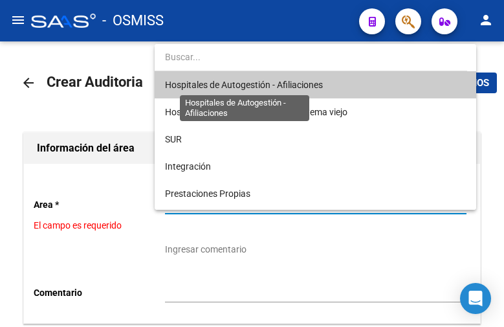
click at [188, 77] on span "Hospitales de Autogestión - Afiliaciones" at bounding box center [315, 84] width 301 height 27
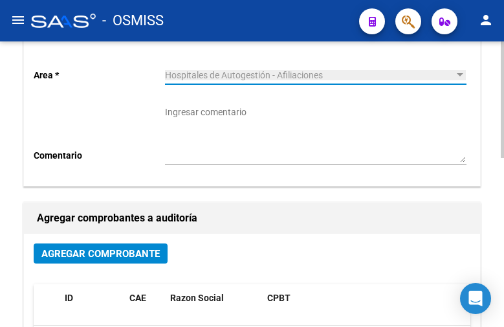
scroll to position [259, 0]
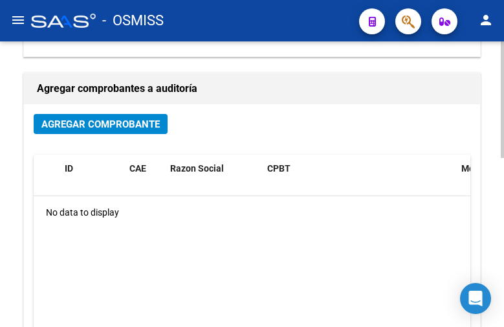
click at [93, 126] on span "Agregar Comprobante" at bounding box center [100, 124] width 118 height 12
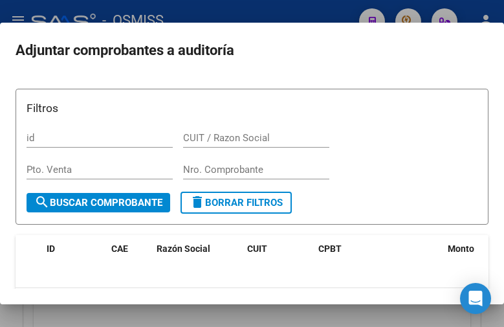
click at [202, 163] on div "Nro. Comprobante" at bounding box center [256, 169] width 146 height 19
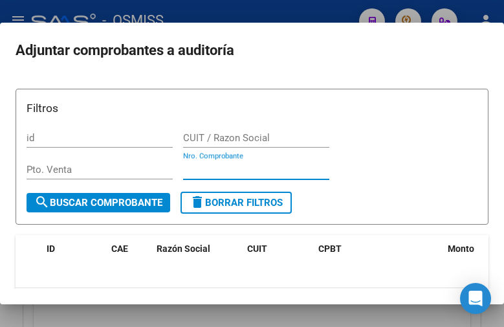
click at [232, 171] on input "Nro. Comprobante" at bounding box center [256, 170] width 146 height 12
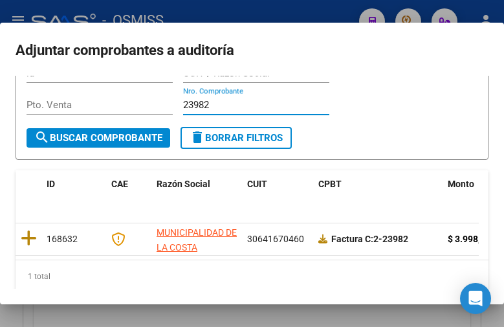
scroll to position [109, 0]
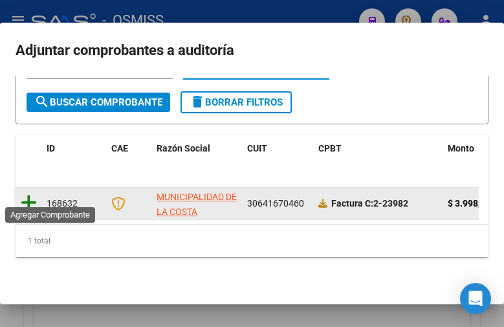
click at [25, 193] on icon at bounding box center [29, 202] width 16 height 18
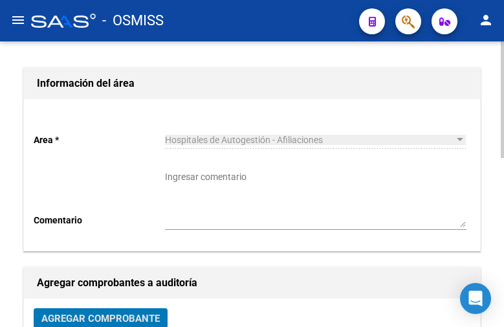
scroll to position [0, 0]
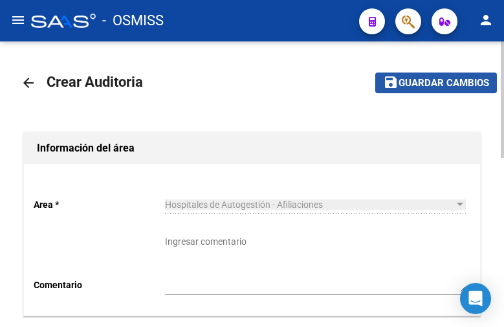
click at [458, 76] on button "save Guardar cambios" at bounding box center [436, 82] width 122 height 20
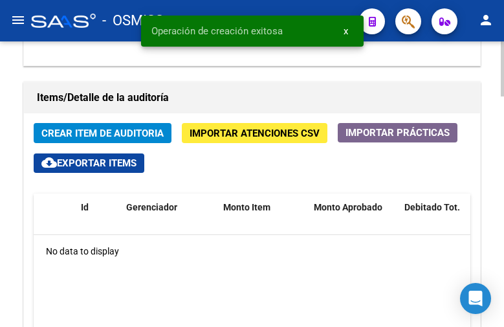
scroll to position [1035, 0]
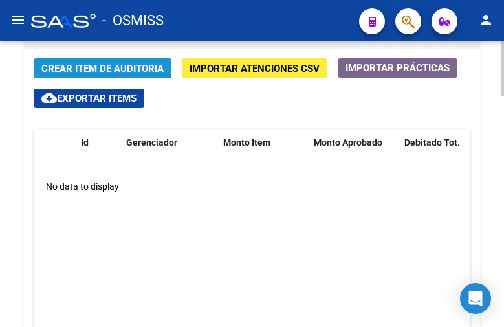
click at [52, 72] on span "Crear Item de Auditoria" at bounding box center [102, 69] width 122 height 12
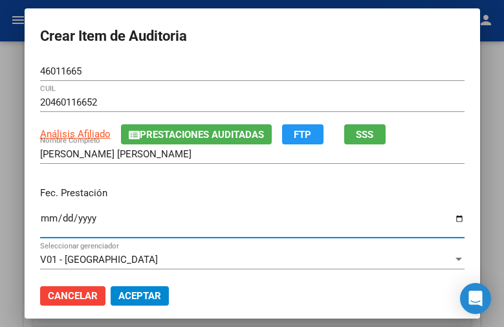
click at [40, 217] on input "Ingresar la fecha" at bounding box center [252, 223] width 424 height 21
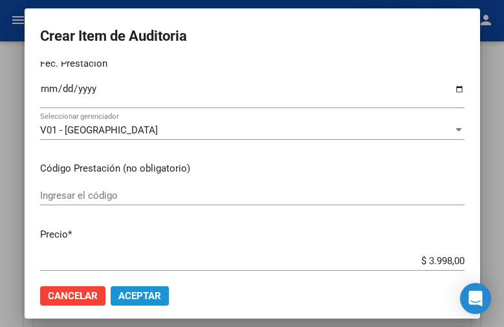
click at [140, 290] on span "Aceptar" at bounding box center [139, 296] width 43 height 12
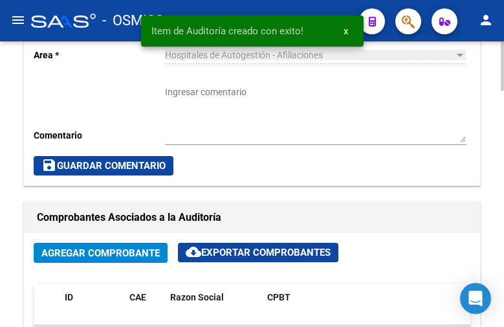
scroll to position [629, 0]
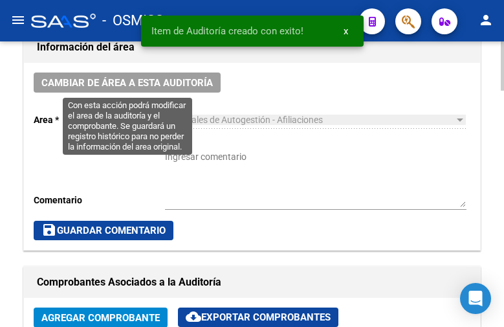
click at [185, 75] on button "Cambiar de área a esta auditoría" at bounding box center [127, 82] width 187 height 20
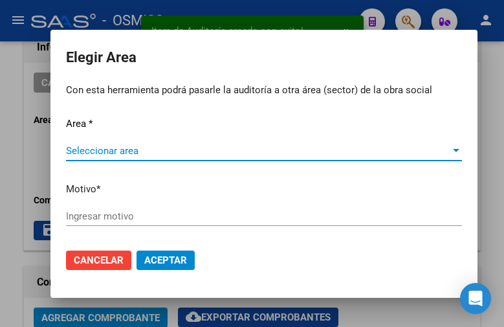
click at [158, 145] on span "Seleccionar area" at bounding box center [258, 151] width 384 height 12
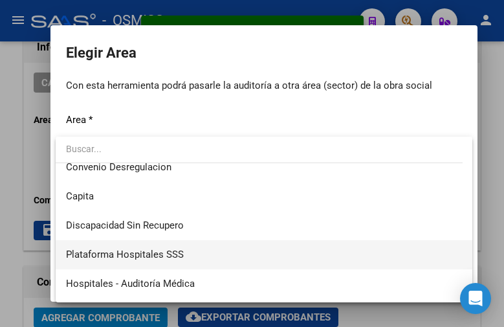
scroll to position [194, 0]
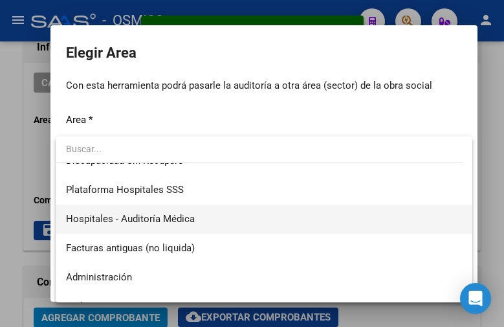
click at [198, 212] on span "Hospitales - Auditoría Médica" at bounding box center [264, 218] width 396 height 29
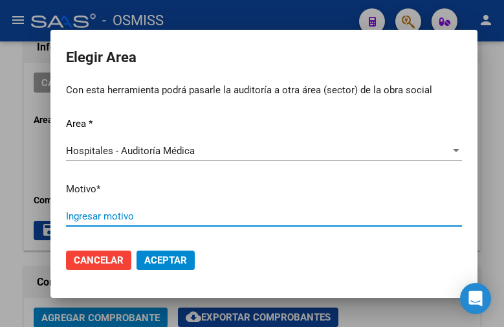
click at [128, 216] on input "Ingresar motivo" at bounding box center [264, 216] width 396 height 12
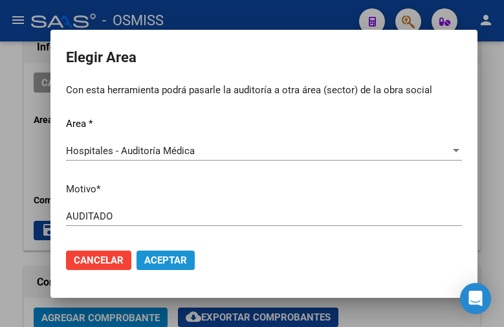
click at [166, 253] on button "Aceptar" at bounding box center [165, 259] width 58 height 19
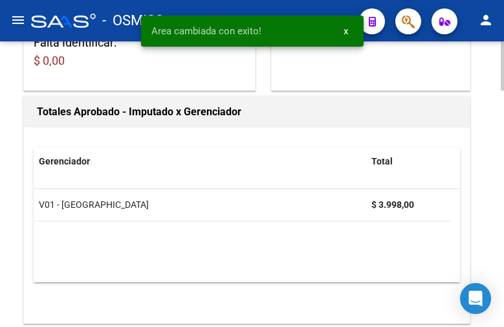
scroll to position [0, 0]
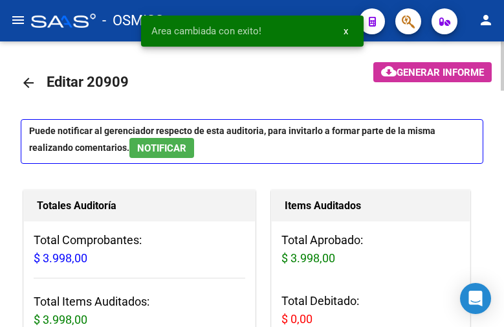
click at [27, 81] on mat-icon "arrow_back" at bounding box center [29, 83] width 16 height 16
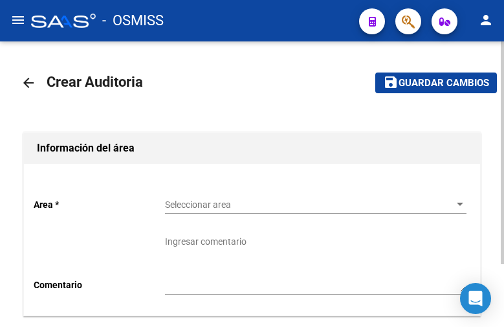
click at [215, 205] on span "Seleccionar area" at bounding box center [310, 204] width 290 height 11
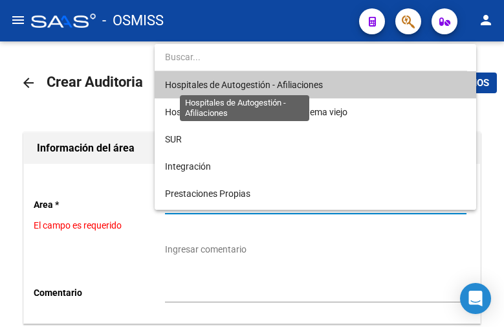
click at [230, 80] on span "Hospitales de Autogestión - Afiliaciones" at bounding box center [244, 85] width 158 height 10
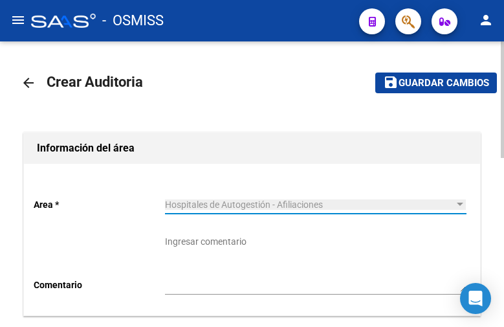
scroll to position [259, 0]
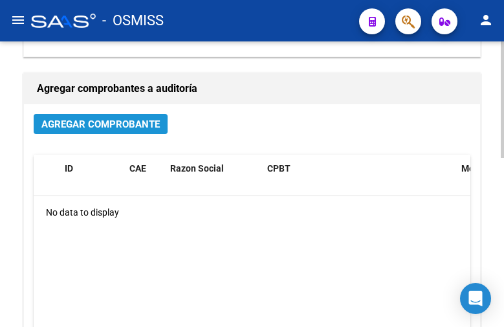
click at [81, 124] on span "Agregar Comprobante" at bounding box center [100, 124] width 118 height 12
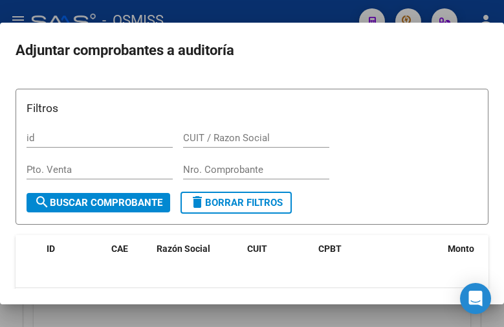
click at [208, 162] on div "Nro. Comprobante" at bounding box center [256, 169] width 146 height 19
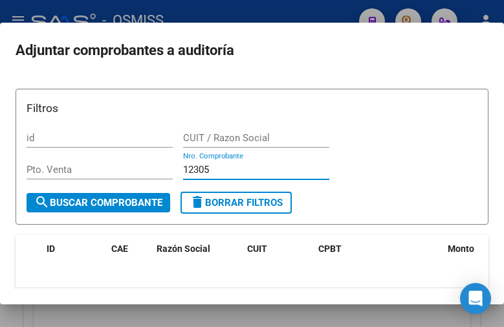
scroll to position [109, 0]
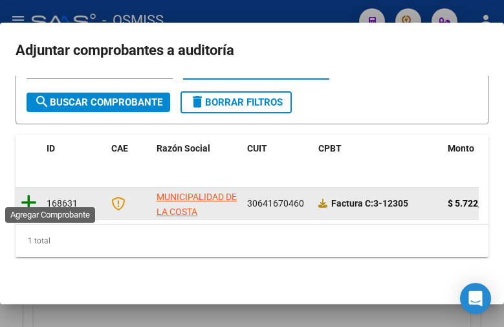
click at [34, 193] on icon at bounding box center [29, 202] width 16 height 18
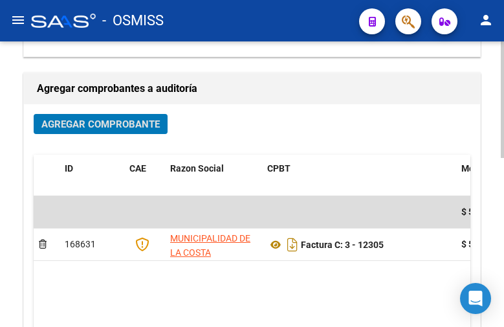
scroll to position [0, 0]
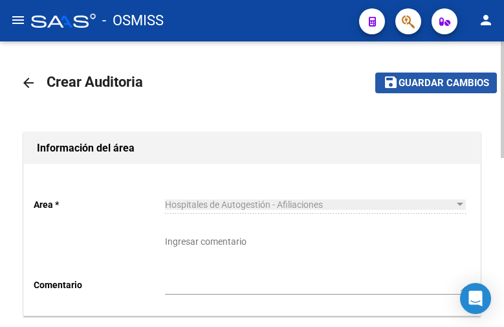
click at [425, 80] on span "Guardar cambios" at bounding box center [443, 84] width 91 height 12
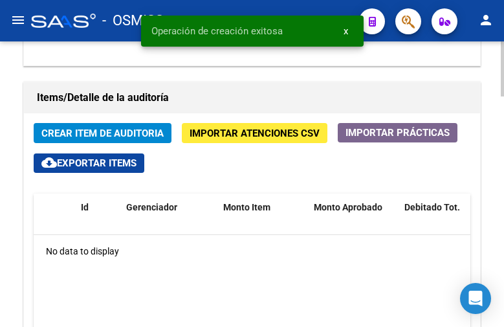
scroll to position [1035, 0]
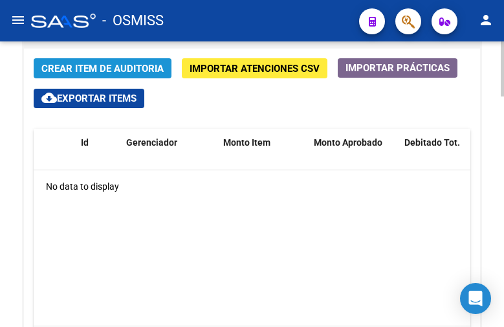
click at [120, 72] on span "Crear Item de Auditoria" at bounding box center [102, 69] width 122 height 12
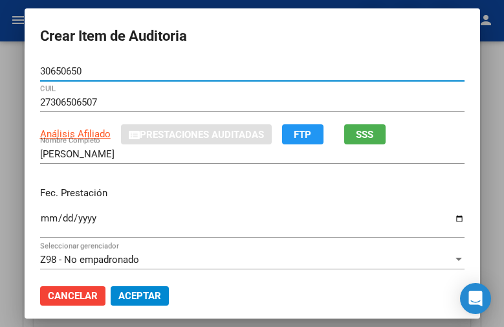
click at [41, 218] on input "Ingresar la fecha" at bounding box center [252, 223] width 424 height 21
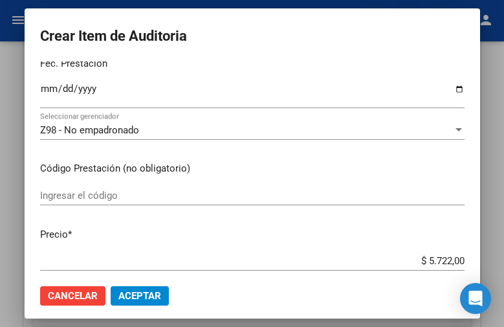
scroll to position [194, 0]
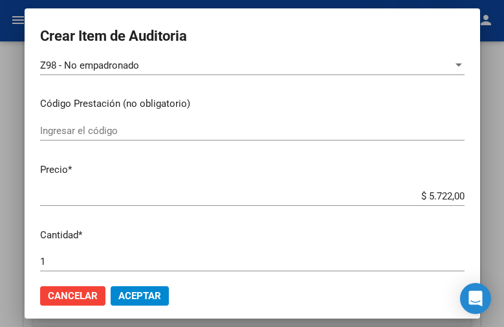
drag, startPoint x: 393, startPoint y: 188, endPoint x: 501, endPoint y: 200, distance: 108.0
click at [501, 200] on div "Crear Item de Auditoria 30650650 Nro Documento 27306506507 CUIL Análisis Afilia…" at bounding box center [252, 163] width 504 height 327
click at [374, 188] on div "$ 5.722,00 Ingresar el precio" at bounding box center [252, 195] width 424 height 19
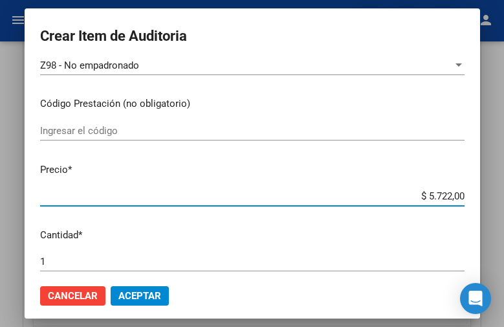
drag, startPoint x: 406, startPoint y: 199, endPoint x: 448, endPoint y: 195, distance: 42.2
click at [493, 206] on div "Crear Item de Auditoria 30650650 Nro Documento 27306506507 CUIL Análisis Afilia…" at bounding box center [252, 163] width 504 height 327
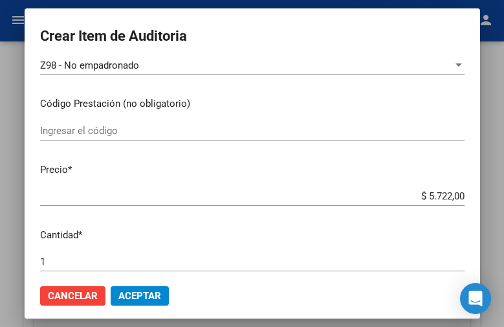
click at [408, 191] on input "$ 5.722,00" at bounding box center [252, 196] width 424 height 12
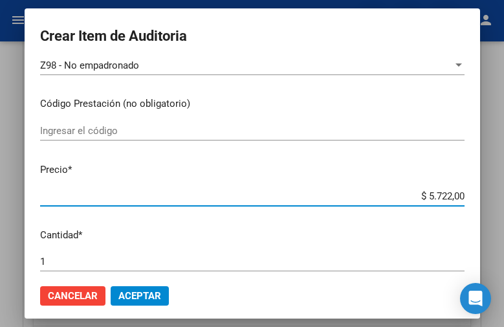
drag, startPoint x: 393, startPoint y: 193, endPoint x: 495, endPoint y: 196, distance: 102.2
click at [495, 196] on div "Crear Item de Auditoria 30650650 Nro Documento 27306506507 CUIL Análisis Afilia…" at bounding box center [252, 163] width 504 height 327
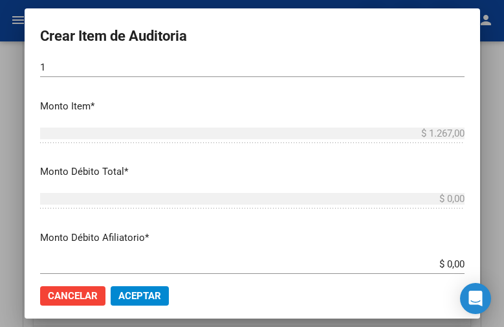
scroll to position [453, 0]
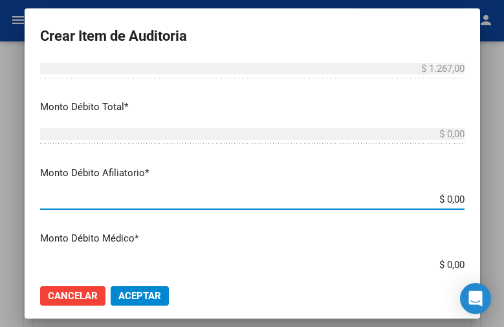
drag, startPoint x: 415, startPoint y: 201, endPoint x: 482, endPoint y: 204, distance: 68.0
click at [480, 204] on mat-dialog-container "Crear Item de Auditoria 30650650 Nro Documento 27306506507 CUIL Análisis Afilia…" at bounding box center [252, 163] width 455 height 310
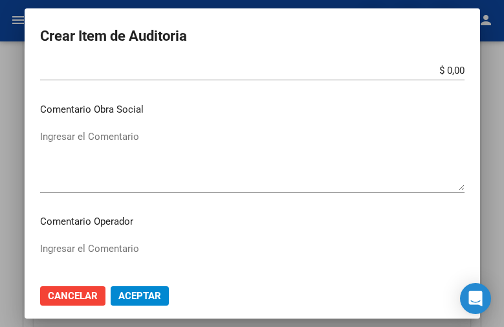
scroll to position [776, 0]
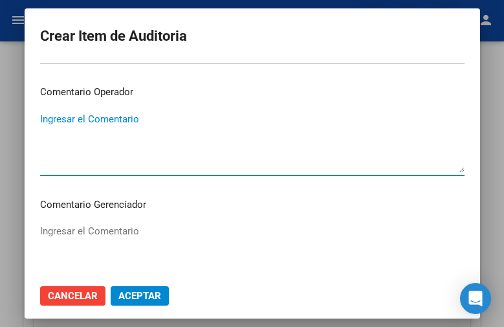
click at [98, 120] on textarea "Ingresar el Comentario" at bounding box center [252, 142] width 424 height 61
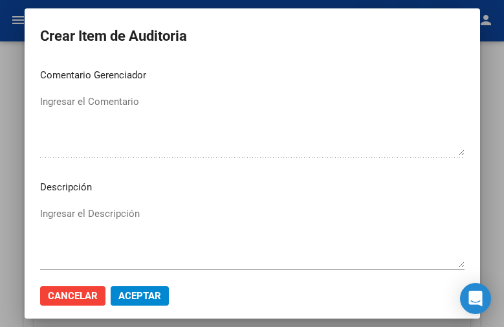
scroll to position [970, 0]
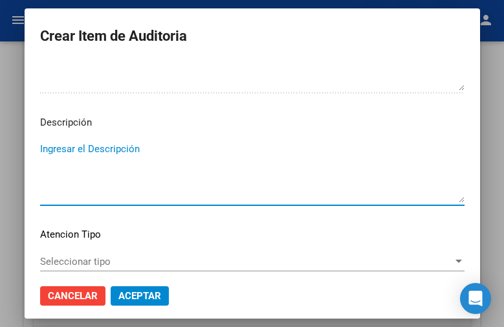
click at [67, 155] on textarea "Ingresar el Descripción" at bounding box center [252, 172] width 424 height 61
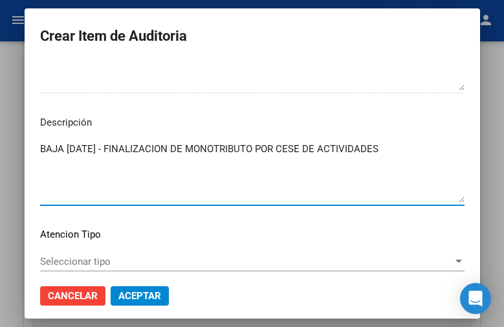
click at [138, 296] on span "Aceptar" at bounding box center [139, 296] width 43 height 12
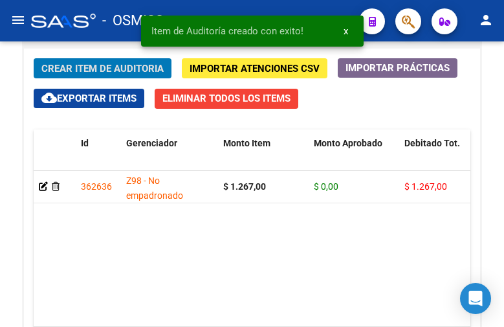
scroll to position [1211, 0]
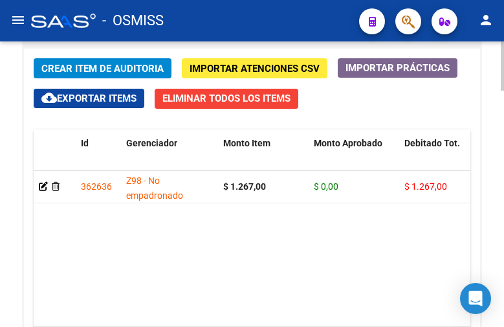
click at [95, 62] on span "Crear Item de Auditoria" at bounding box center [102, 68] width 122 height 12
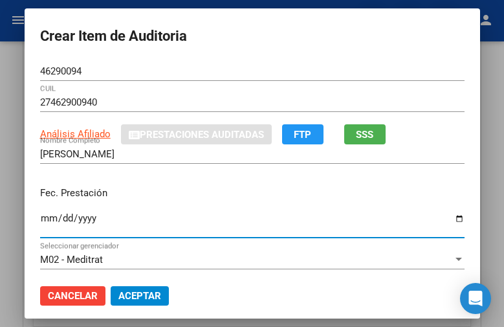
click at [40, 216] on input "Ingresar la fecha" at bounding box center [252, 223] width 424 height 21
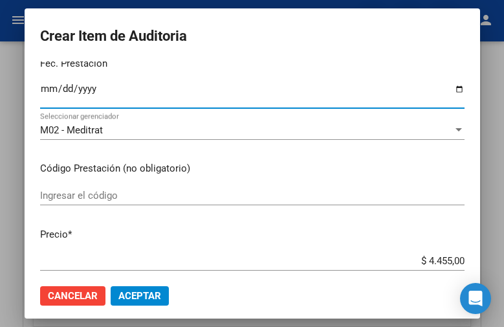
scroll to position [194, 0]
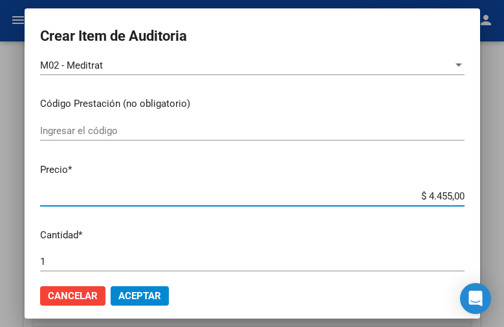
drag, startPoint x: 400, startPoint y: 192, endPoint x: 477, endPoint y: 193, distance: 77.0
click at [477, 193] on mat-dialog-content "46290094 Nro Documento 27462900940 CUIL Análisis Afiliado Prestaciones Auditada…" at bounding box center [252, 167] width 455 height 212
click at [138, 295] on span "Aceptar" at bounding box center [139, 296] width 43 height 12
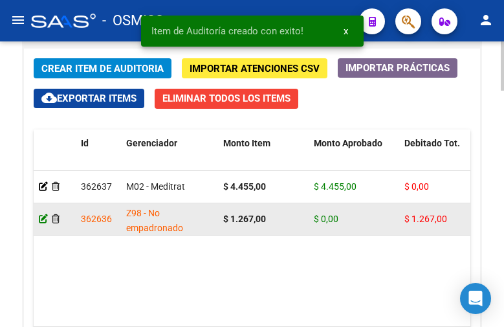
click at [42, 217] on icon at bounding box center [43, 218] width 9 height 9
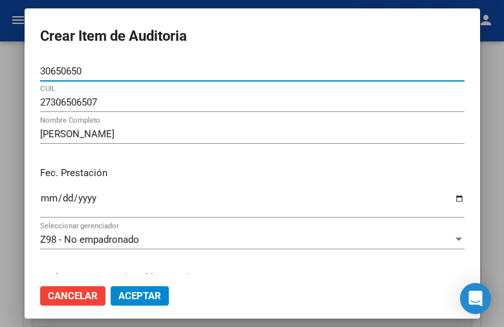
scroll to position [65, 0]
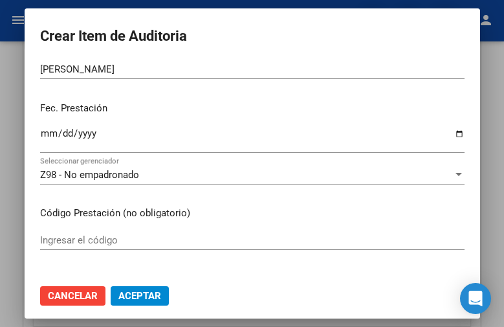
click at [128, 169] on span "Z98 - No empadronado" at bounding box center [89, 175] width 99 height 12
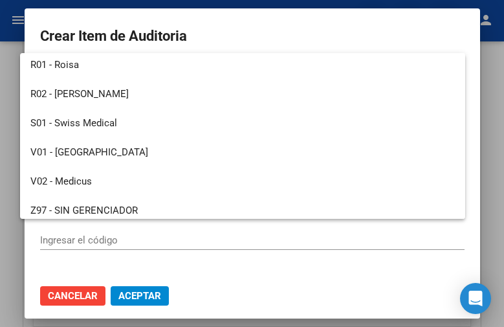
scroll to position [229, 0]
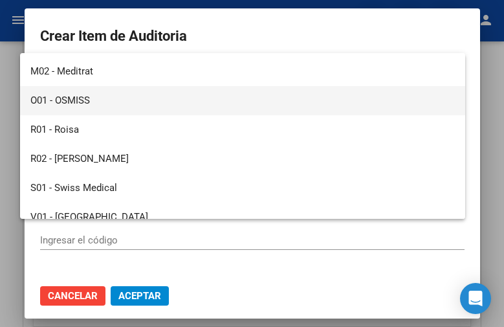
click at [90, 102] on span "O01 - OSMISS" at bounding box center [242, 100] width 424 height 29
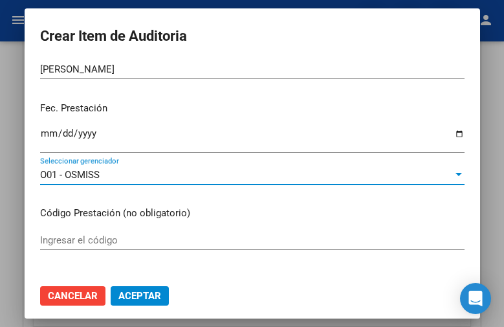
click at [140, 292] on span "Aceptar" at bounding box center [139, 296] width 43 height 12
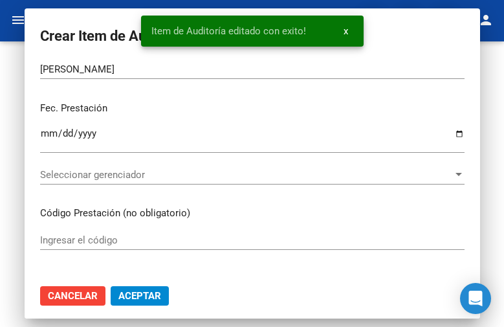
scroll to position [0, 0]
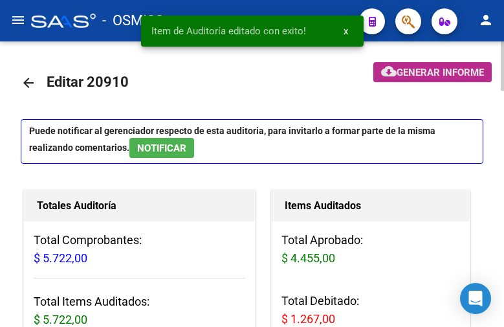
click at [409, 72] on span "Generar informe" at bounding box center [439, 73] width 87 height 12
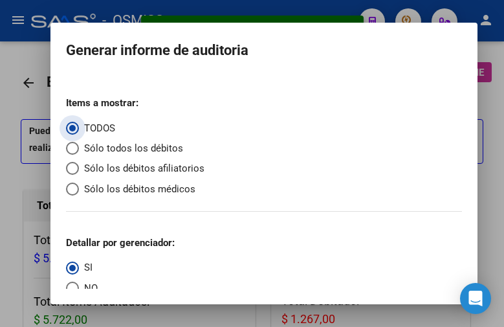
click at [110, 166] on span "Sólo los débitos afiliatorios" at bounding box center [141, 168] width 125 height 15
click at [79, 166] on input "Sólo los débitos afiliatorios" at bounding box center [72, 168] width 13 height 13
click at [85, 283] on span "NO" at bounding box center [88, 288] width 19 height 15
click at [79, 283] on input "NO" at bounding box center [72, 287] width 13 height 13
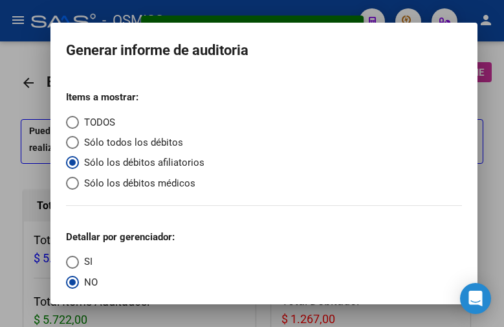
scroll to position [47, 0]
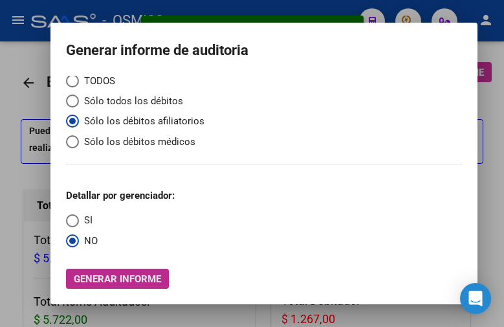
click at [118, 279] on span "Generar informe" at bounding box center [117, 279] width 87 height 12
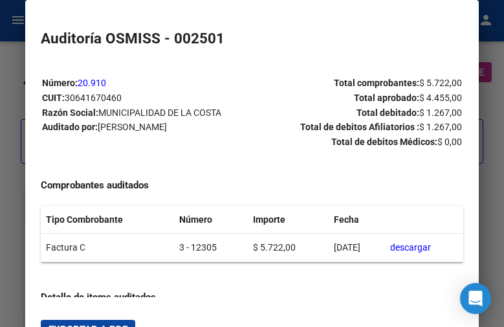
scroll to position [259, 0]
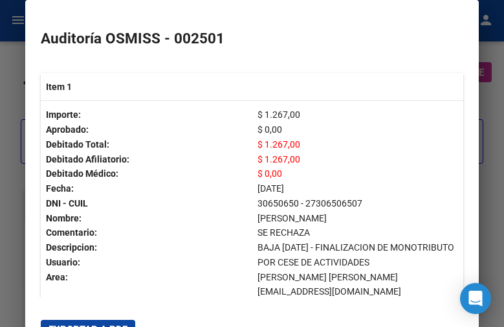
click at [105, 322] on button "Exportar a PDF" at bounding box center [88, 328] width 94 height 19
click at [16, 92] on div at bounding box center [252, 163] width 504 height 327
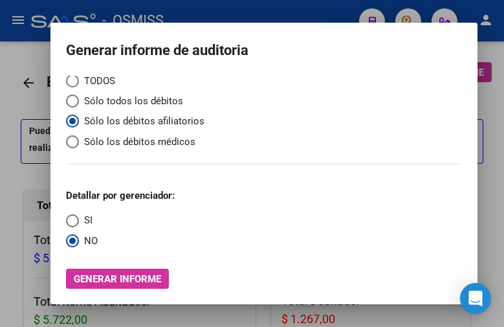
click at [16, 92] on div at bounding box center [252, 163] width 504 height 327
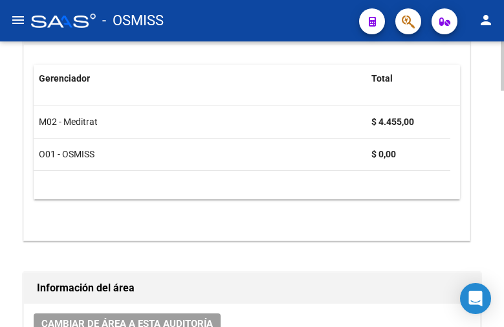
scroll to position [517, 0]
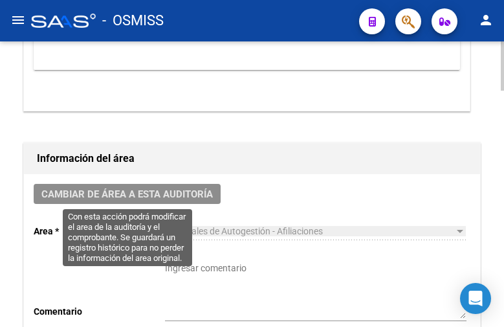
click at [194, 194] on span "Cambiar de área a esta auditoría" at bounding box center [126, 194] width 171 height 12
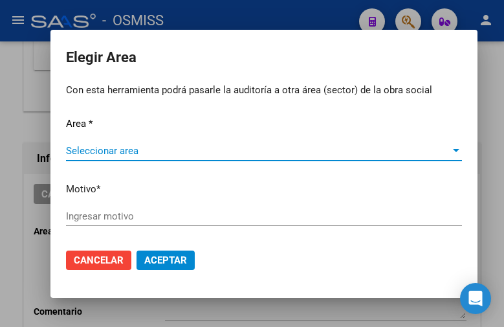
click at [143, 148] on span "Seleccionar area" at bounding box center [258, 151] width 384 height 12
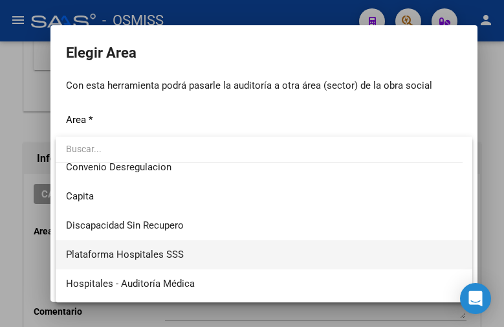
scroll to position [194, 0]
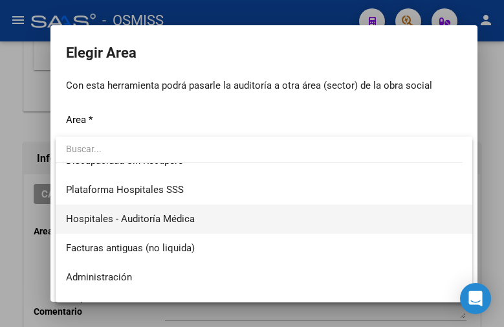
click at [186, 224] on span "Hospitales - Auditoría Médica" at bounding box center [264, 218] width 396 height 29
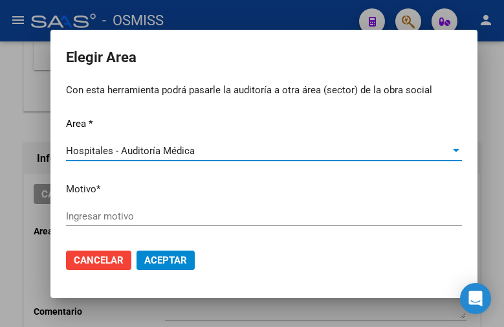
click at [111, 217] on input "Ingresar motivo" at bounding box center [264, 216] width 396 height 12
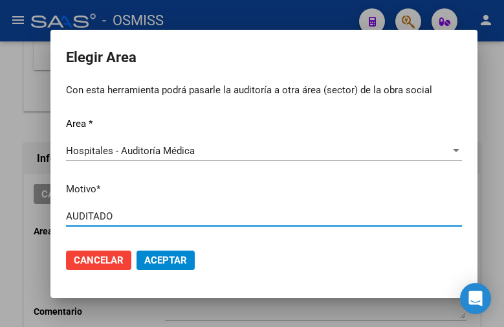
click at [179, 262] on span "Aceptar" at bounding box center [165, 260] width 43 height 12
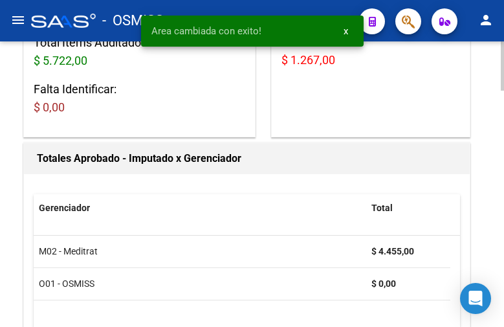
scroll to position [0, 0]
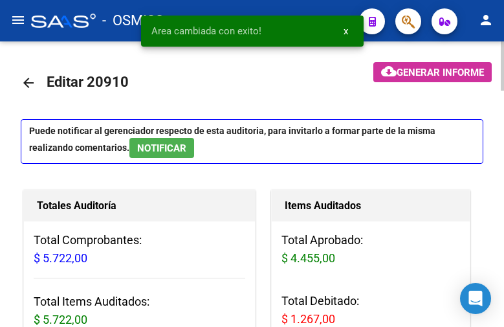
click at [25, 80] on mat-icon "arrow_back" at bounding box center [29, 83] width 16 height 16
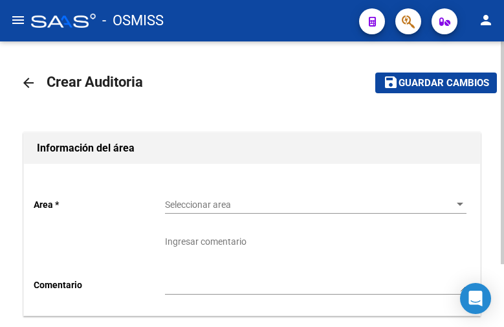
click at [220, 202] on span "Seleccionar area" at bounding box center [310, 204] width 290 height 11
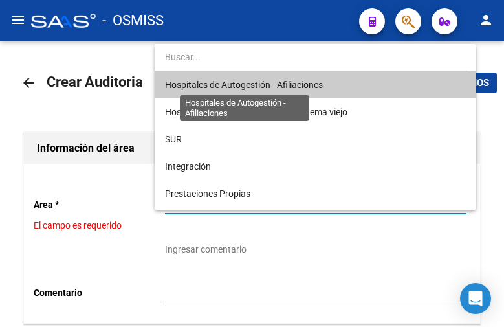
click at [231, 90] on span "Hospitales de Autogestión - Afiliaciones" at bounding box center [244, 85] width 158 height 10
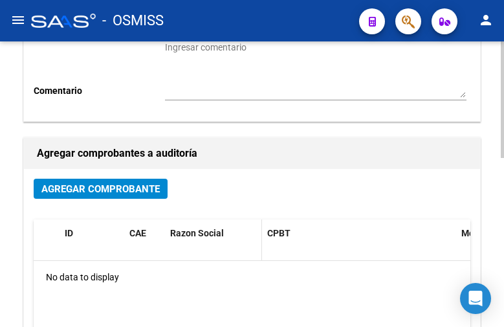
scroll to position [259, 0]
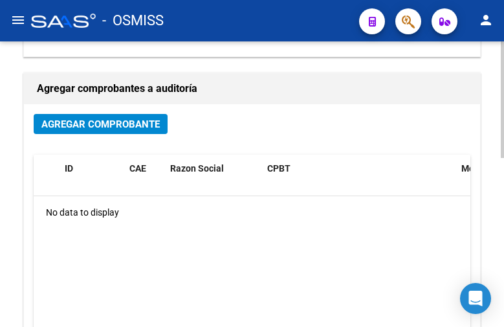
click at [107, 128] on span "Agregar Comprobante" at bounding box center [100, 124] width 118 height 12
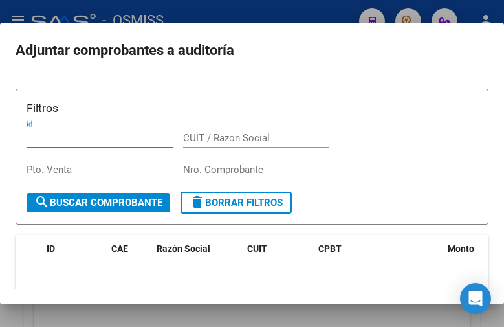
click at [202, 164] on input "Nro. Comprobante" at bounding box center [256, 170] width 146 height 12
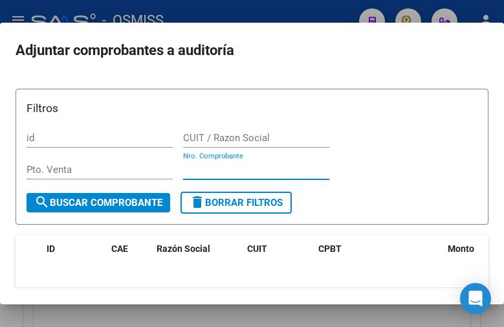
click at [208, 171] on input "Nro. Comprobante" at bounding box center [256, 170] width 146 height 12
click at [136, 204] on span "search Buscar Comprobante" at bounding box center [98, 203] width 128 height 12
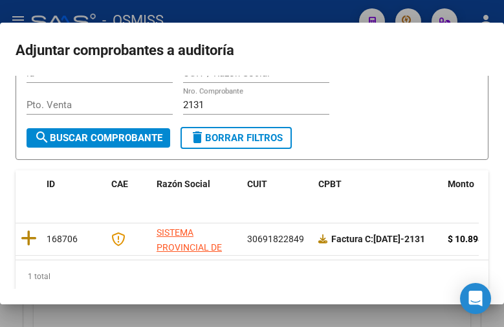
scroll to position [109, 0]
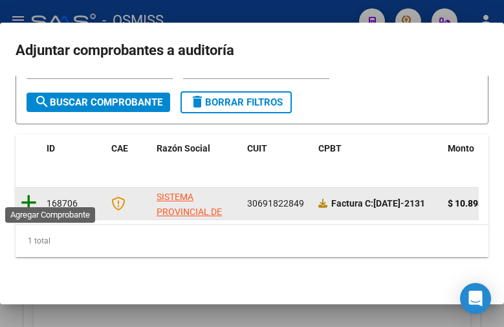
click at [23, 193] on icon at bounding box center [29, 202] width 16 height 18
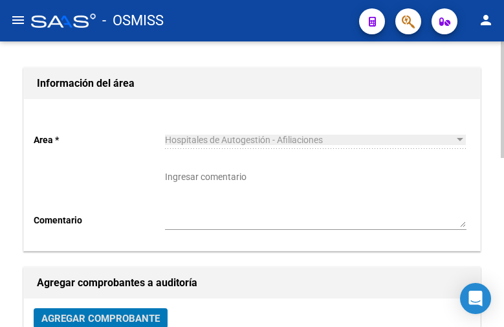
scroll to position [0, 0]
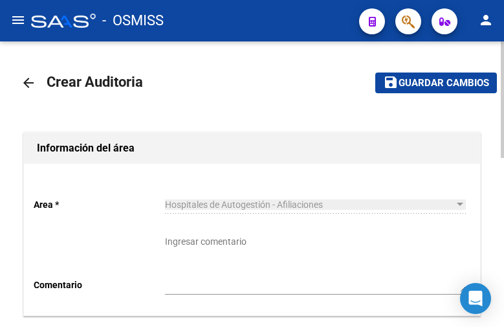
click at [429, 85] on span "Guardar cambios" at bounding box center [443, 84] width 91 height 12
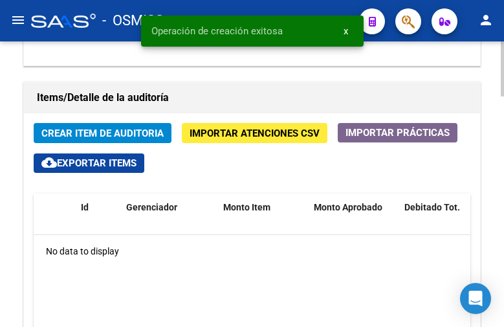
scroll to position [1035, 0]
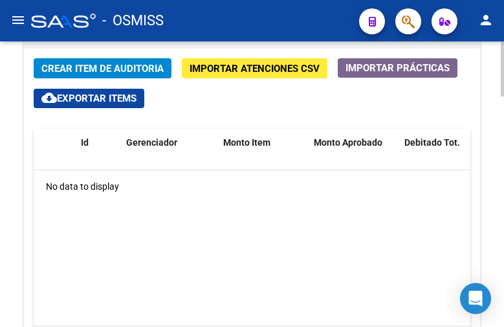
drag, startPoint x: 232, startPoint y: 36, endPoint x: 169, endPoint y: 49, distance: 64.1
click at [232, 36] on mat-toolbar "menu - OSMISS person" at bounding box center [252, 20] width 504 height 41
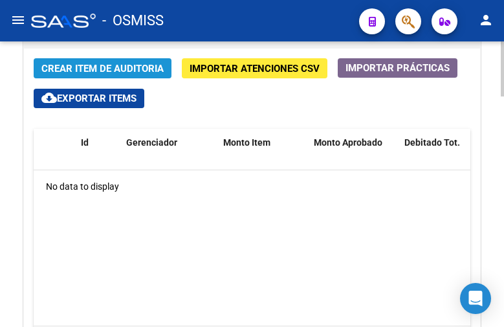
click at [132, 67] on span "Crear Item de Auditoria" at bounding box center [102, 69] width 122 height 12
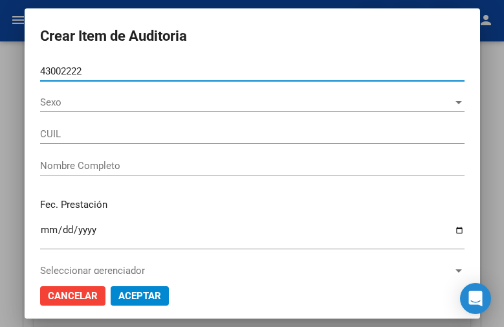
click at [111, 286] on button "Aceptar" at bounding box center [140, 295] width 58 height 19
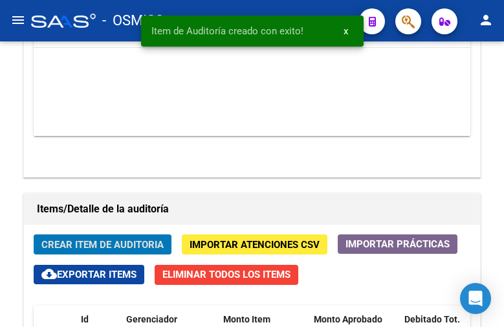
scroll to position [1211, 0]
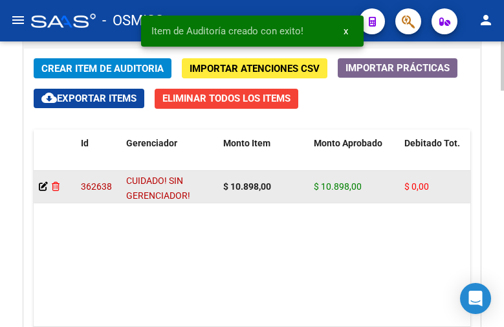
click at [57, 182] on icon at bounding box center [56, 186] width 8 height 9
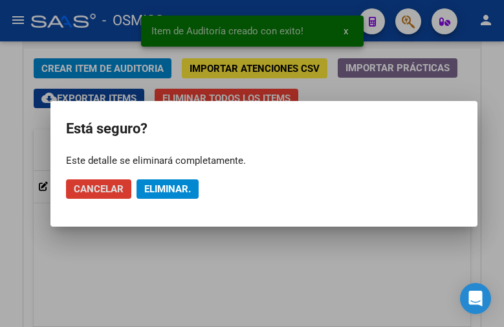
drag, startPoint x: 164, startPoint y: 187, endPoint x: 109, endPoint y: 178, distance: 56.4
click at [159, 188] on span "Eliminar." at bounding box center [167, 189] width 47 height 12
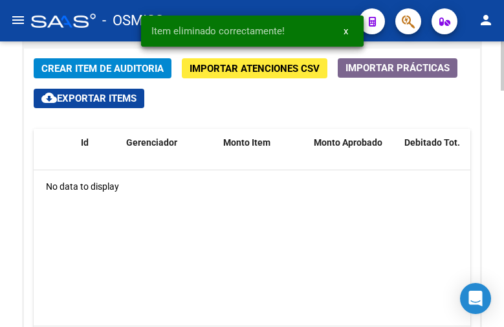
scroll to position [1035, 0]
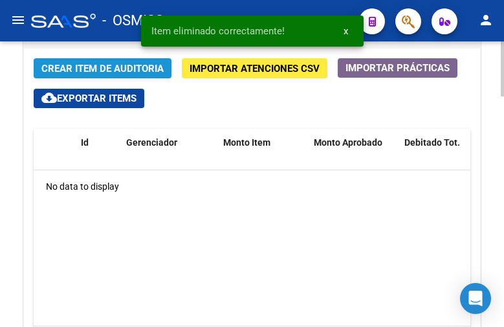
click at [99, 67] on span "Crear Item de Auditoria" at bounding box center [102, 69] width 122 height 12
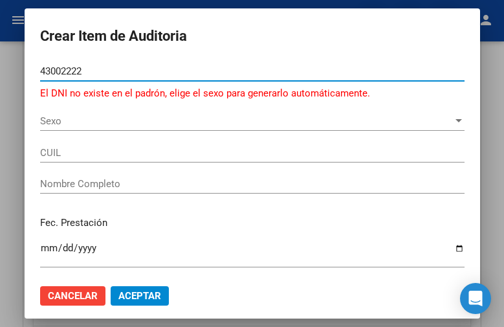
click at [204, 73] on input "43002222" at bounding box center [252, 71] width 424 height 12
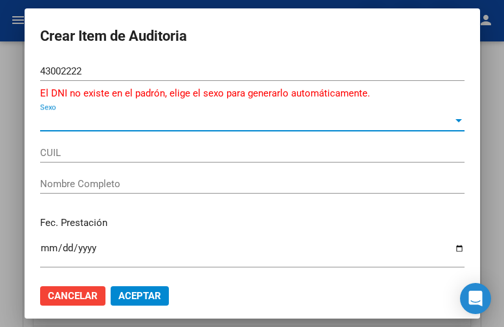
click at [43, 121] on span "Sexo" at bounding box center [246, 121] width 413 height 12
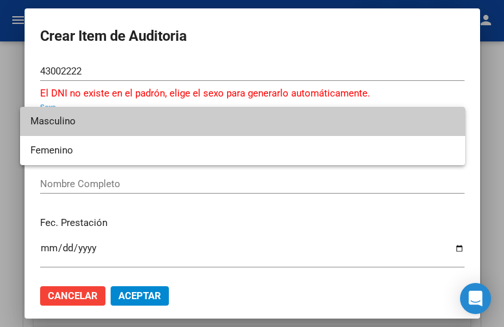
click at [54, 122] on span "Masculino" at bounding box center [242, 121] width 424 height 29
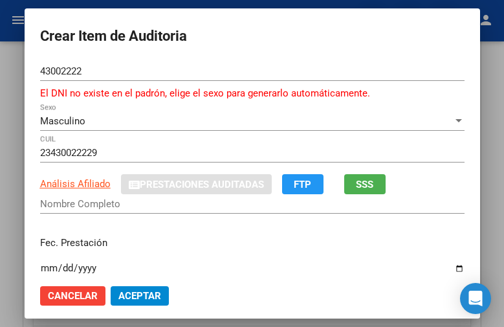
click at [173, 58] on form "Crear Item de Auditoria 43002222 Nro Documento El DNI no existe en el padrón, e…" at bounding box center [252, 171] width 424 height 294
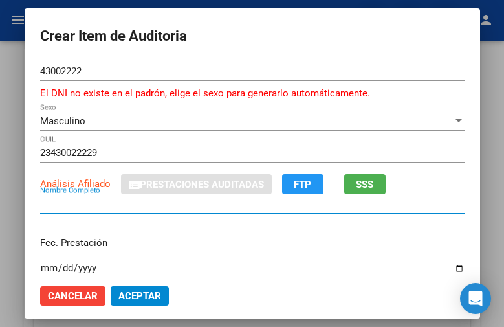
click at [54, 207] on input "Nombre Completo" at bounding box center [252, 204] width 424 height 12
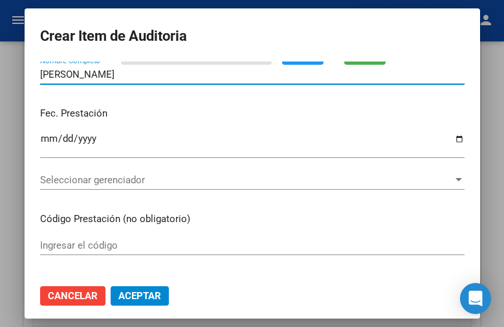
scroll to position [194, 0]
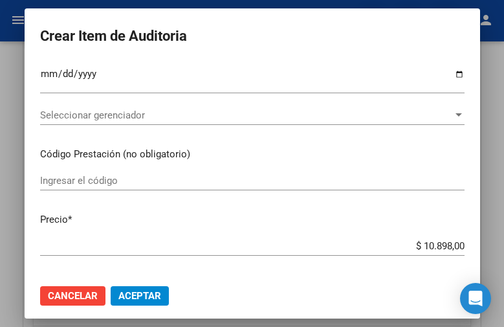
click at [40, 80] on input "Ingresar la fecha" at bounding box center [252, 79] width 424 height 21
drag, startPoint x: 206, startPoint y: 69, endPoint x: 177, endPoint y: 82, distance: 32.1
click at [206, 69] on input "Ingresar la fecha" at bounding box center [252, 79] width 424 height 21
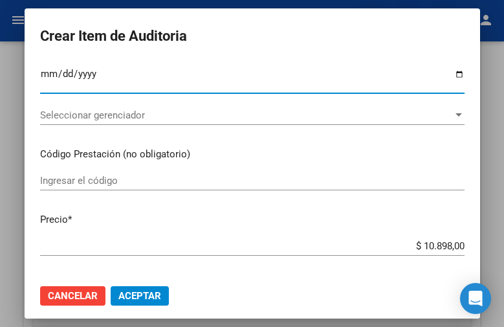
scroll to position [259, 0]
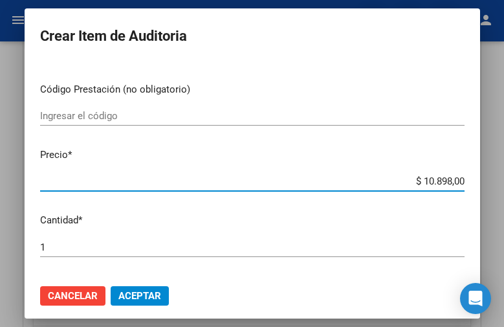
drag, startPoint x: 400, startPoint y: 180, endPoint x: 171, endPoint y: 53, distance: 261.1
click at [480, 184] on mat-dialog-container "Crear Item de Auditoria 43002222 Nro Documento El DNI no existe en el padrón, e…" at bounding box center [252, 163] width 455 height 310
click at [393, 175] on input "$ 10.898,00" at bounding box center [252, 181] width 424 height 12
drag, startPoint x: 400, startPoint y: 180, endPoint x: 481, endPoint y: 173, distance: 81.2
click at [480, 173] on mat-dialog-container "Crear Item de Auditoria 43002222 Nro Documento El DNI no existe en el padrón, e…" at bounding box center [252, 163] width 455 height 310
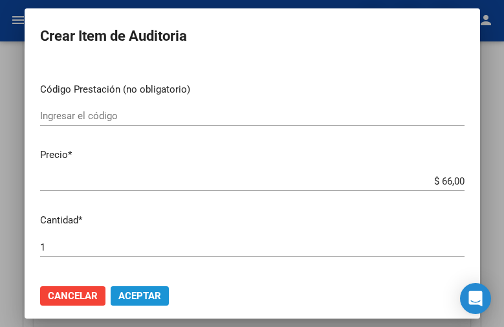
click at [147, 296] on span "Aceptar" at bounding box center [139, 296] width 43 height 12
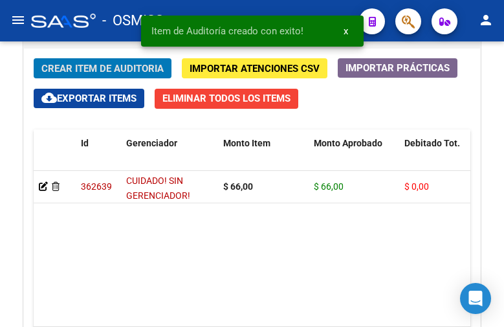
scroll to position [1211, 0]
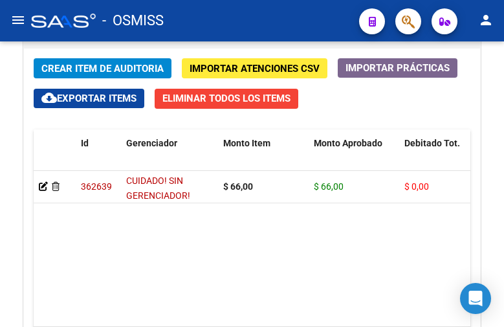
click at [202, 39] on mat-toolbar "menu - OSMISS person" at bounding box center [252, 20] width 504 height 41
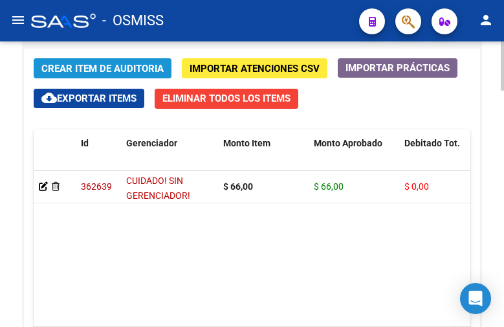
click at [105, 61] on button "Crear Item de Auditoria" at bounding box center [103, 68] width 138 height 20
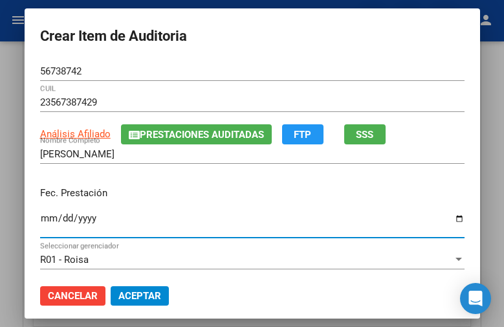
click at [41, 217] on input "Ingresar la fecha" at bounding box center [252, 223] width 424 height 21
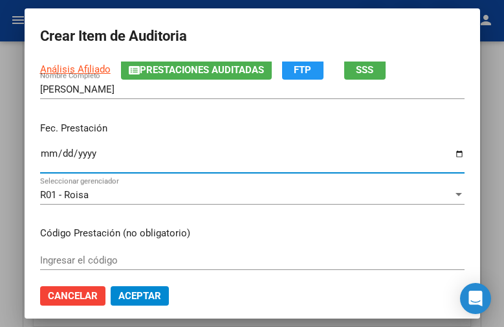
scroll to position [194, 0]
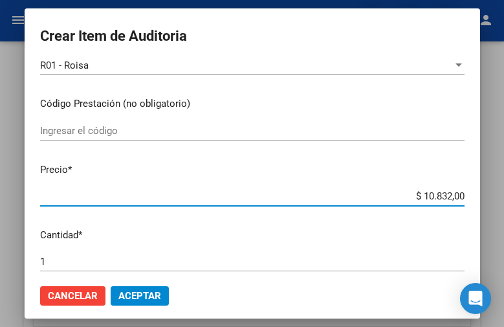
drag, startPoint x: 400, startPoint y: 192, endPoint x: 365, endPoint y: 147, distance: 56.3
click at [502, 198] on div "Crear Item de Auditoria 56738742 Nro Documento 23567387429 CUIL Análisis Afilia…" at bounding box center [252, 163] width 504 height 327
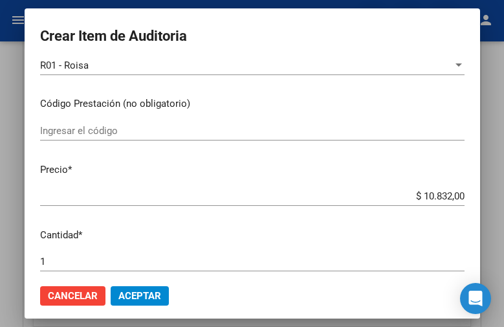
click at [400, 186] on mat-dialog-content "56738742 Nro Documento 23567387429 CUIL Análisis Afiliado Prestaciones Auditada…" at bounding box center [252, 167] width 455 height 212
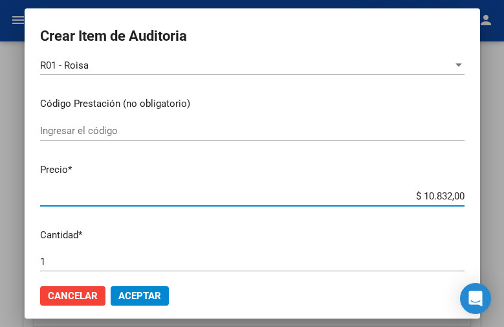
drag, startPoint x: 400, startPoint y: 193, endPoint x: 488, endPoint y: 195, distance: 88.6
click at [480, 195] on mat-dialog-container "Crear Item de Auditoria 56738742 Nro Documento 23567387429 CUIL Análisis Afilia…" at bounding box center [252, 163] width 455 height 310
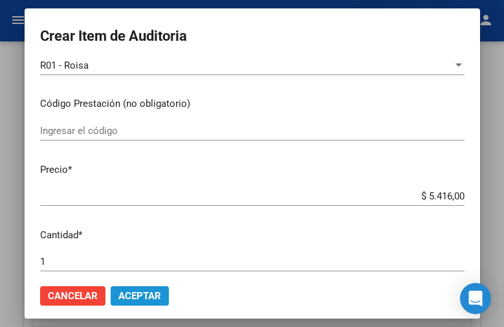
click at [133, 299] on span "Aceptar" at bounding box center [139, 296] width 43 height 12
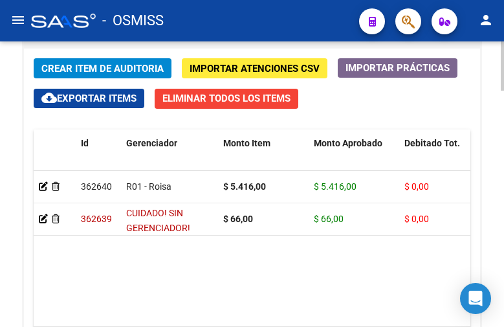
click at [100, 60] on button "Crear Item de Auditoria" at bounding box center [103, 68] width 138 height 20
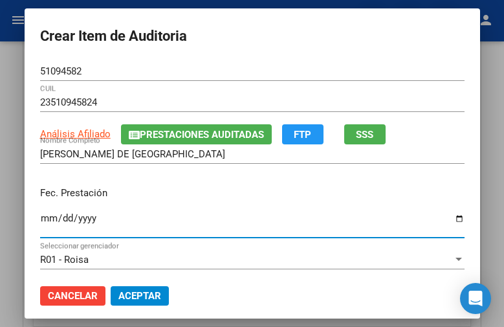
click at [40, 221] on input "Ingresar la fecha" at bounding box center [252, 223] width 424 height 21
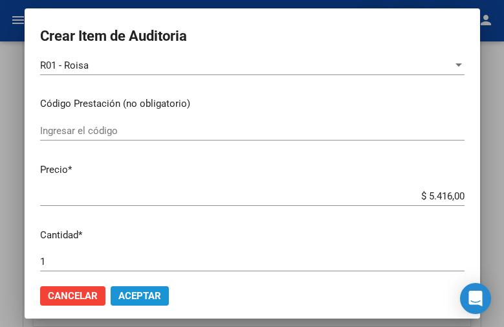
click at [137, 294] on span "Aceptar" at bounding box center [139, 296] width 43 height 12
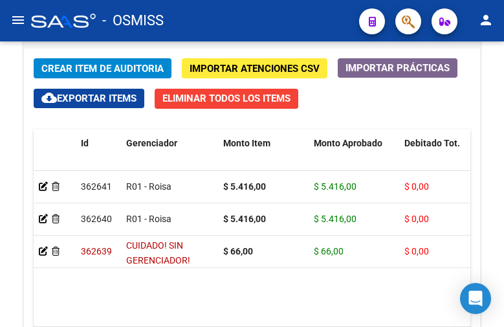
click at [224, 34] on div "- OSMISS" at bounding box center [190, 20] width 318 height 28
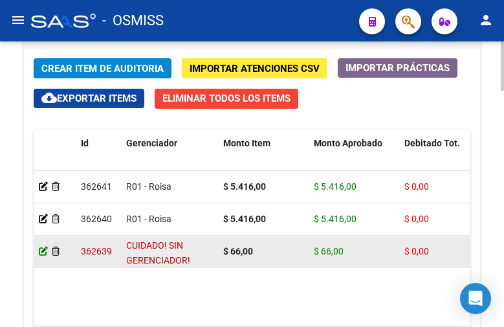
click at [45, 250] on icon at bounding box center [43, 250] width 9 height 9
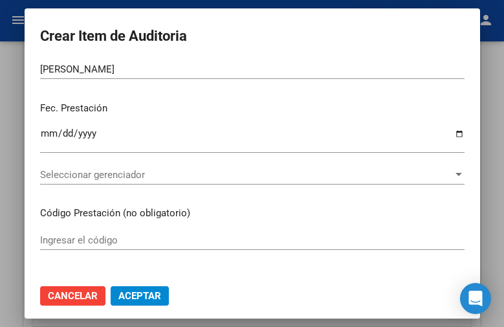
scroll to position [129, 0]
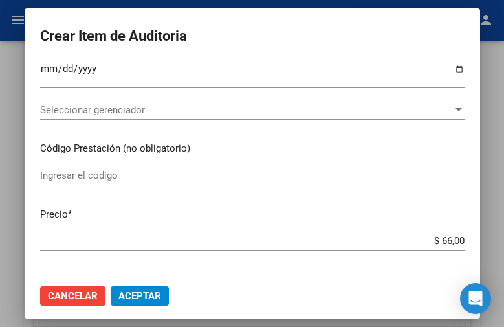
click at [97, 107] on span "Seleccionar gerenciador" at bounding box center [246, 110] width 413 height 12
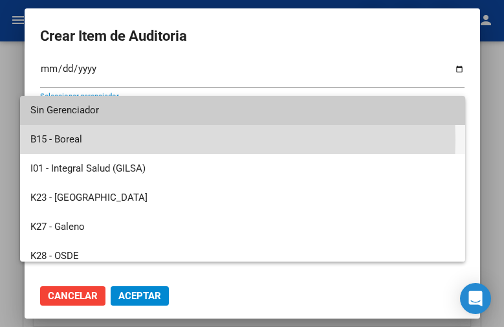
click at [88, 140] on span "B15 - Boreal" at bounding box center [242, 139] width 424 height 29
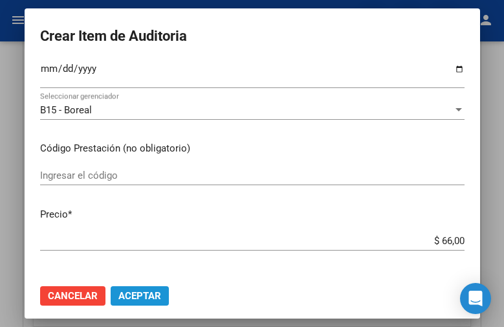
drag, startPoint x: 133, startPoint y: 294, endPoint x: 160, endPoint y: 290, distance: 27.4
click at [133, 293] on span "Aceptar" at bounding box center [139, 296] width 43 height 12
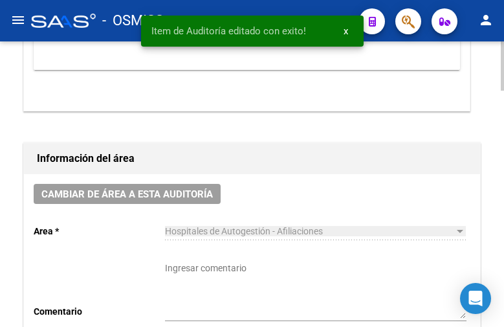
scroll to position [582, 0]
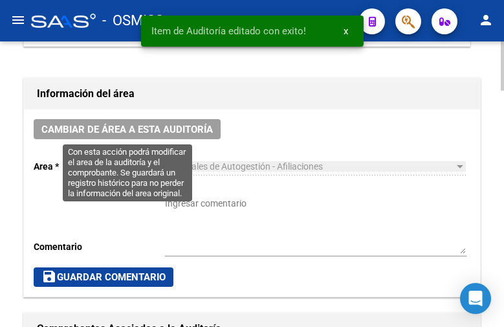
click at [184, 131] on span "Cambiar de área a esta auditoría" at bounding box center [126, 130] width 171 height 12
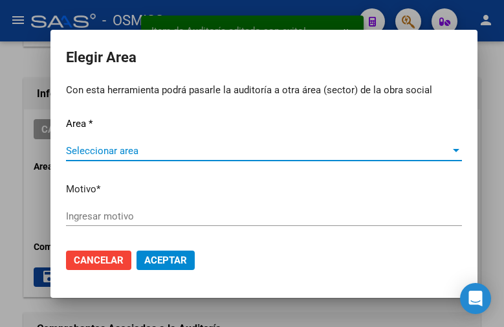
click at [140, 146] on span "Seleccionar area" at bounding box center [258, 151] width 384 height 12
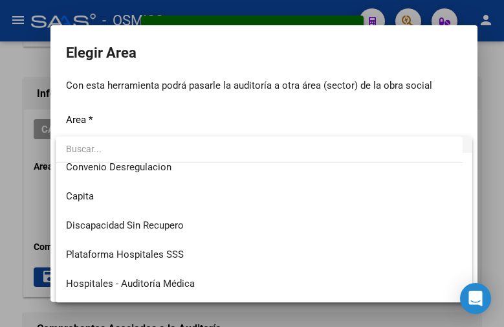
scroll to position [194, 0]
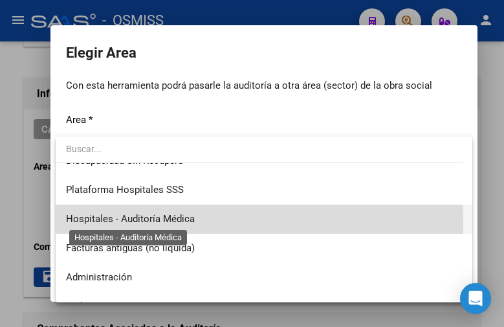
click at [179, 221] on span "Hospitales - Auditoría Médica" at bounding box center [130, 219] width 129 height 12
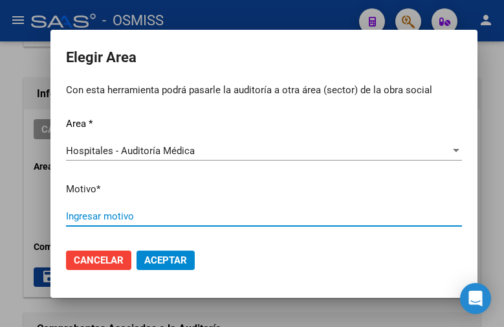
click at [95, 211] on input "Ingresar motivo" at bounding box center [264, 216] width 396 height 12
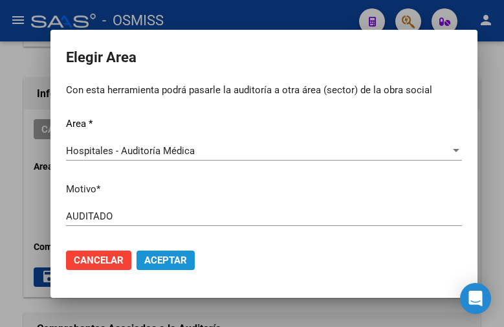
click at [169, 254] on span "Aceptar" at bounding box center [165, 260] width 43 height 12
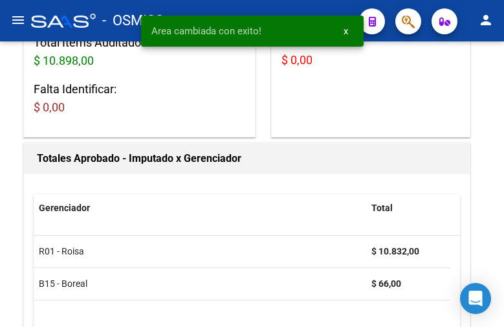
scroll to position [0, 0]
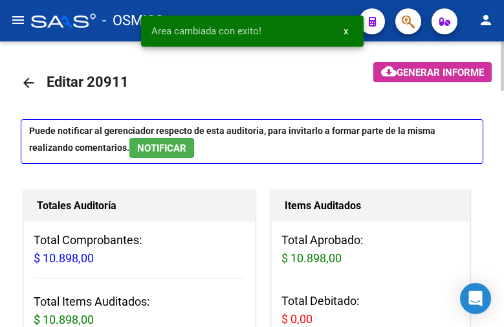
click at [25, 81] on mat-icon "arrow_back" at bounding box center [29, 83] width 16 height 16
